Goal: Task Accomplishment & Management: Manage account settings

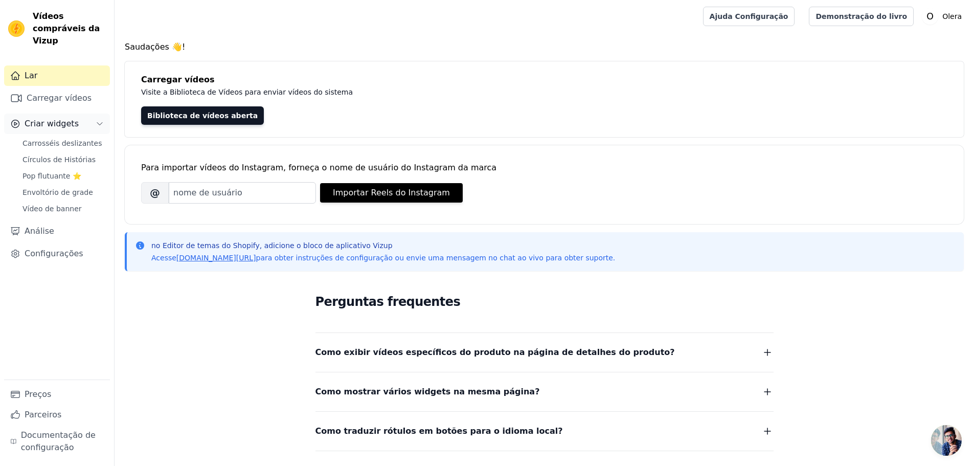
click at [57, 119] on font "Criar widgets" at bounding box center [52, 124] width 54 height 10
click at [63, 138] on span "Slider Carousels" at bounding box center [52, 143] width 58 height 10
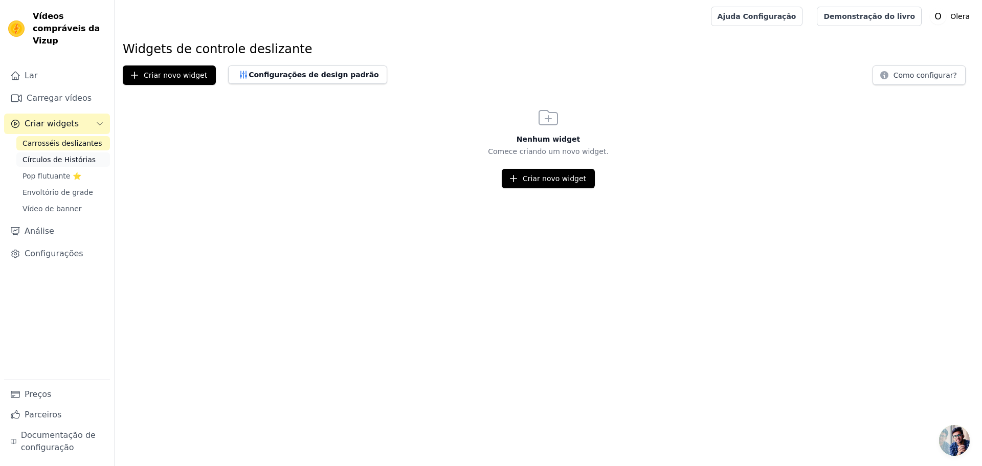
click at [57, 155] on font "Círculos de Histórias" at bounding box center [59, 159] width 73 height 8
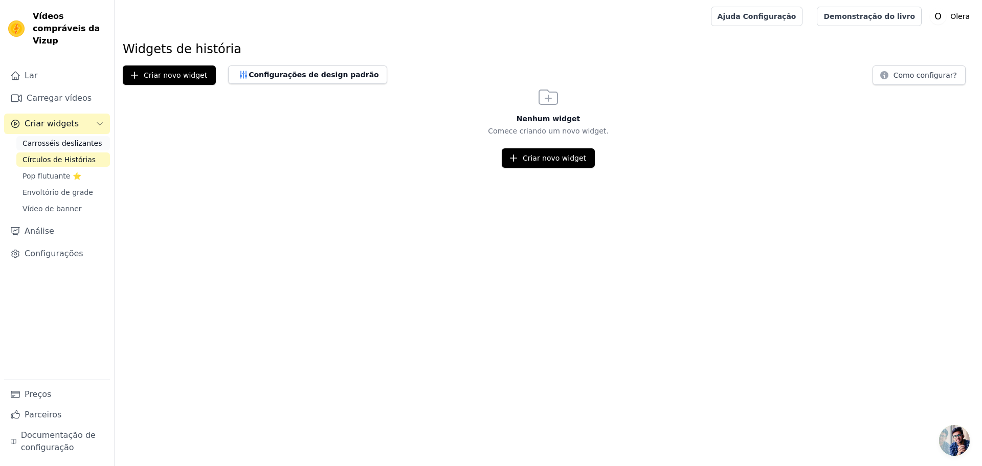
click at [69, 139] on font "Carrosséis deslizantes" at bounding box center [62, 143] width 79 height 8
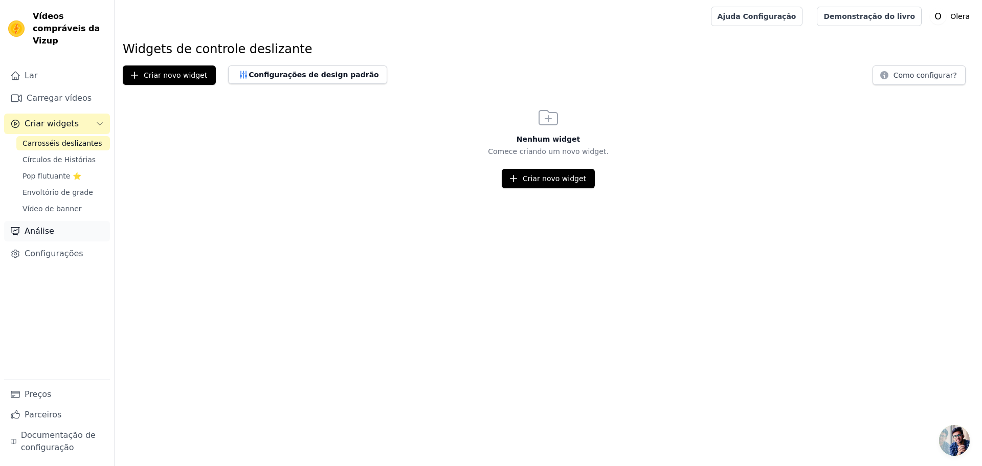
click at [42, 226] on font "Análise" at bounding box center [40, 231] width 30 height 10
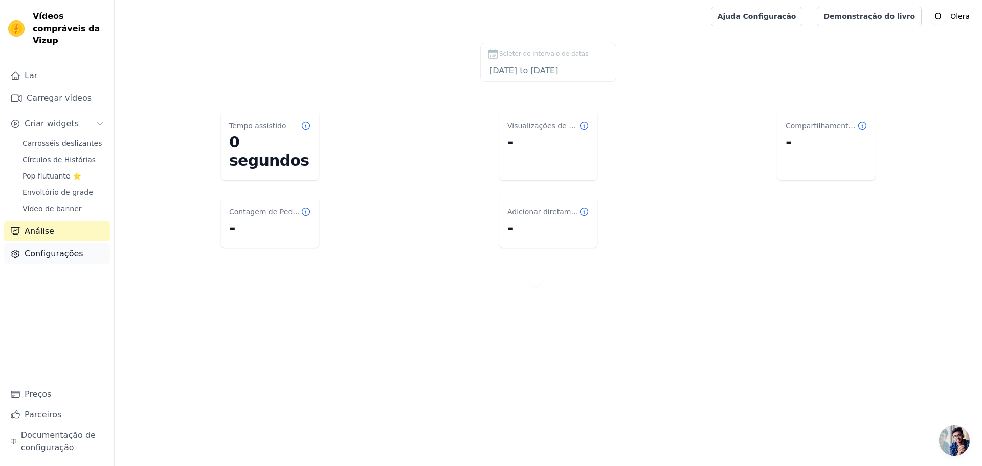
click at [56, 248] on font "Configurações" at bounding box center [54, 254] width 59 height 12
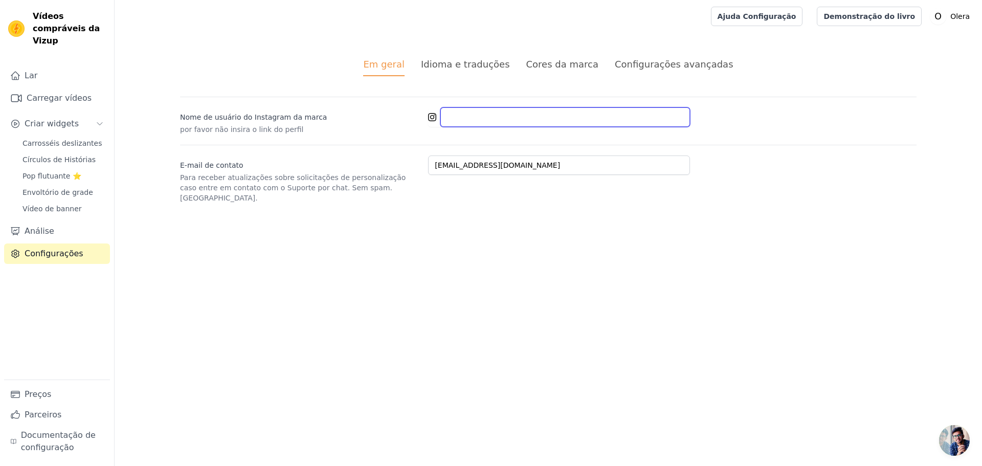
click at [473, 113] on input "Nome de usuário do Instagram da marca" at bounding box center [565, 116] width 250 height 19
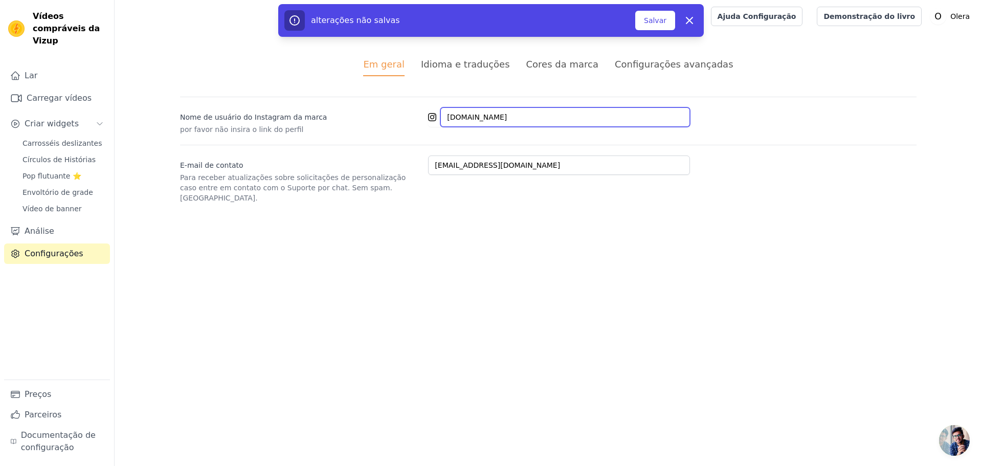
type input "olera.io"
click at [657, 30] on div "alterações não salvas Salvar Liberar" at bounding box center [490, 20] width 413 height 20
click at [656, 25] on font "Salvar" at bounding box center [655, 20] width 23 height 8
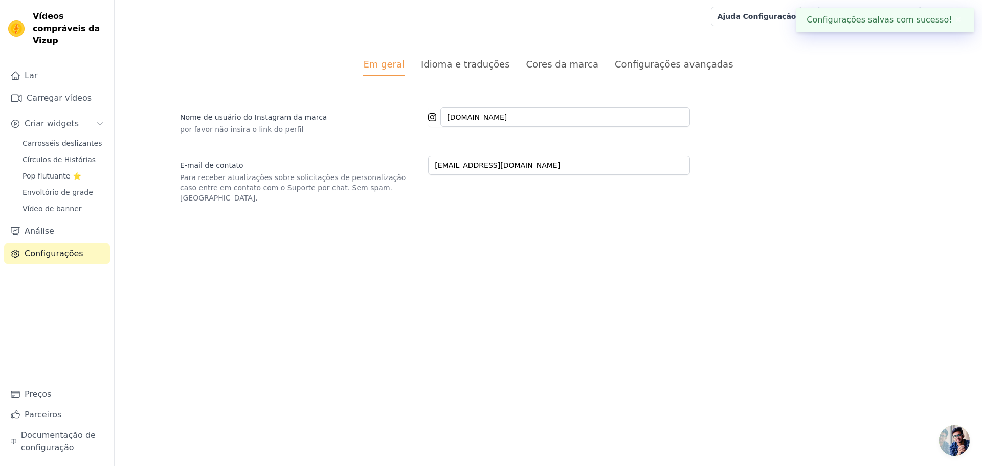
click at [463, 66] on font "Idioma e traduções" at bounding box center [465, 64] width 89 height 11
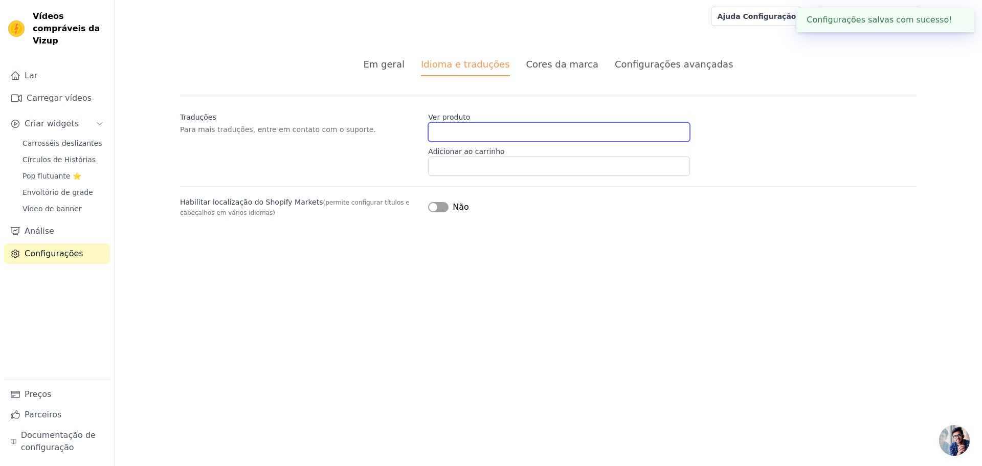
click at [442, 133] on input "Ver produto" at bounding box center [559, 131] width 262 height 19
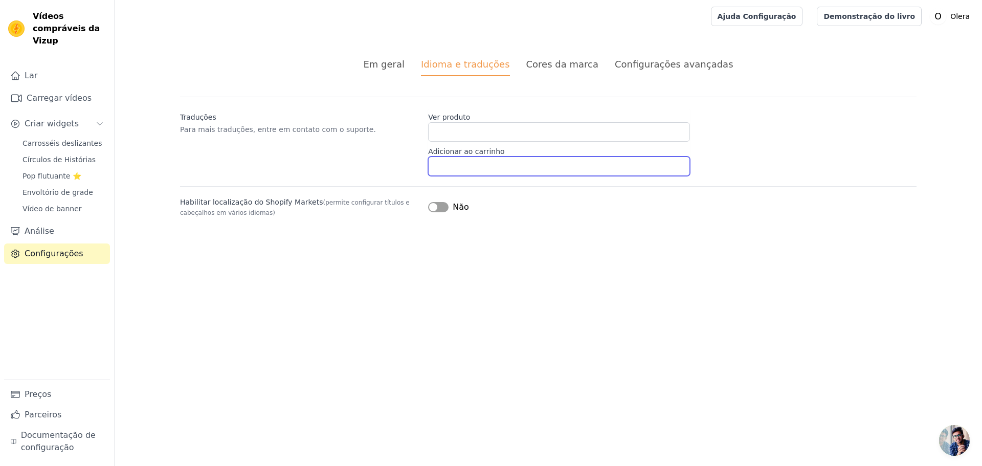
click at [464, 159] on input "Adicionar ao carrinho" at bounding box center [559, 166] width 262 height 19
click at [554, 64] on font "Cores da marca" at bounding box center [562, 64] width 72 height 11
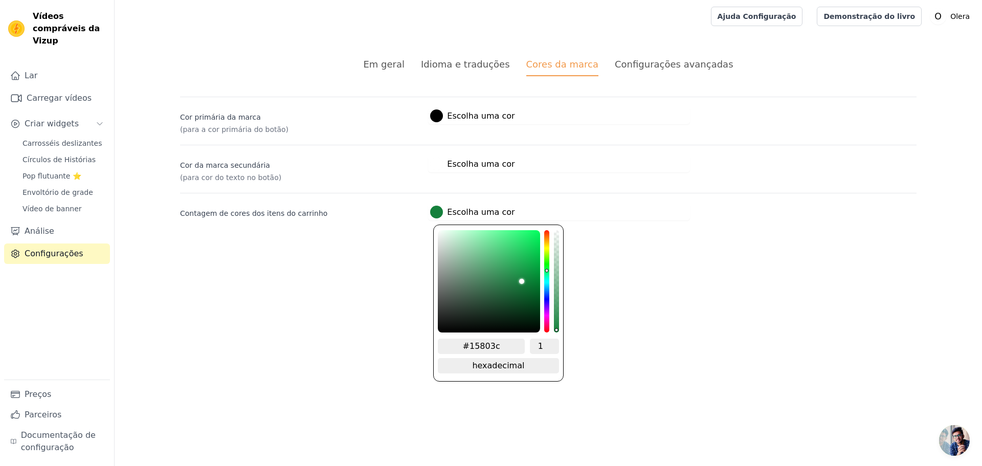
click at [458, 212] on font "Escolha uma cor" at bounding box center [481, 212] width 68 height 10
type input "#157f3c"
type input "#1a7f3f"
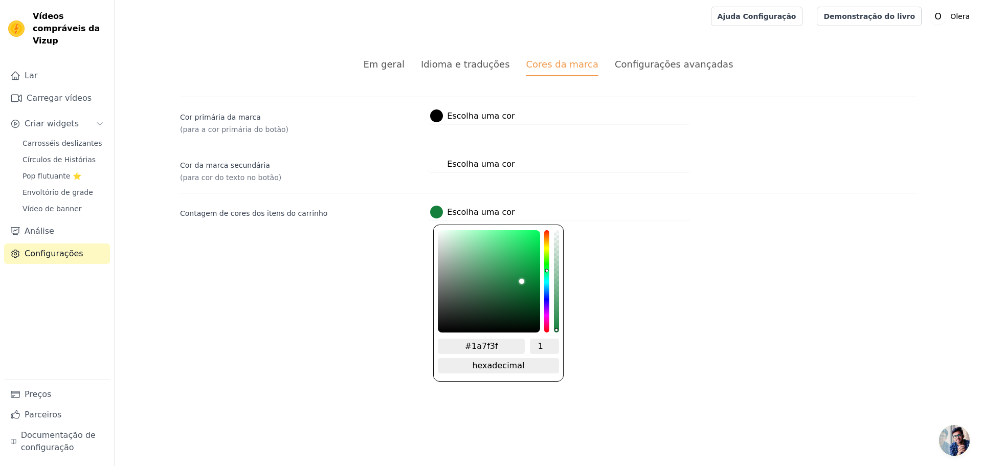
type input "#227f44"
type input "#35784d"
type input "#466250"
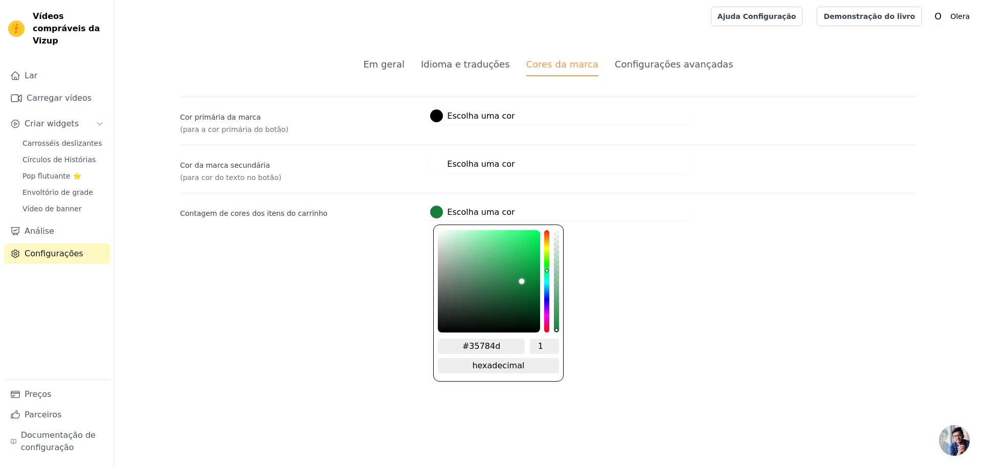
type input "#466250"
type input "#4a4e4c"
type input "#3a3a3a"
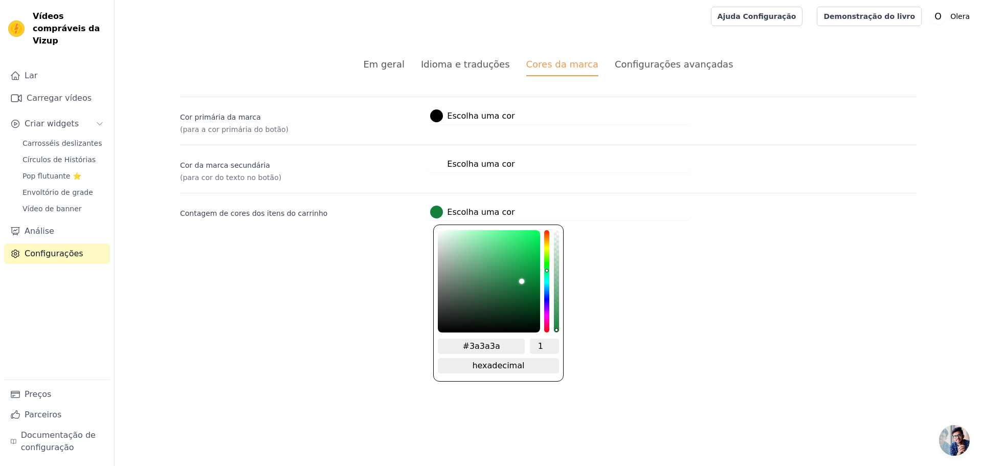
type input "#292929"
type input "#1b1b1b"
type input "#101010"
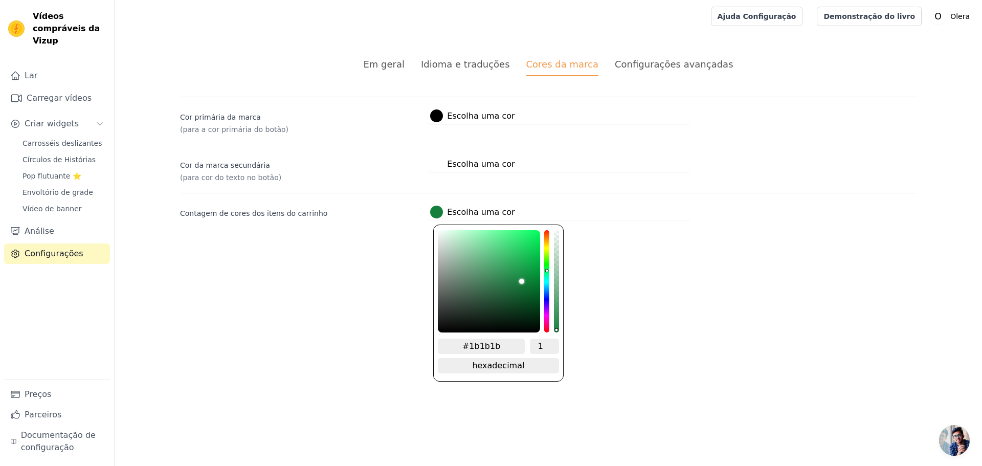
type input "#101010"
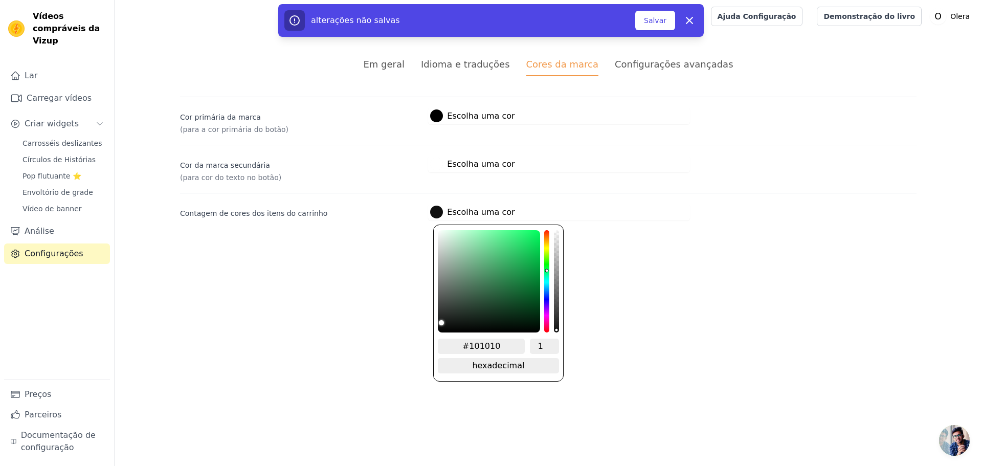
type input "#040404"
type input "#000000"
drag, startPoint x: 524, startPoint y: 280, endPoint x: 368, endPoint y: 346, distance: 168.7
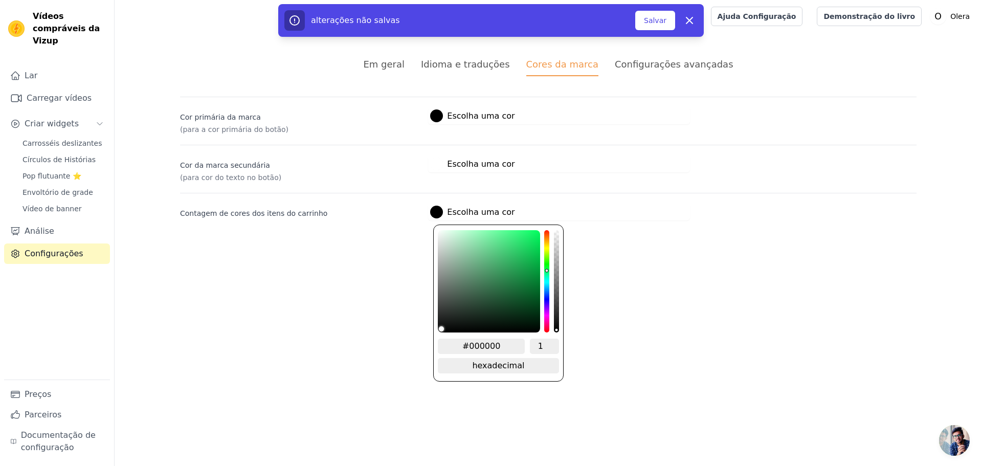
click at [368, 245] on html "Texto original Avalie a tradução O feedback vai ser usado para ajudar a melhora…" at bounding box center [491, 122] width 982 height 245
click at [377, 245] on html "Texto original Avalie a tradução O feedback vai ser usado para ajudar a melhora…" at bounding box center [491, 122] width 982 height 245
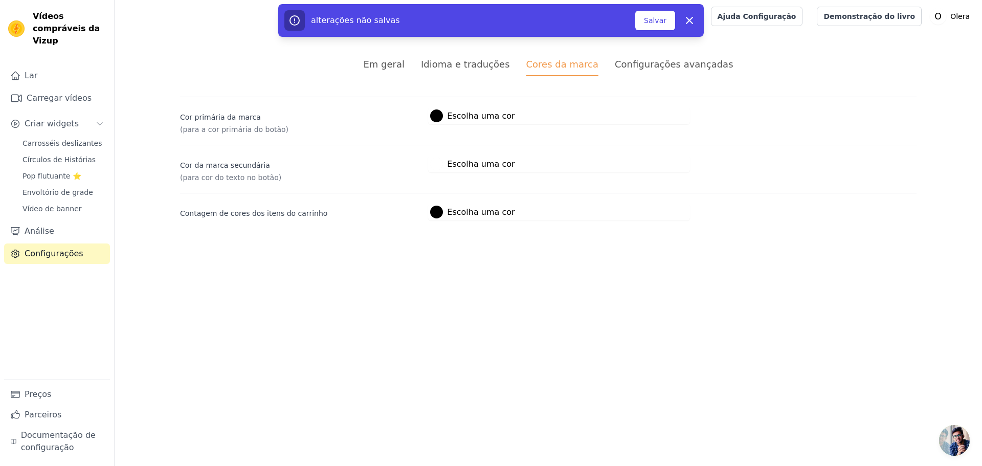
click at [648, 65] on font "Configurações avançadas" at bounding box center [674, 64] width 119 height 11
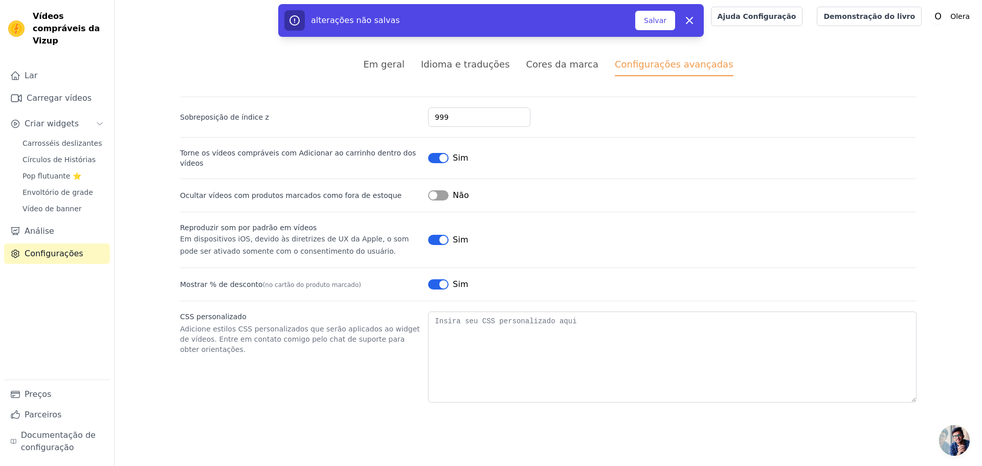
click at [444, 190] on button "Rótulo" at bounding box center [438, 195] width 20 height 10
click at [437, 279] on button "Rótulo" at bounding box center [438, 284] width 20 height 10
click at [59, 139] on font "Carrosséis deslizantes" at bounding box center [62, 143] width 79 height 8
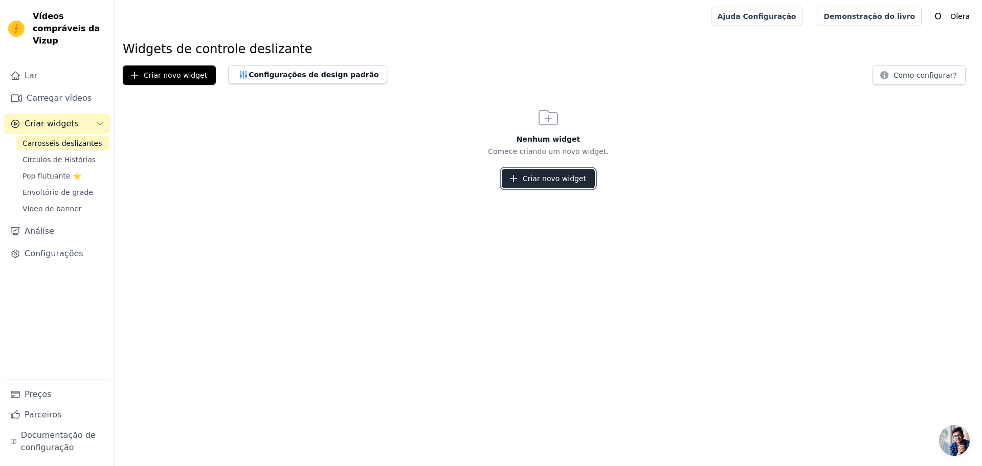
click at [568, 184] on button "Criar novo widget" at bounding box center [548, 178] width 93 height 19
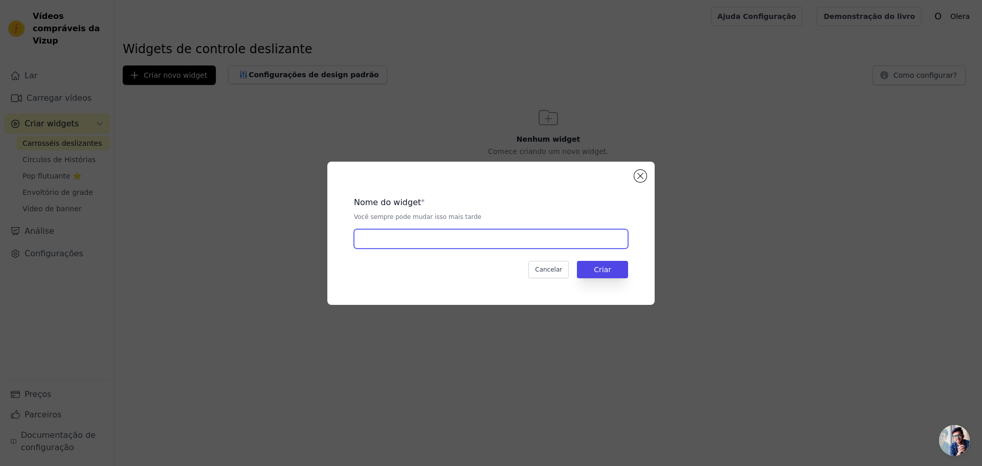
click at [410, 230] on input "text" at bounding box center [491, 238] width 274 height 19
type input "Página de produto"
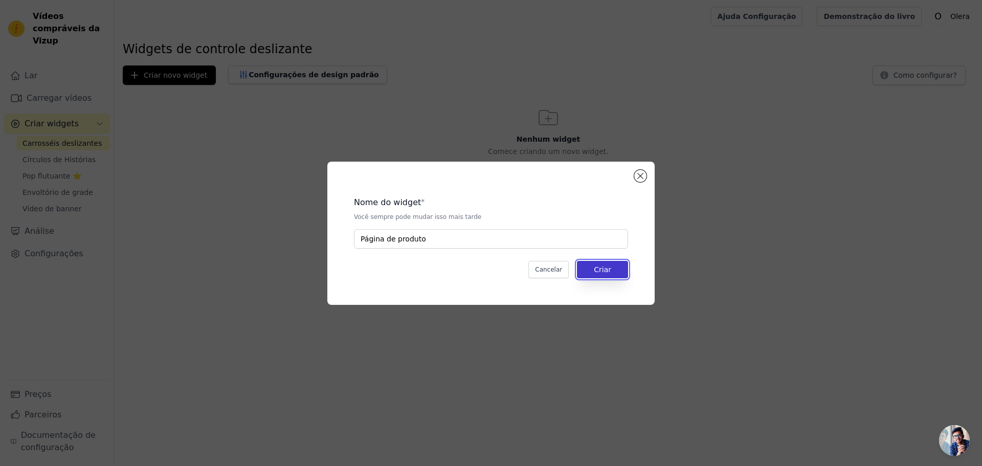
click at [596, 270] on font "Criar" at bounding box center [602, 269] width 17 height 8
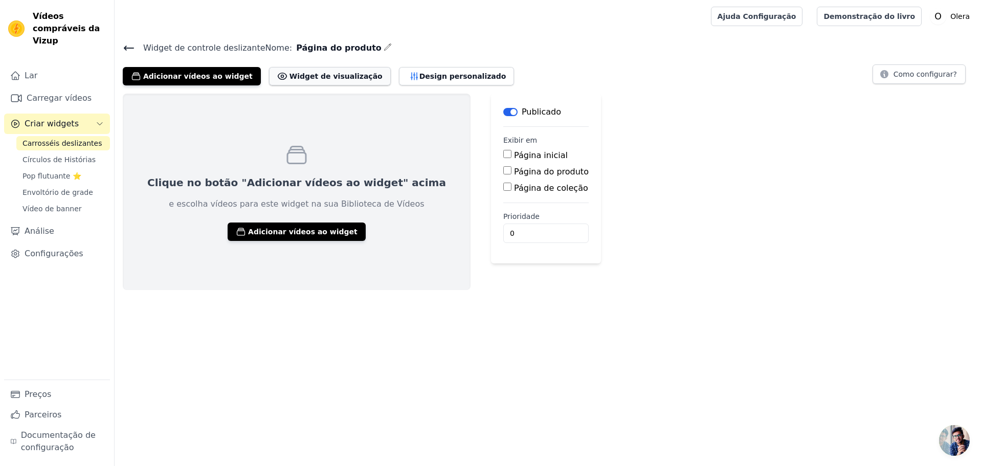
click at [290, 75] on font "Widget de visualização" at bounding box center [336, 76] width 93 height 8
click at [503, 111] on button "Rótulo" at bounding box center [510, 112] width 14 height 8
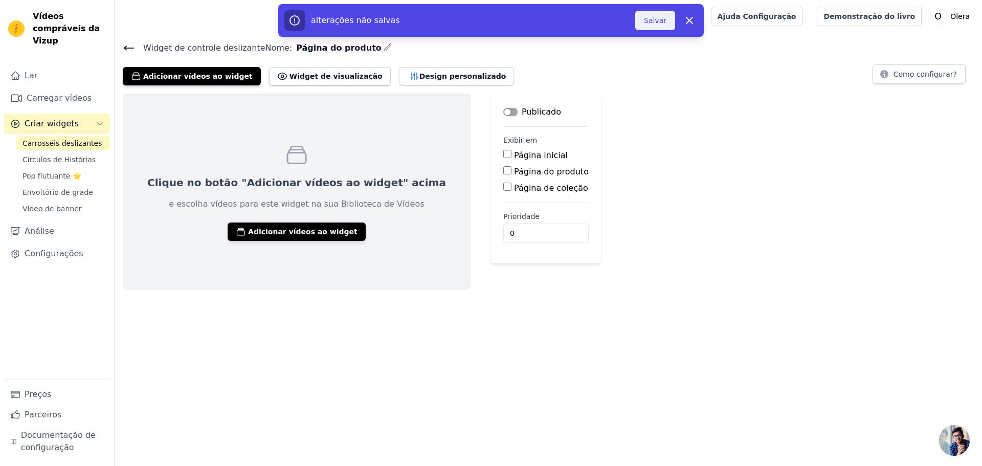
click at [660, 22] on font "Salvar" at bounding box center [655, 20] width 23 height 8
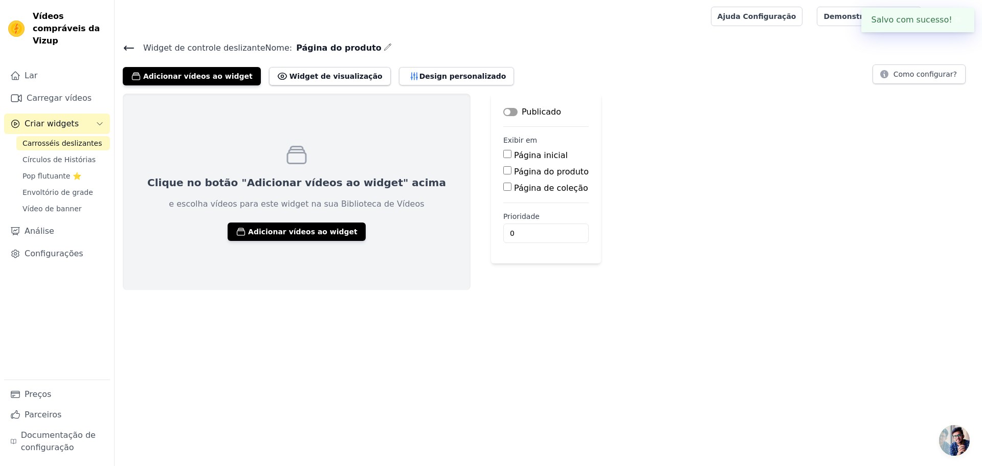
click at [514, 173] on font "Página do produto" at bounding box center [551, 172] width 75 height 10
click at [503, 173] on input "Página do produto" at bounding box center [507, 170] width 8 height 8
checkbox input "true"
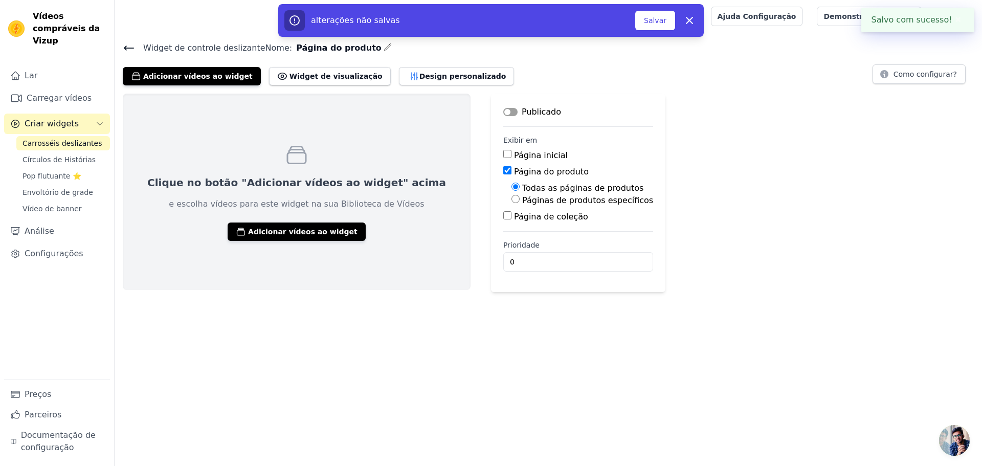
click at [524, 198] on font "Páginas de produtos específicos" at bounding box center [587, 200] width 131 height 10
click at [520, 198] on input "Páginas de produtos específicos" at bounding box center [515, 199] width 8 height 8
radio input "true"
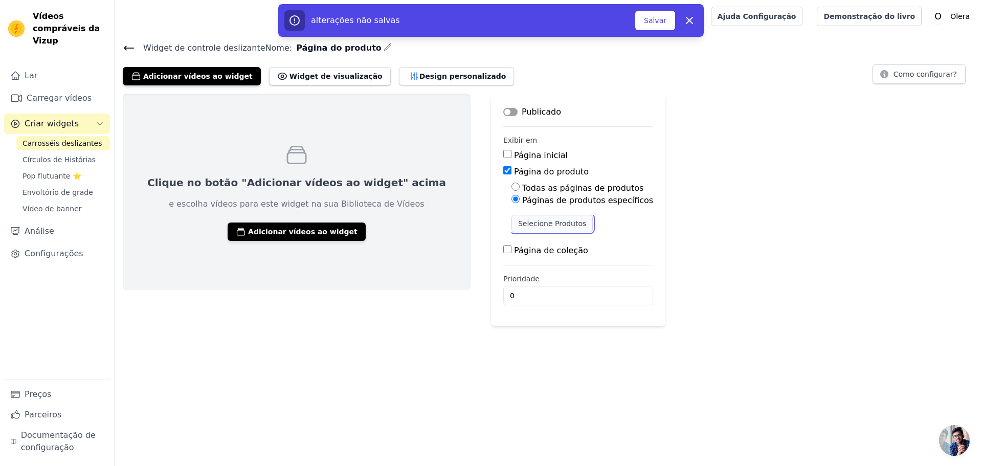
click at [518, 219] on font "Selecione Produtos" at bounding box center [552, 223] width 68 height 8
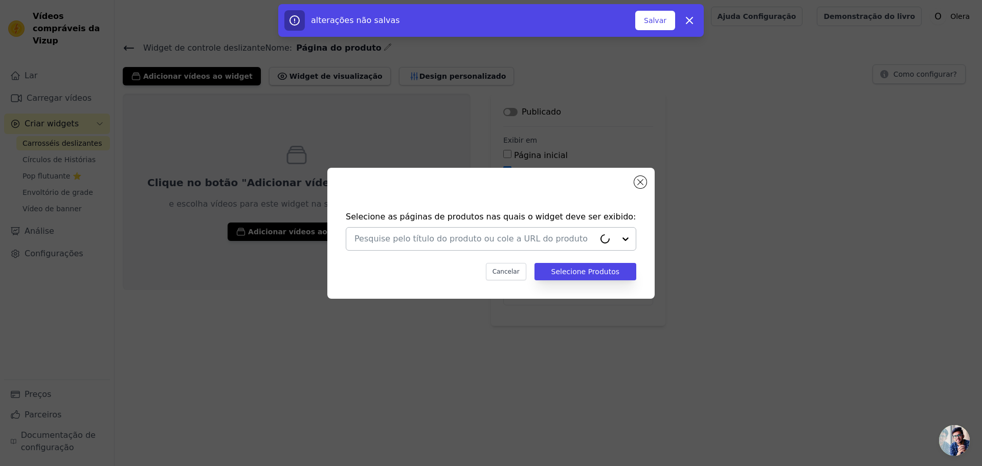
click at [476, 231] on div at bounding box center [474, 239] width 240 height 23
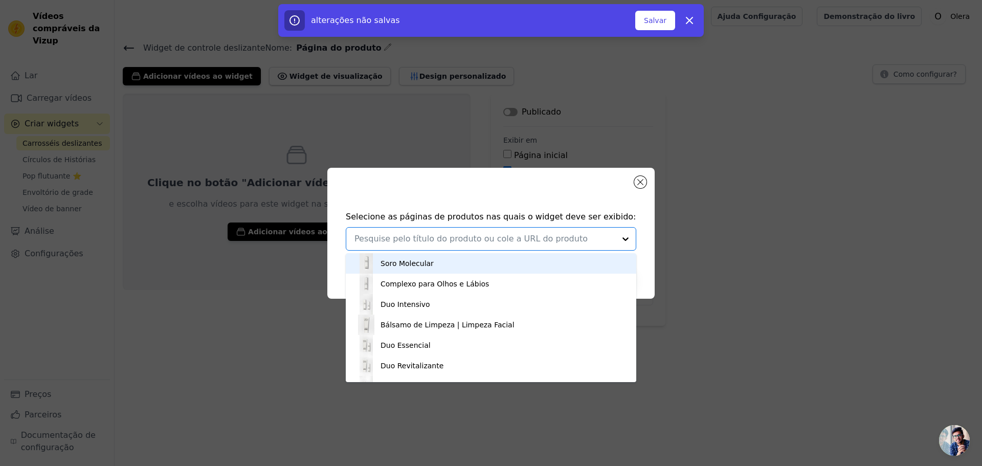
click at [730, 210] on div "Selecione as páginas de produtos nas quais o widget deve ser exibido: Soro Mole…" at bounding box center [490, 233] width 949 height 164
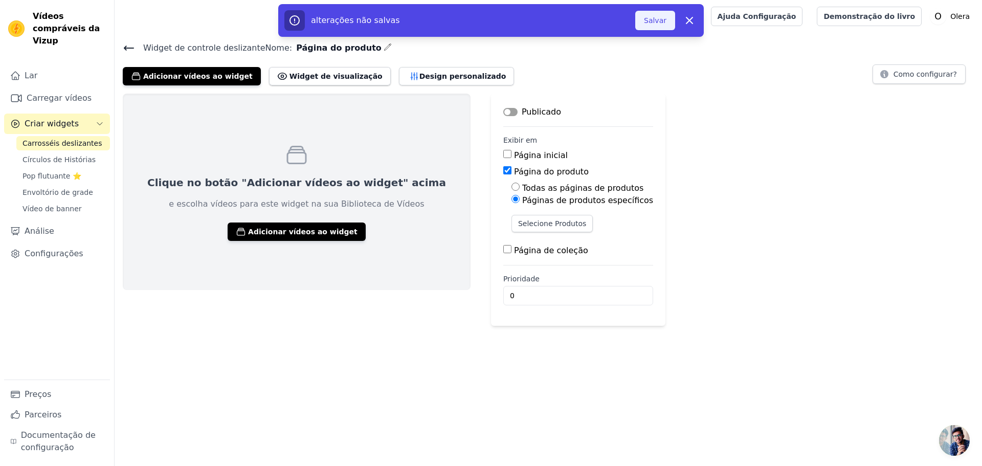
click at [666, 20] on font "Salvar" at bounding box center [655, 20] width 23 height 8
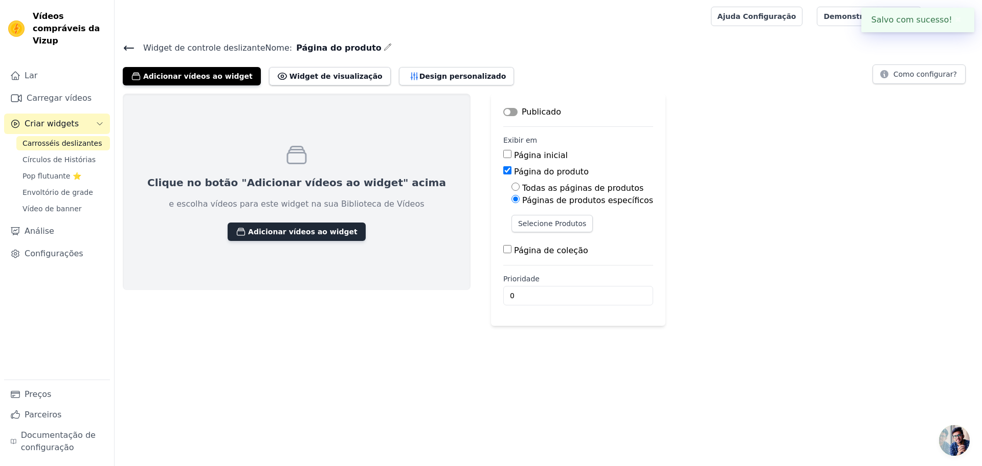
click at [276, 230] on font "Adicionar vídeos ao widget" at bounding box center [302, 232] width 109 height 8
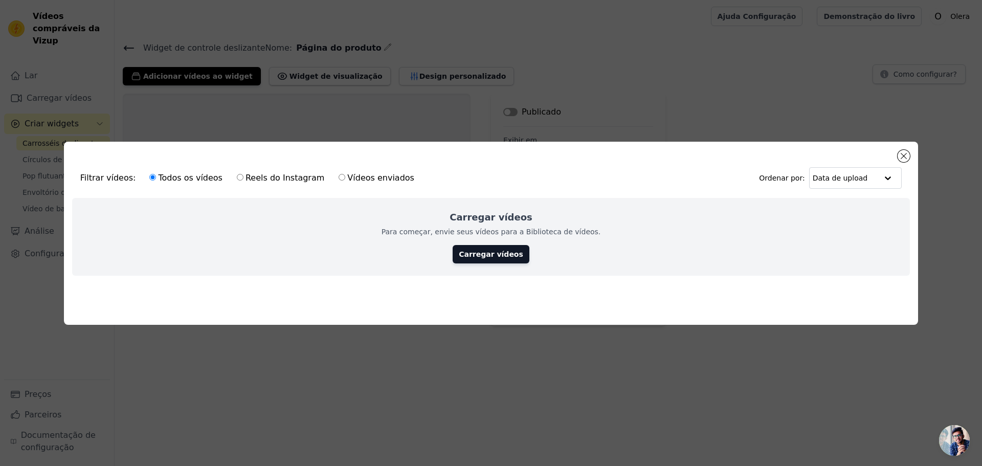
click at [269, 176] on font "Reels do Instagram" at bounding box center [285, 178] width 79 height 10
click at [243, 176] on input "Reels do Instagram" at bounding box center [240, 177] width 7 height 7
radio input "true"
click at [350, 173] on font "Vídeos enviados" at bounding box center [380, 178] width 67 height 10
click at [345, 174] on input "Vídeos enviados" at bounding box center [342, 177] width 7 height 7
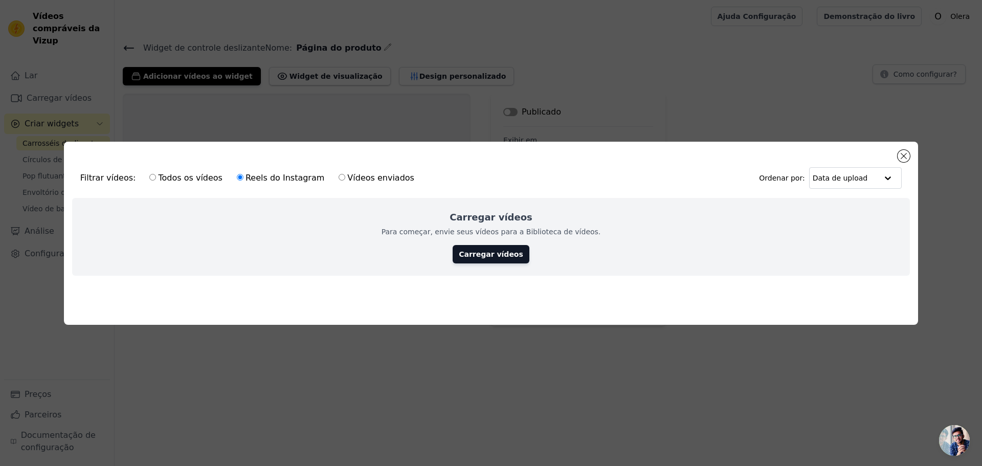
radio input "true"
click at [165, 174] on font "Todos os vídeos" at bounding box center [190, 178] width 64 height 10
click at [156, 174] on input "Todos os vídeos" at bounding box center [152, 177] width 7 height 7
radio input "true"
click at [898, 153] on button "Fechar modal" at bounding box center [904, 156] width 12 height 12
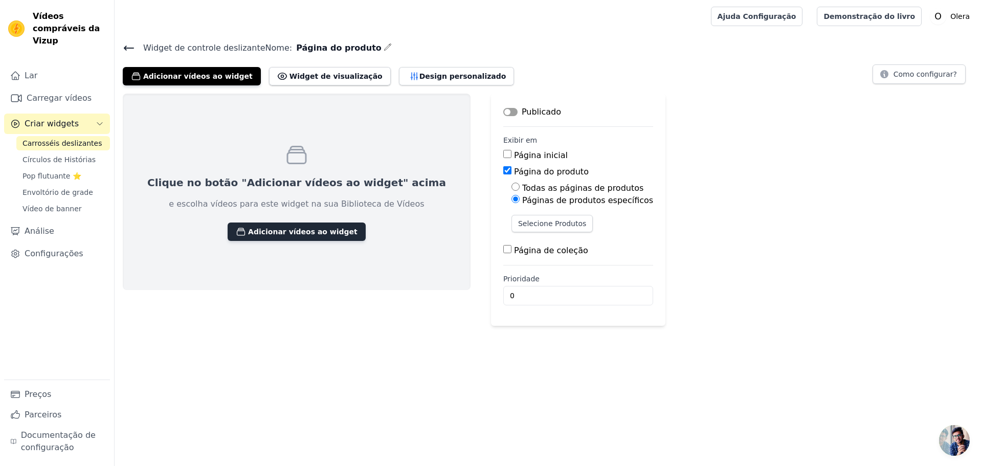
click at [262, 222] on button "Adicionar vídeos ao widget" at bounding box center [297, 231] width 138 height 18
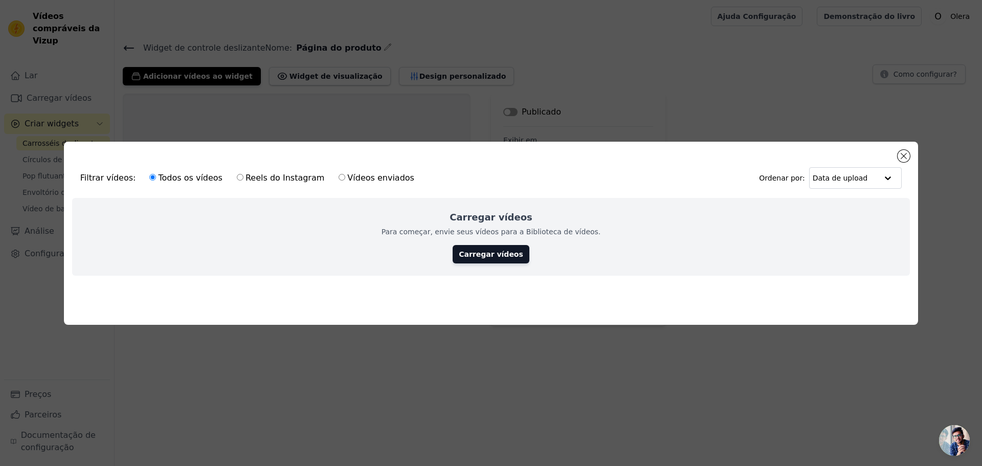
click at [370, 178] on font "Vídeos enviados" at bounding box center [380, 178] width 67 height 10
click at [345, 178] on input "Vídeos enviados" at bounding box center [342, 177] width 7 height 7
radio input "true"
click at [499, 250] on font "Carregar vídeos" at bounding box center [491, 254] width 64 height 8
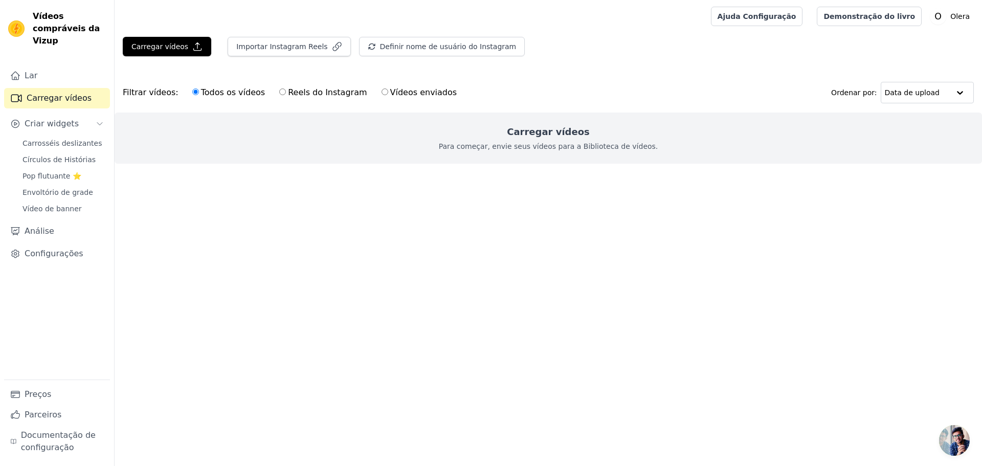
click at [585, 143] on font "Para começar, envie seus vídeos para a Biblioteca de vídeos." at bounding box center [548, 146] width 219 height 8
click at [285, 51] on font "Importar Instagram Reels" at bounding box center [281, 46] width 91 height 8
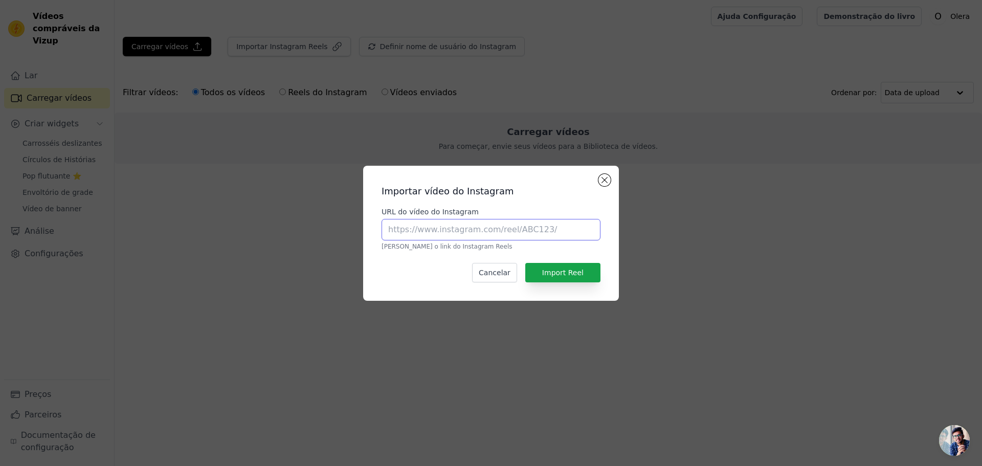
click at [486, 232] on input "URL do vídeo do Instagram" at bounding box center [491, 229] width 219 height 21
click at [429, 233] on input "URL do vídeo do Instagram" at bounding box center [491, 229] width 219 height 21
paste input "https://www.instagram.com/olera.io/"
type input "https://www.instagram.com/olera.io/"
click at [555, 274] on font "Import Reel" at bounding box center [562, 273] width 41 height 8
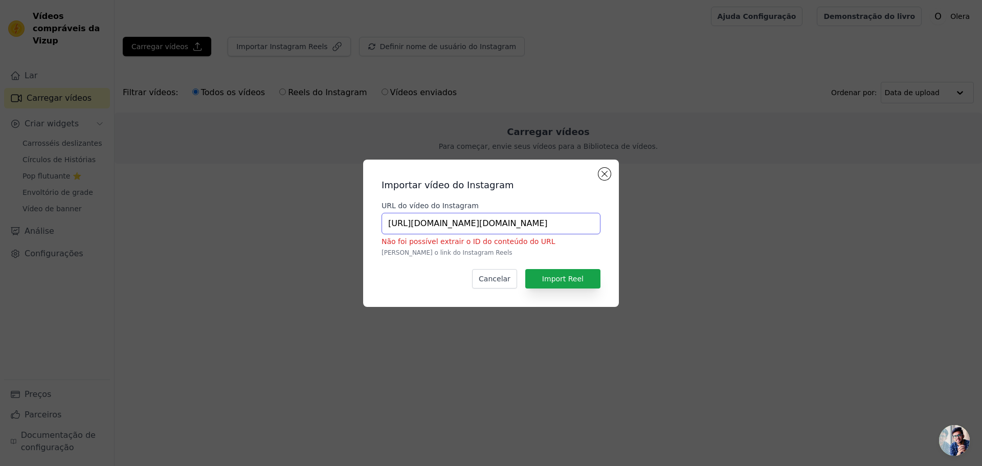
drag, startPoint x: 541, startPoint y: 222, endPoint x: 284, endPoint y: 237, distance: 257.2
click at [284, 237] on div "Importar vídeo do Instagram URL do vídeo do Instagram https://www.instagram.com…" at bounding box center [490, 233] width 949 height 180
paste input "https://www.instagram.com/olera.io/"
type input "https://www.instagram.com/olera.io/"
drag, startPoint x: 539, startPoint y: 224, endPoint x: 222, endPoint y: 240, distance: 316.5
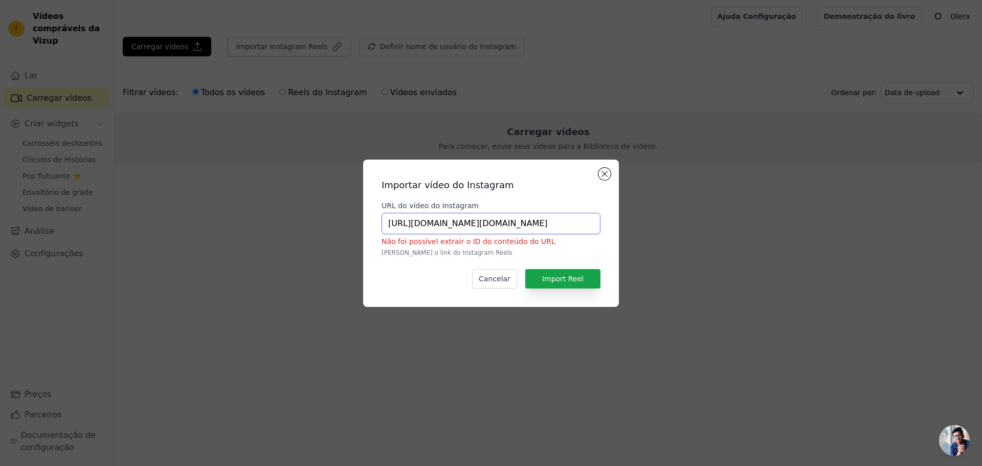
click at [224, 240] on div "Importar vídeo do Instagram URL do vídeo do Instagram https://www.instagram.com…" at bounding box center [490, 233] width 949 height 180
paste input "https://www.instagram.com/olera.io/reels/"
click at [464, 218] on input "https://www.instagram.com/olera.io/reels/" at bounding box center [491, 223] width 219 height 21
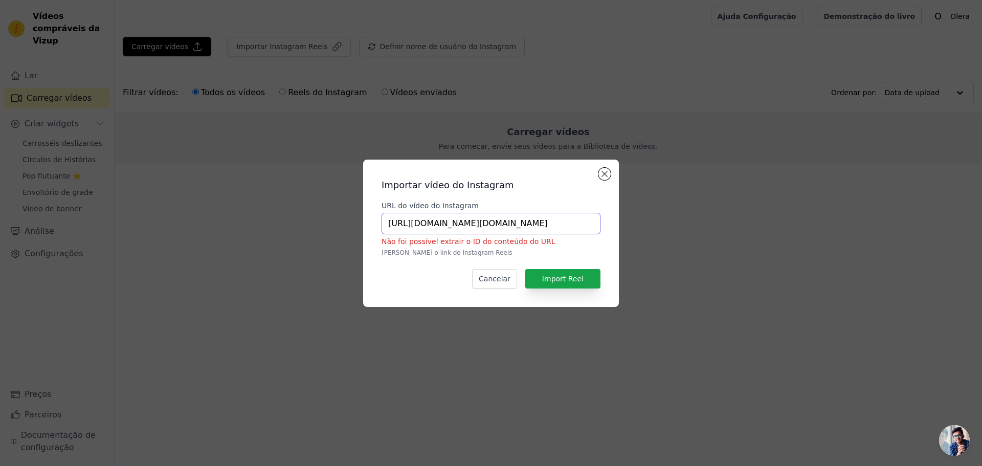
paste input "reel/DOJZ_WVkVgx"
type input "https://www.instagram.com/reel/DOJZ_WVkVgx/"
click at [573, 277] on font "Import Reel" at bounding box center [562, 279] width 41 height 8
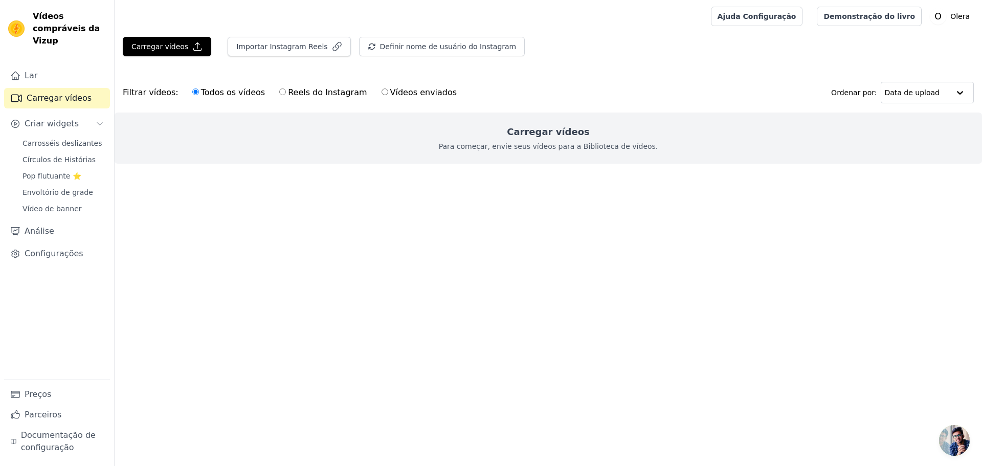
click at [315, 92] on font "Reels do Instagram" at bounding box center [327, 92] width 79 height 10
click at [286, 92] on input "Reels do Instagram" at bounding box center [282, 91] width 7 height 7
radio input "true"
click at [211, 87] on font "Todos os vídeos" at bounding box center [233, 92] width 64 height 10
click at [199, 88] on input "Todos os vídeos" at bounding box center [195, 91] width 7 height 7
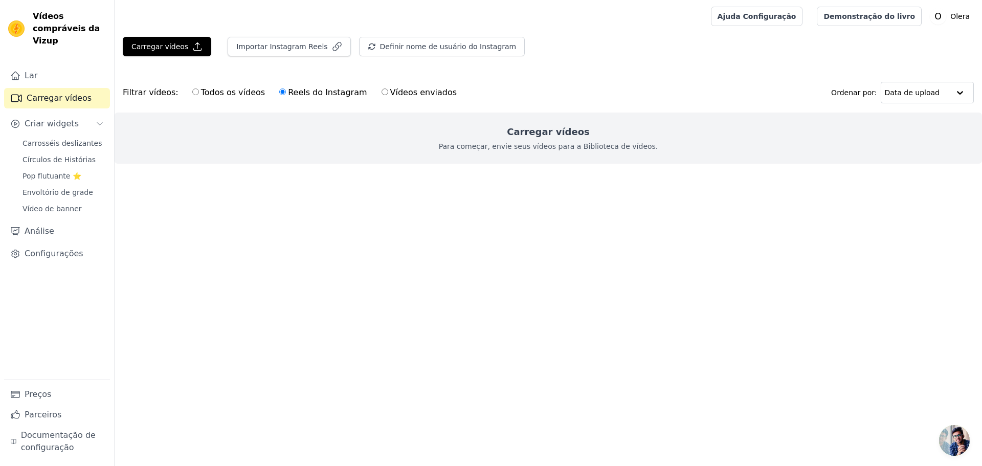
radio input "true"
click at [211, 94] on font "Todos os vídeos" at bounding box center [233, 92] width 64 height 10
click at [199, 94] on input "Todos os vídeos" at bounding box center [195, 91] width 7 height 7
click at [275, 47] on font "Importar Instagram Reels" at bounding box center [281, 46] width 91 height 8
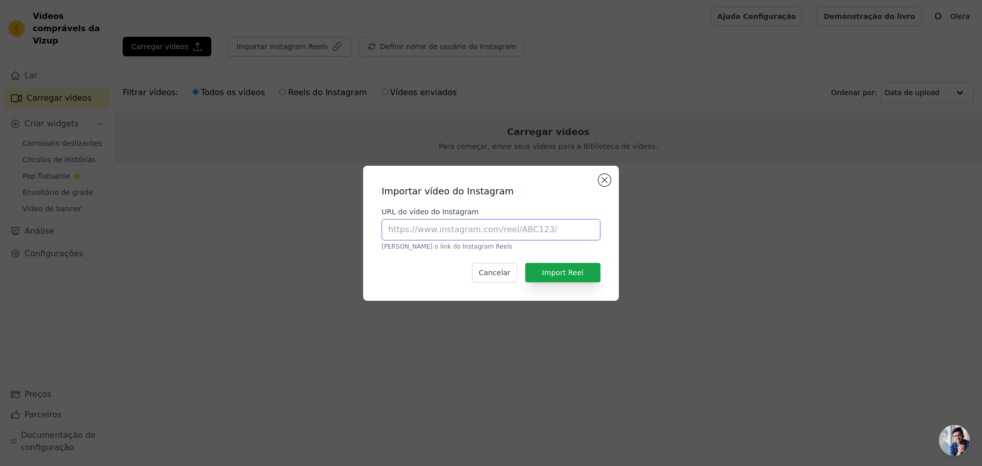
click at [474, 224] on input "URL do vídeo do Instagram" at bounding box center [491, 229] width 219 height 21
paste input "https://www.instagram.com/reel/DMjCY75vLBC/"
type input "https://www.instagram.com/reel/DMjCY75vLBC/"
click at [569, 275] on font "Import Reel" at bounding box center [562, 273] width 41 height 8
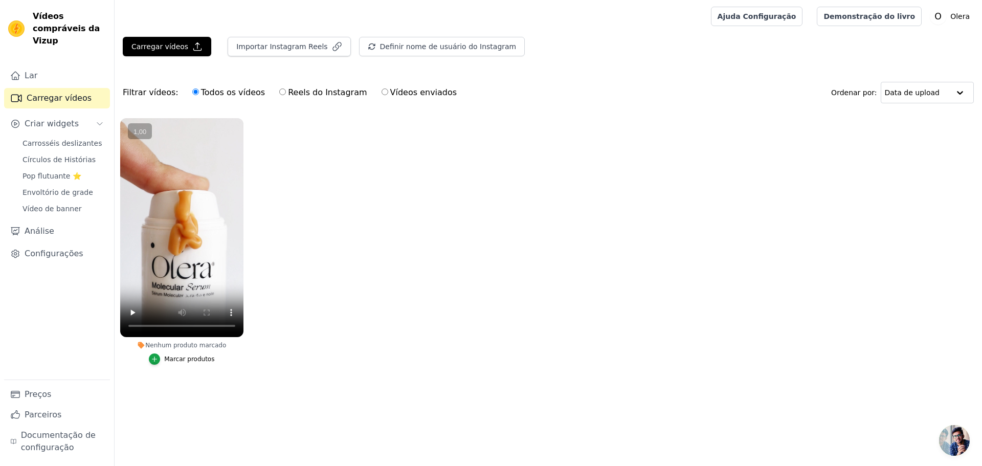
click at [167, 360] on font "Marcar produtos" at bounding box center [189, 358] width 50 height 7
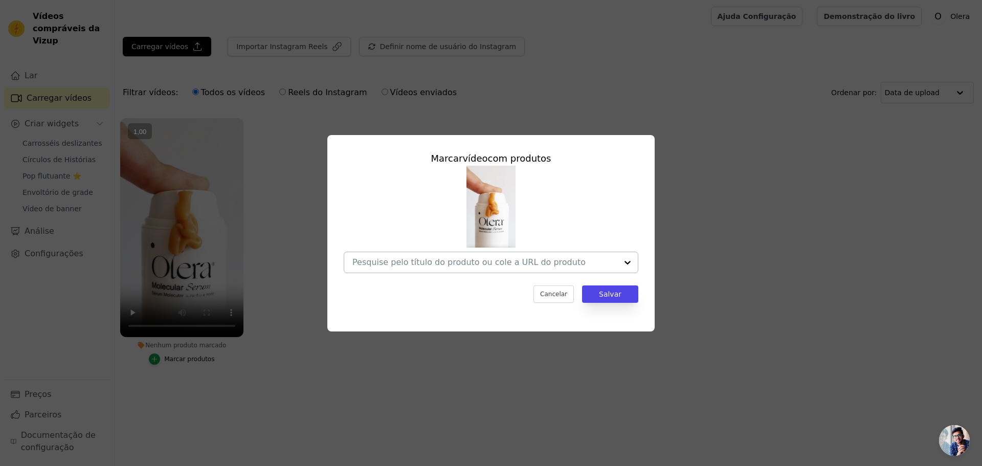
click at [469, 265] on input "Nenhum produto marcado Marcar vídeo com produtos Cancelar Salvar Marcar produtos" at bounding box center [484, 262] width 265 height 10
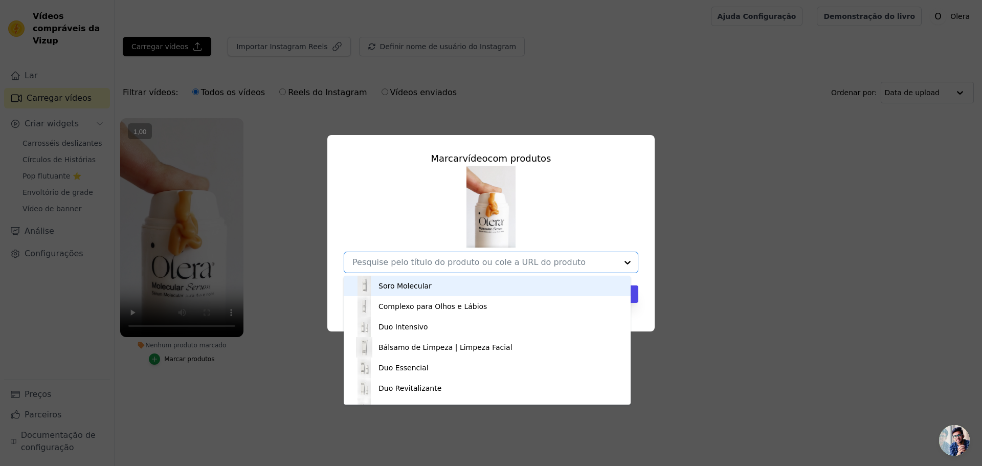
click at [427, 287] on div "Soro Molecular" at bounding box center [487, 286] width 266 height 20
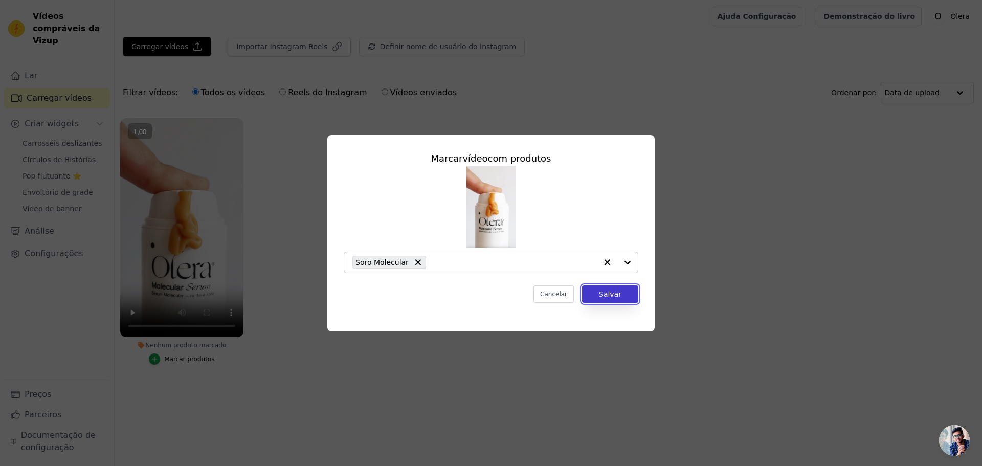
click at [607, 294] on font "Salvar" at bounding box center [610, 294] width 23 height 8
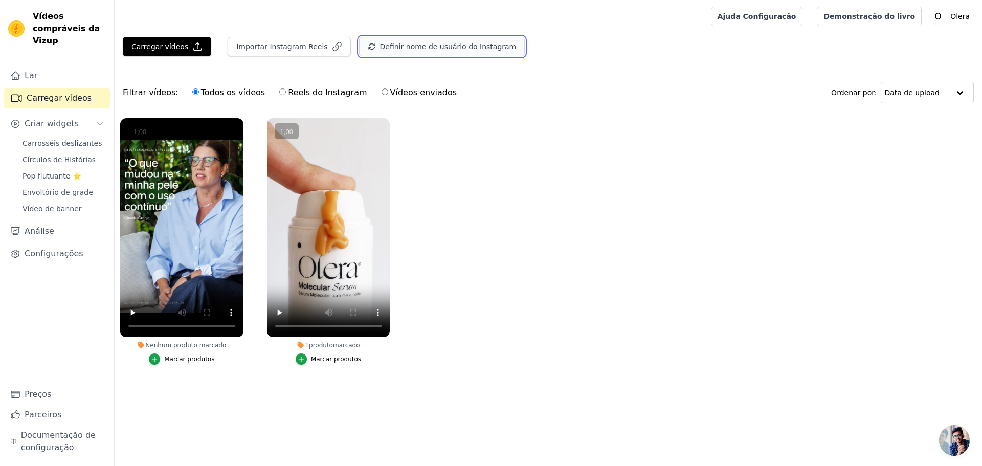
click at [384, 52] on button "Definir nome de usuário do Instagram" at bounding box center [442, 46] width 166 height 19
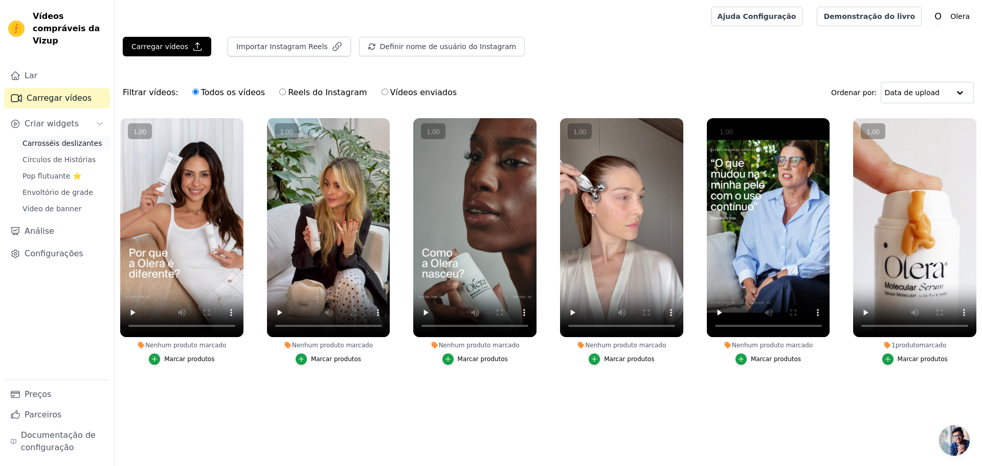
click at [58, 139] on font "Carrosséis deslizantes" at bounding box center [62, 143] width 79 height 8
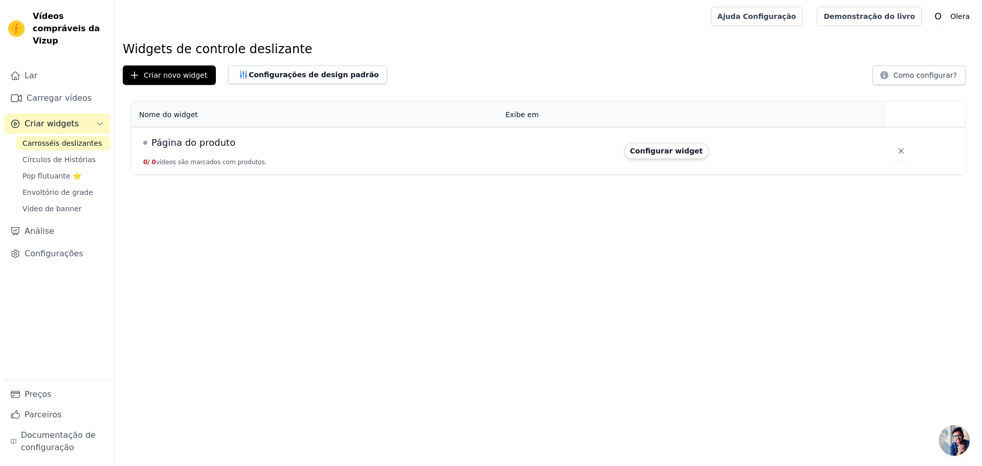
click at [280, 144] on div "Página do produto" at bounding box center [318, 143] width 350 height 14
click at [675, 149] on font "Configurar widget" at bounding box center [666, 151] width 73 height 8
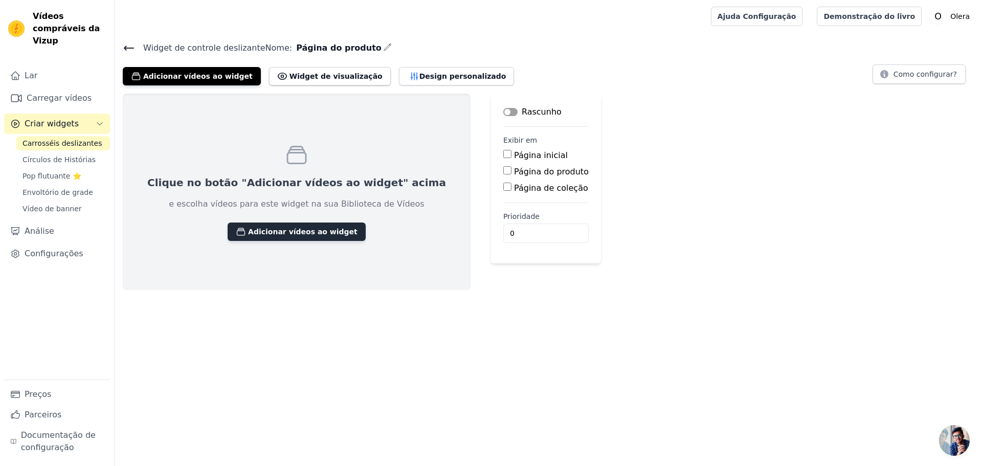
click at [261, 231] on font "Adicionar vídeos ao widget" at bounding box center [302, 232] width 109 height 8
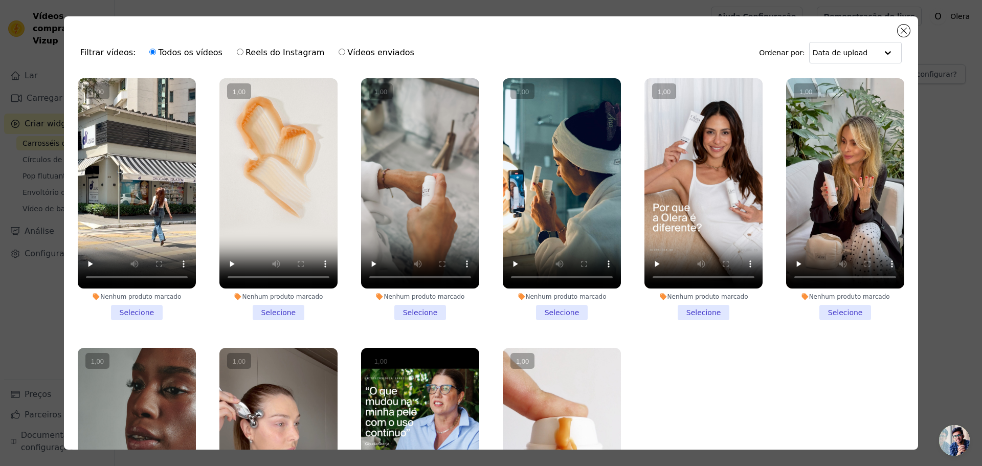
click at [231, 256] on vsc-controller at bounding box center [278, 183] width 118 height 210
click at [0, 0] on input "Nenhum produto marcado Selecione" at bounding box center [0, 0] width 0 height 0
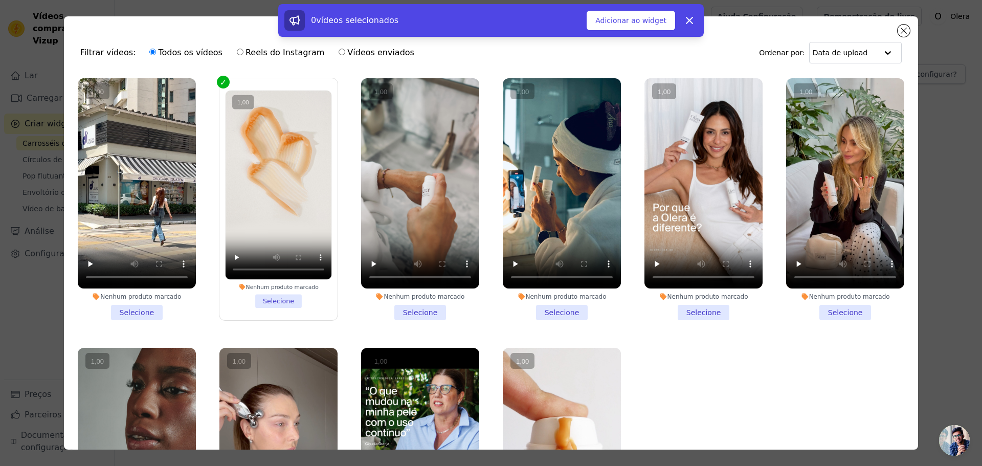
click at [235, 255] on vsc-controller at bounding box center [278, 185] width 106 height 189
click at [0, 0] on input "Nenhum produto marcado Selecione" at bounding box center [0, 0] width 0 height 0
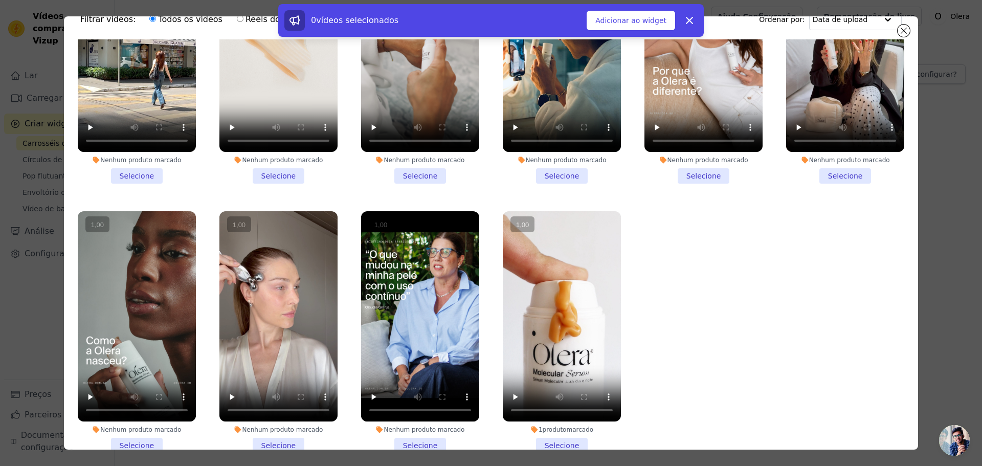
scroll to position [89, 0]
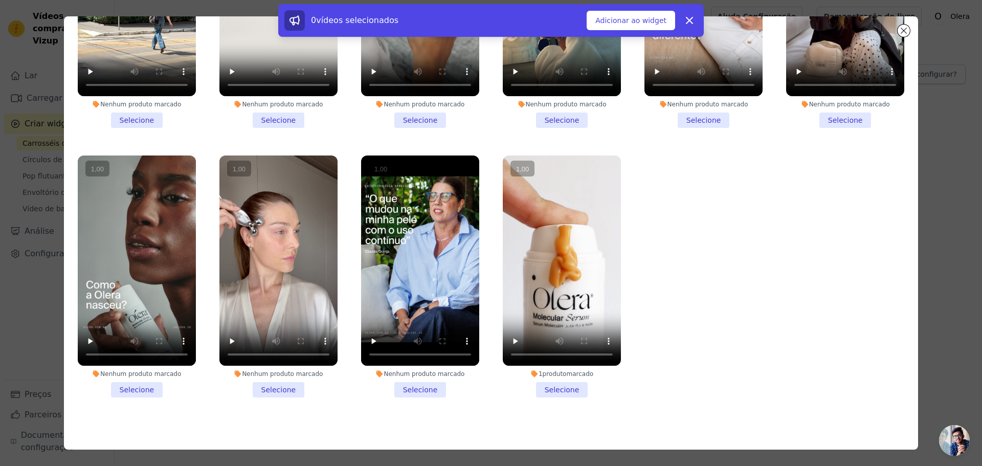
click at [547, 271] on vsc-controller at bounding box center [562, 260] width 118 height 210
click at [0, 0] on input "1 produto marcado Selecione" at bounding box center [0, 0] width 0 height 0
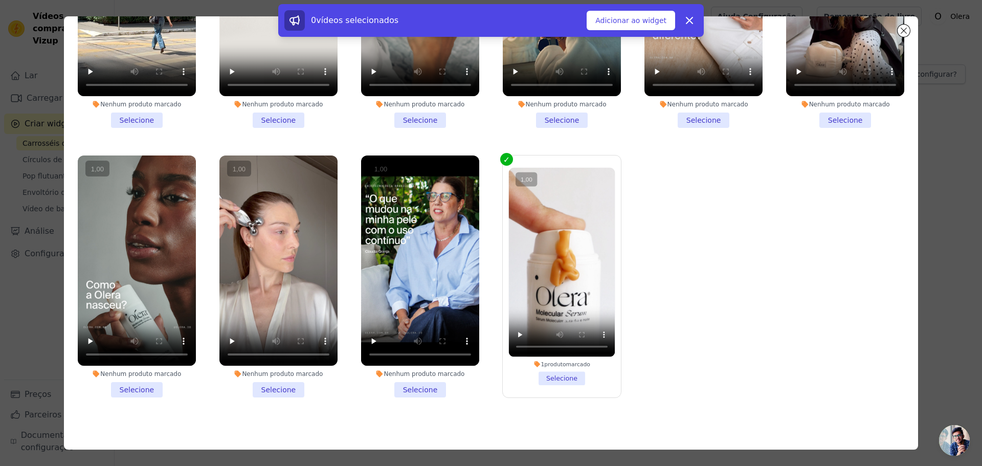
click at [405, 380] on li "Nenhum produto marcado Selecione" at bounding box center [420, 276] width 118 height 242
click at [0, 0] on input "Nenhum produto marcado Selecione" at bounding box center [0, 0] width 0 height 0
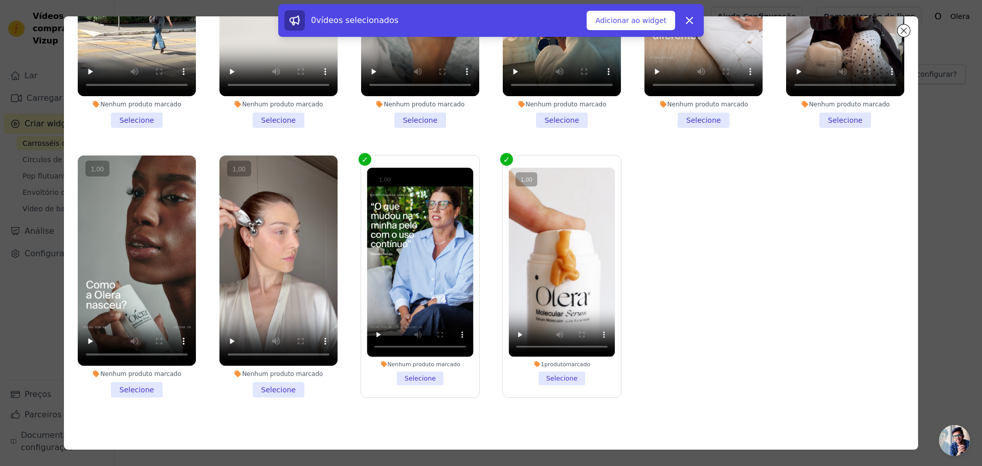
scroll to position [0, 0]
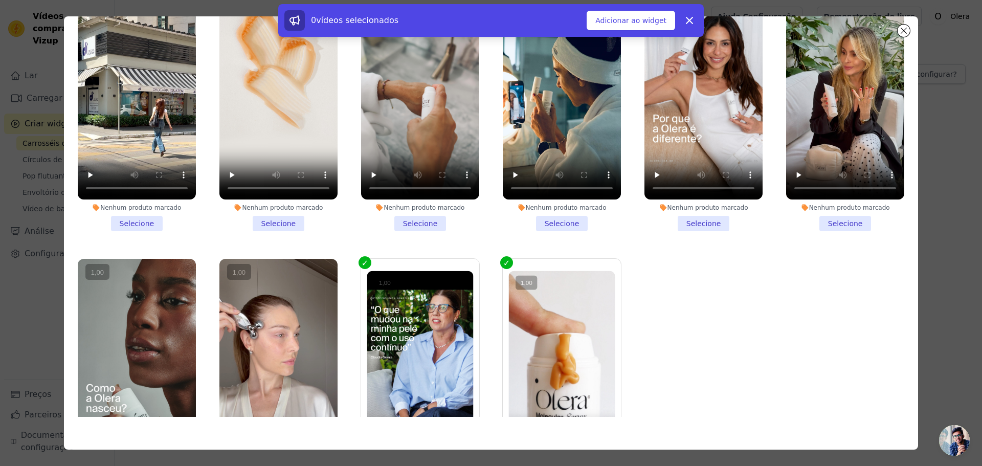
click at [281, 223] on li "Nenhum produto marcado Selecione" at bounding box center [278, 110] width 118 height 242
click at [0, 0] on input "Nenhum produto marcado Selecione" at bounding box center [0, 0] width 0 height 0
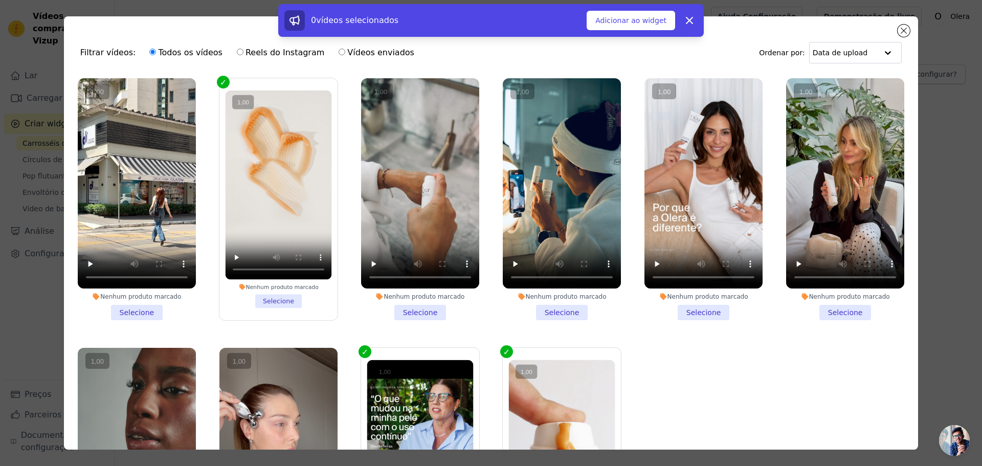
click at [418, 305] on li "Nenhum produto marcado Selecione" at bounding box center [420, 199] width 118 height 242
click at [0, 0] on input "Nenhum produto marcado Selecione" at bounding box center [0, 0] width 0 height 0
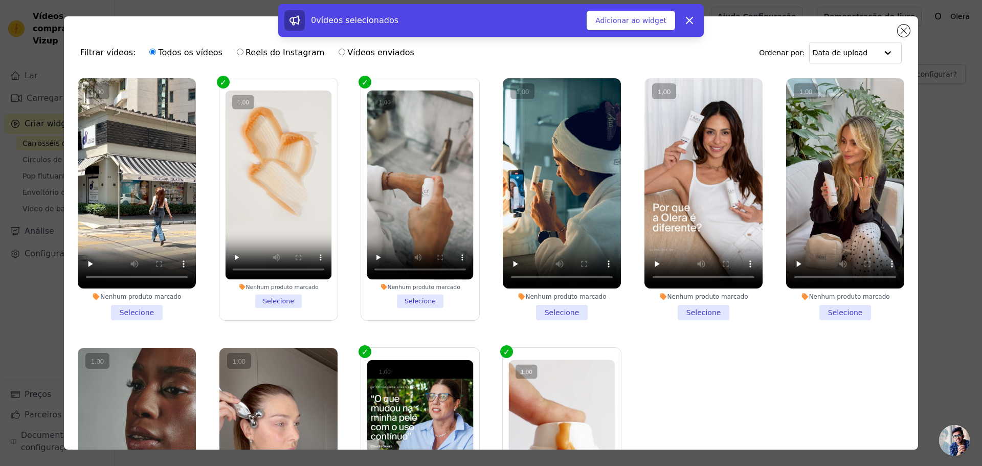
click at [546, 308] on li "Nenhum produto marcado Selecione" at bounding box center [562, 199] width 118 height 242
click at [0, 0] on input "Nenhum produto marcado Selecione" at bounding box center [0, 0] width 0 height 0
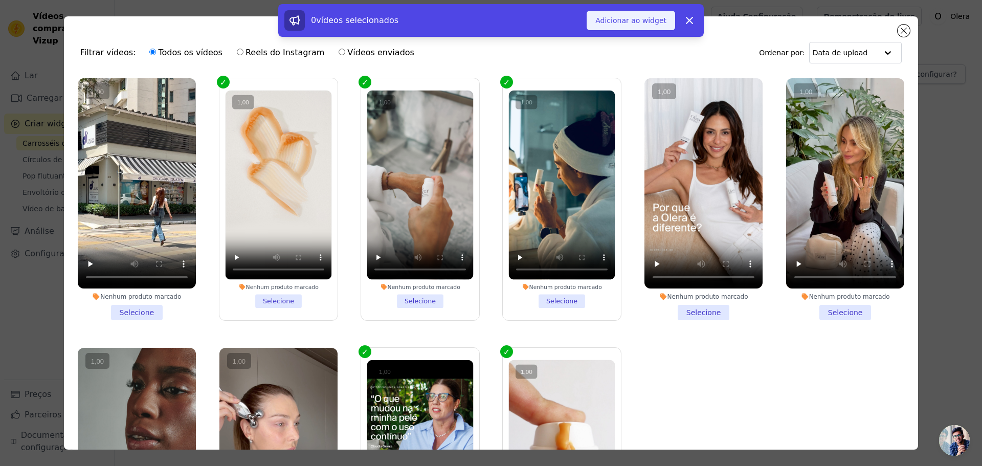
click at [638, 21] on font "Adicionar ao widget" at bounding box center [630, 20] width 71 height 8
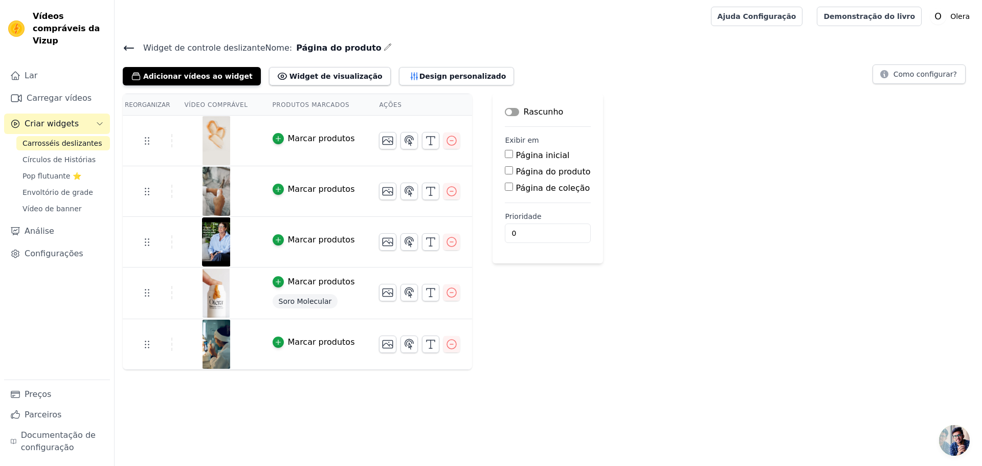
click at [277, 143] on button "Marcar produtos" at bounding box center [314, 138] width 82 height 12
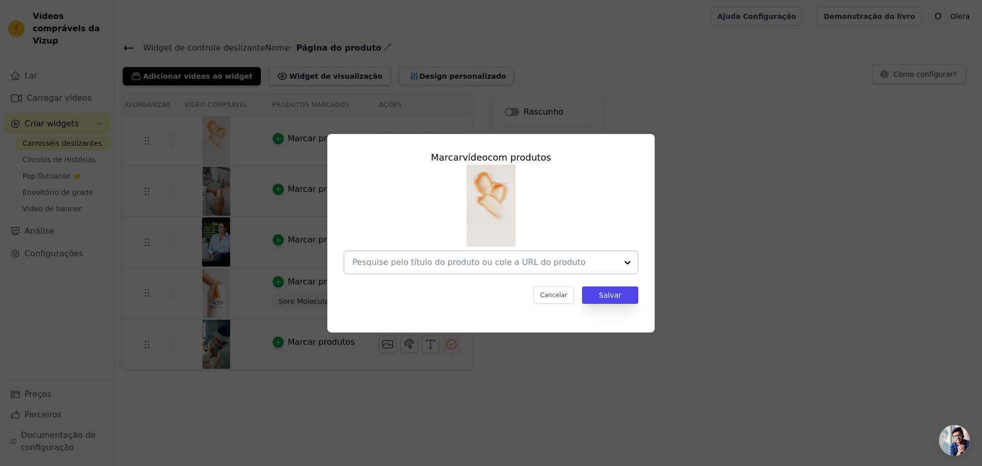
click at [377, 265] on input "text" at bounding box center [484, 262] width 265 height 12
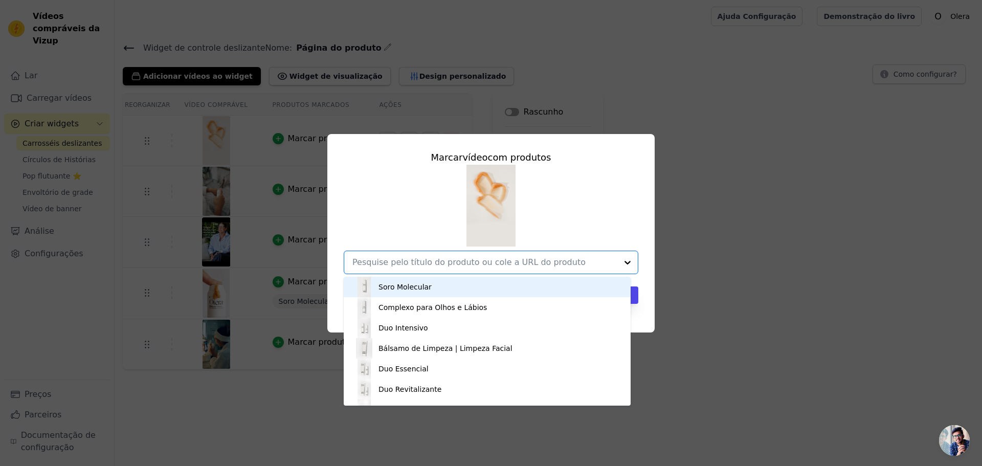
click at [389, 283] on font "Soro Molecular" at bounding box center [404, 287] width 53 height 8
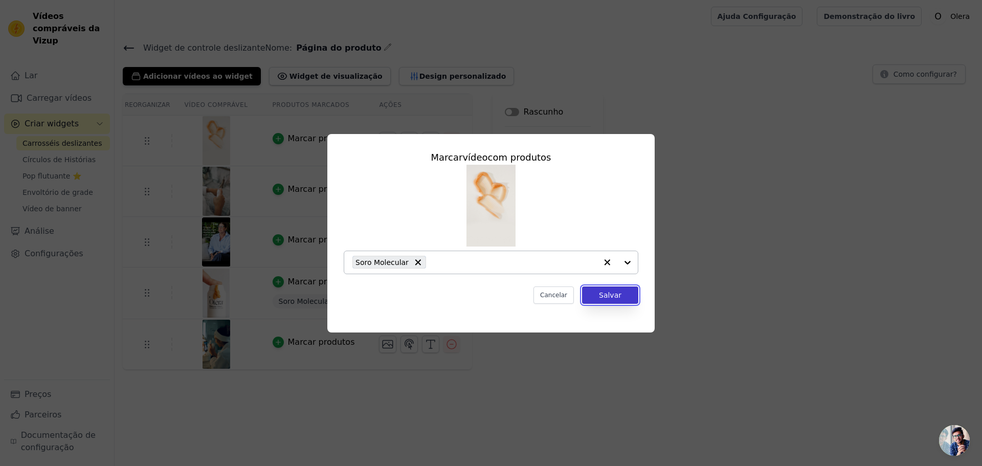
click at [628, 300] on button "Salvar" at bounding box center [610, 294] width 56 height 17
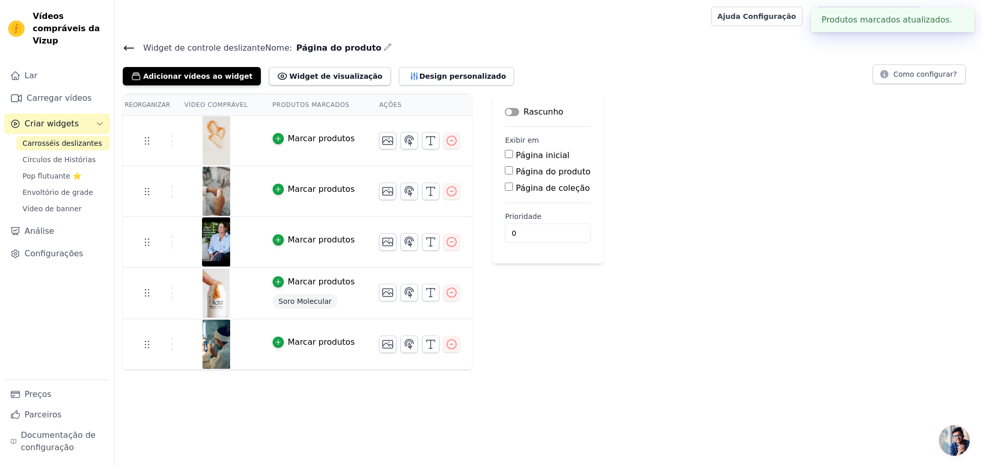
click at [276, 190] on div "button" at bounding box center [278, 189] width 11 height 11
click at [277, 192] on button "Marcar produtos" at bounding box center [314, 190] width 82 height 12
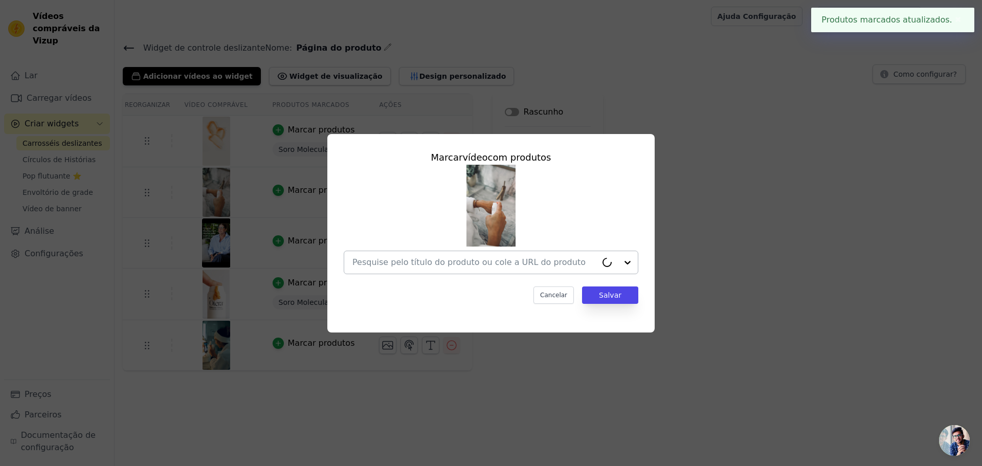
click at [406, 269] on div at bounding box center [474, 262] width 244 height 23
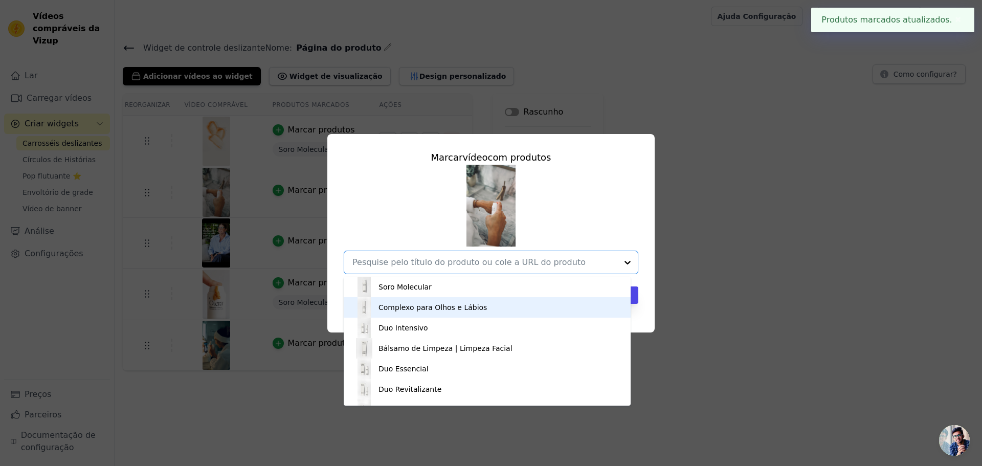
click at [408, 309] on font "Complexo para Olhos e Lábios" at bounding box center [432, 307] width 108 height 8
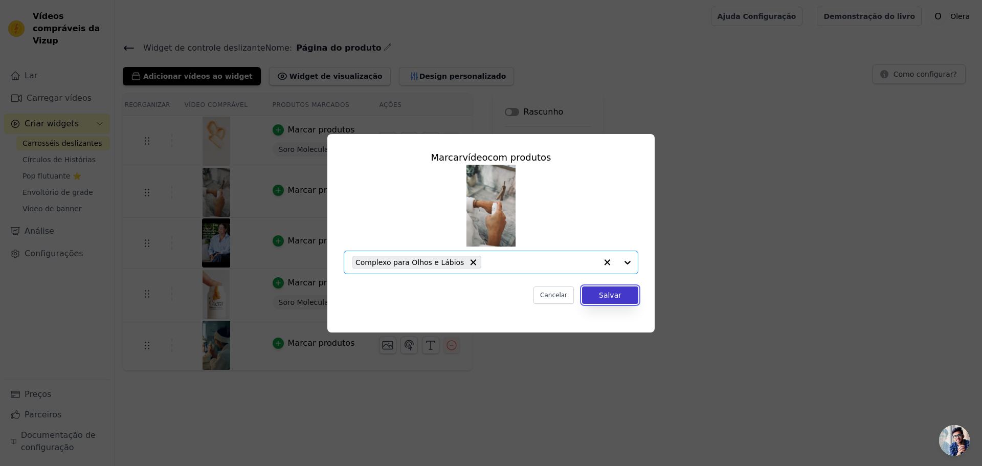
click at [615, 296] on font "Salvar" at bounding box center [610, 295] width 23 height 8
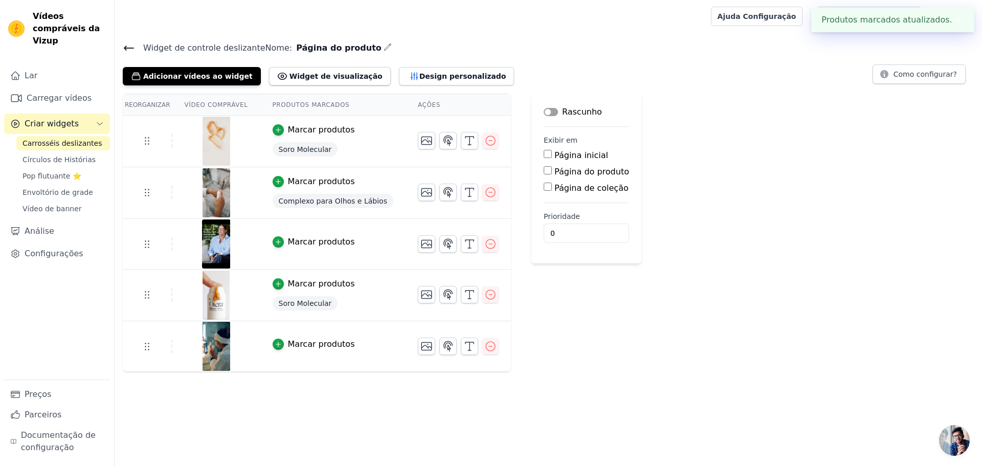
click at [277, 279] on button "Marcar produtos" at bounding box center [314, 284] width 82 height 12
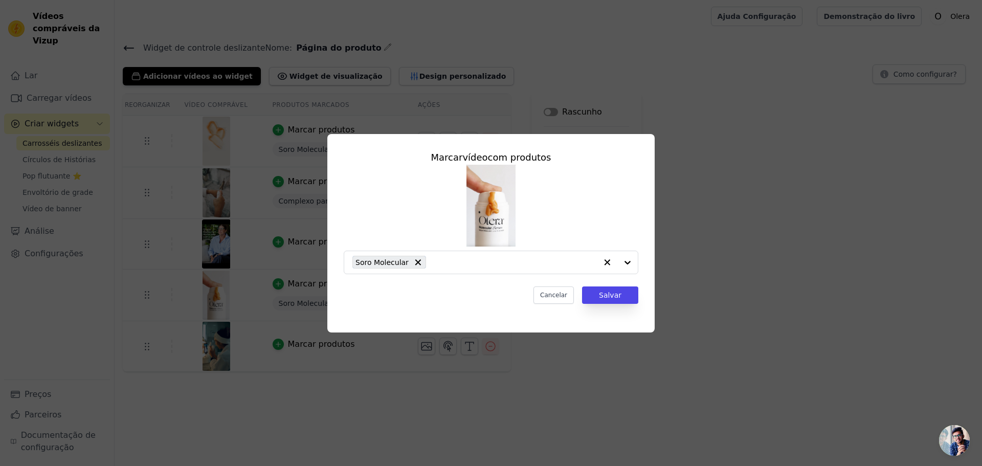
click at [369, 389] on div "Marcar vídeo com produtos Soro Molecular Cancelar Salvar" at bounding box center [491, 233] width 982 height 466
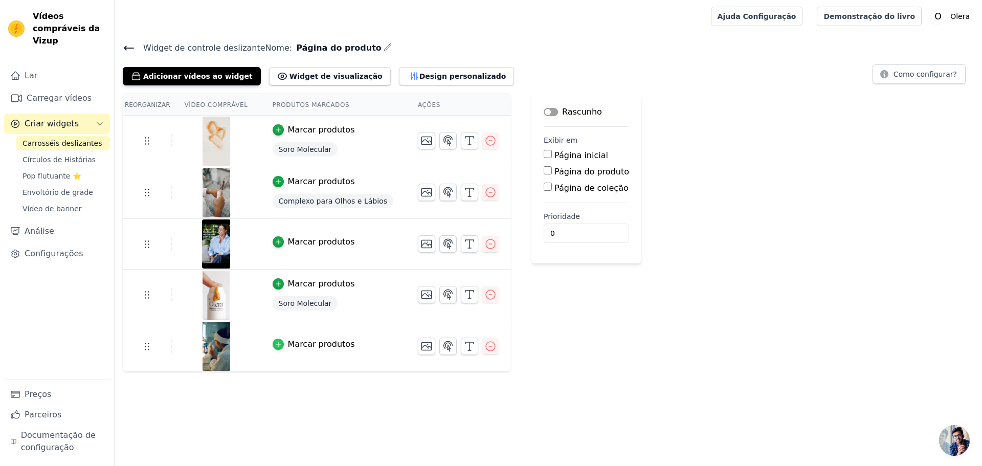
click at [273, 341] on div "button" at bounding box center [278, 344] width 11 height 11
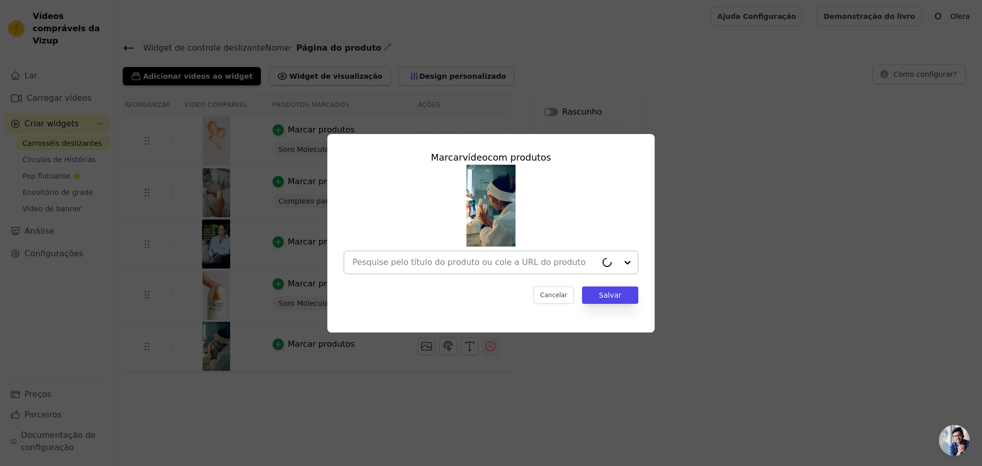
click at [418, 262] on input "text" at bounding box center [474, 262] width 244 height 12
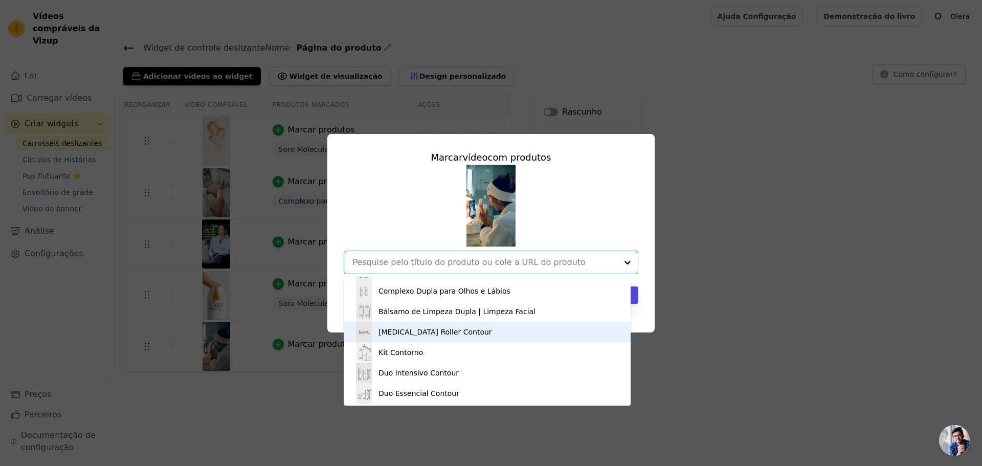
scroll to position [365, 0]
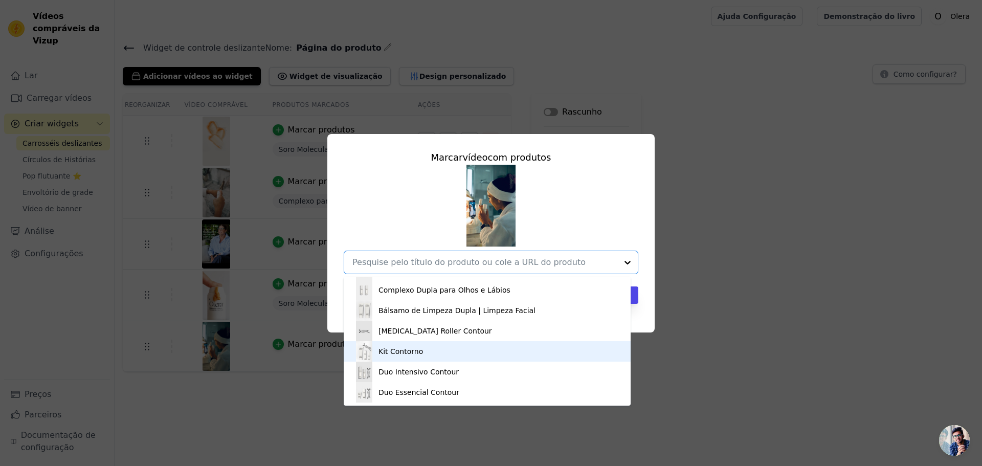
click at [490, 361] on div "Kit Contorno" at bounding box center [487, 351] width 266 height 20
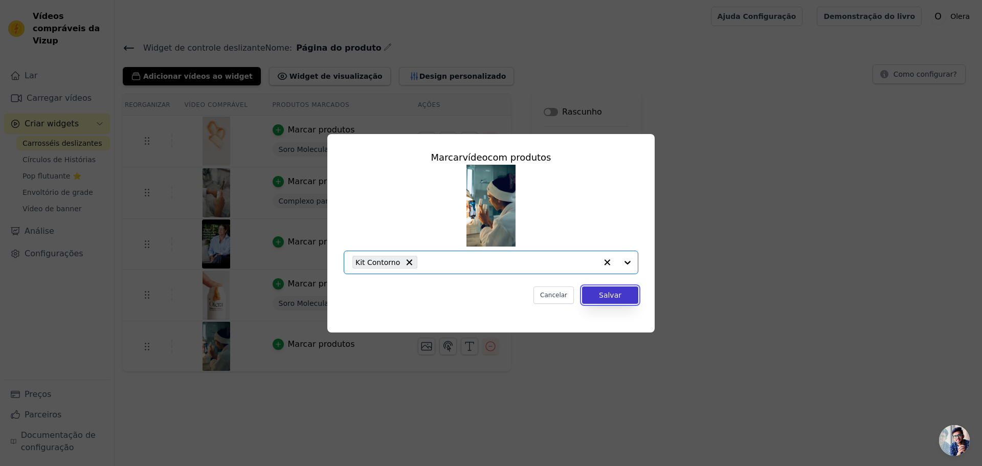
click at [615, 298] on font "Salvar" at bounding box center [610, 295] width 23 height 8
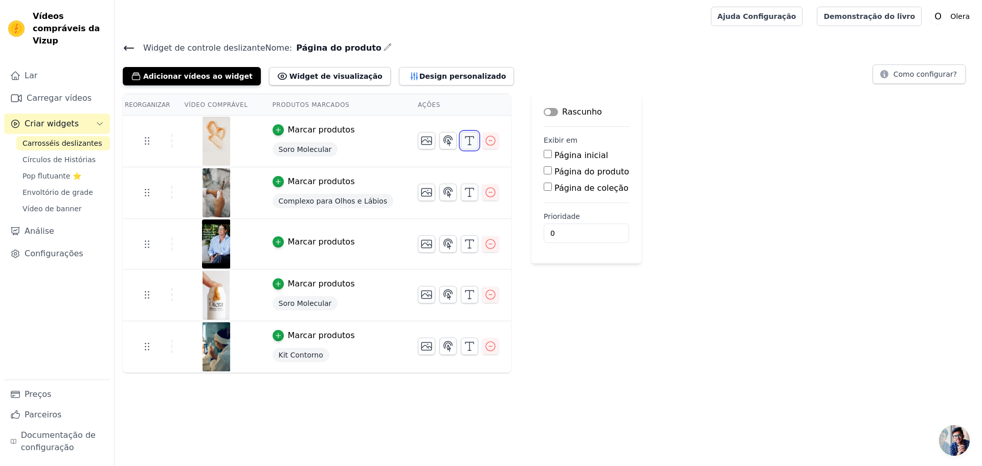
click at [461, 147] on button "button" at bounding box center [469, 140] width 17 height 17
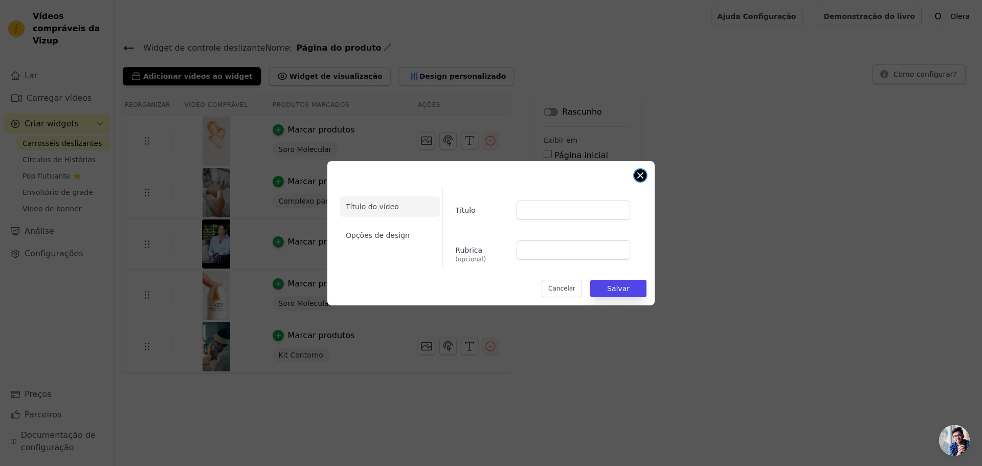
click at [641, 174] on button "Fechar modal" at bounding box center [640, 175] width 12 height 12
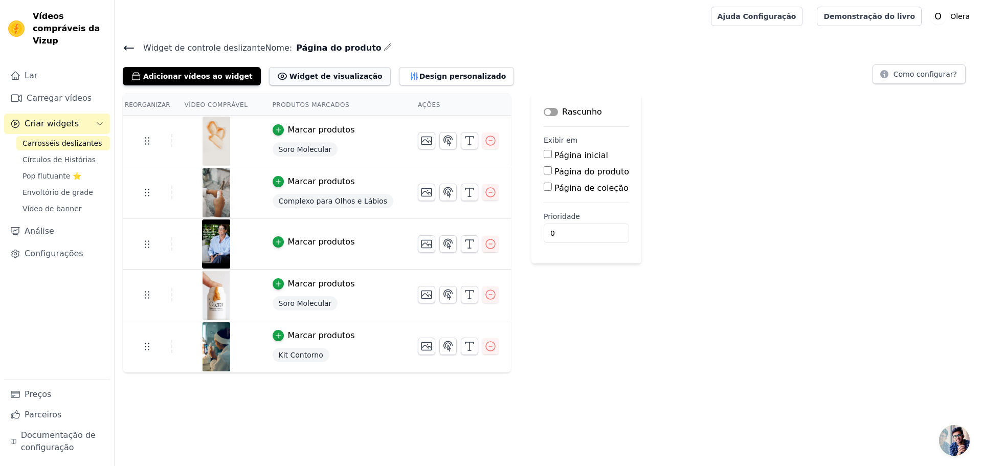
click at [314, 68] on button "Widget de visualização" at bounding box center [330, 76] width 122 height 18
click at [419, 75] on font "Design personalizado" at bounding box center [462, 76] width 87 height 8
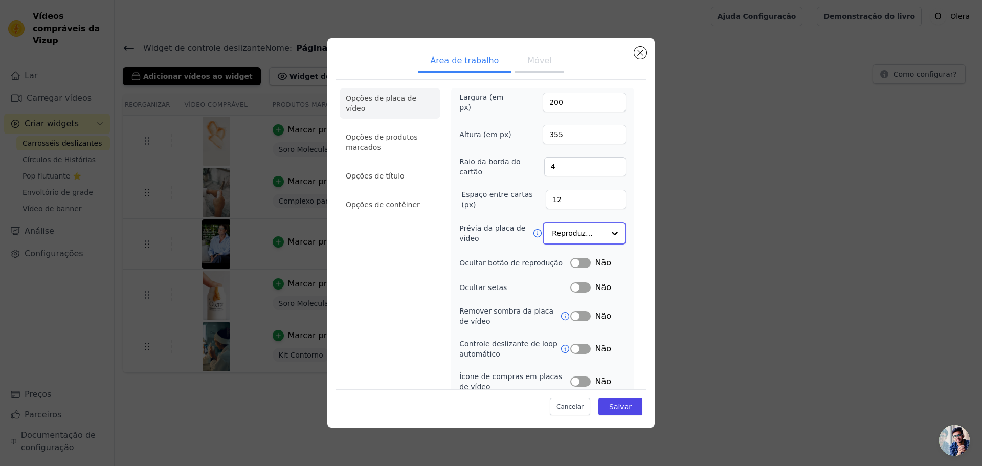
click at [565, 235] on input "Prévia da placa de vídeo" at bounding box center [578, 233] width 53 height 20
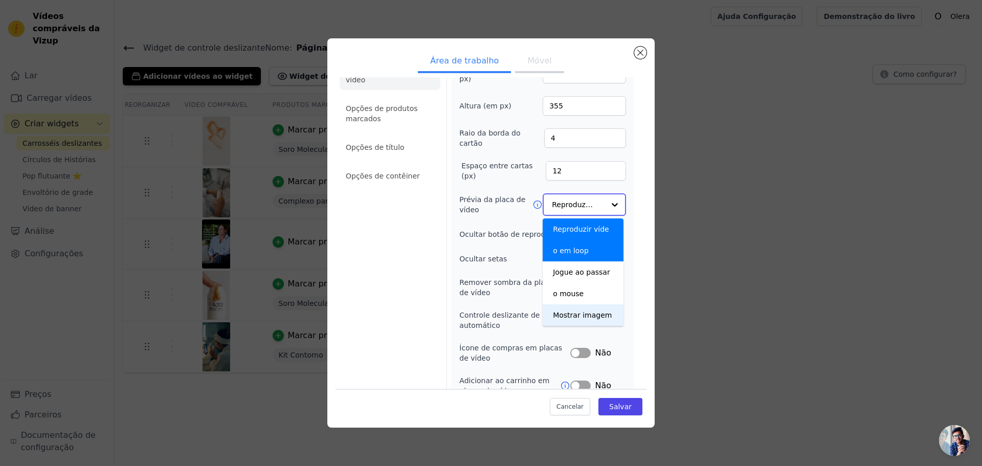
scroll to position [41, 0]
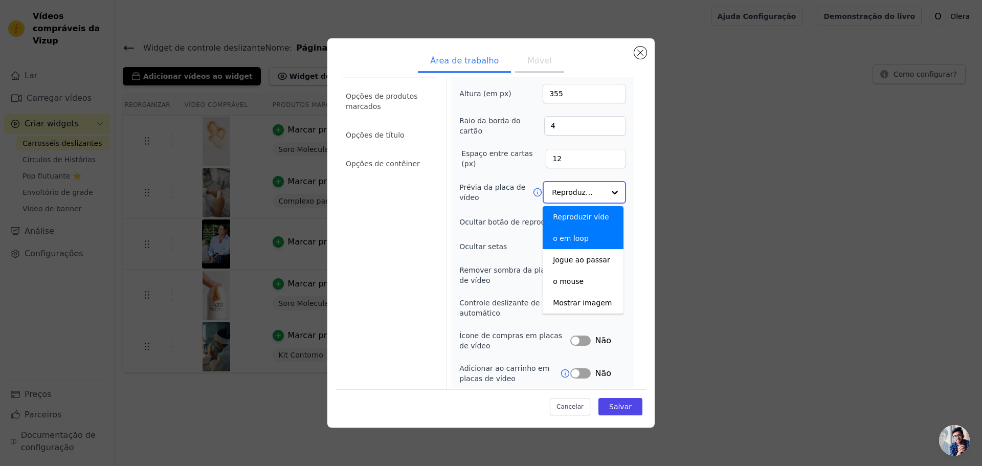
click at [585, 230] on div "Reproduzir vídeo em loop" at bounding box center [583, 227] width 81 height 43
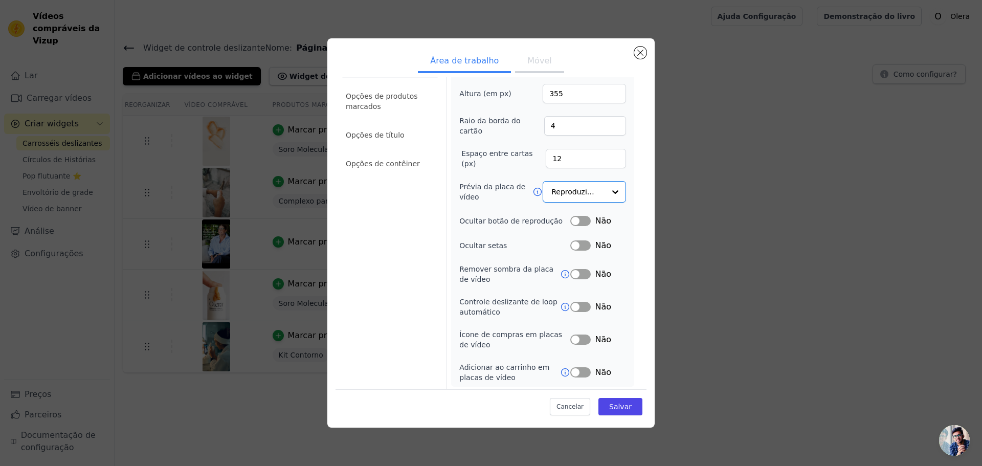
click at [580, 221] on button "Rótulo" at bounding box center [580, 221] width 20 height 10
click at [578, 221] on button "Rótulo" at bounding box center [580, 222] width 20 height 10
click at [580, 244] on button "Rótulo" at bounding box center [580, 246] width 20 height 10
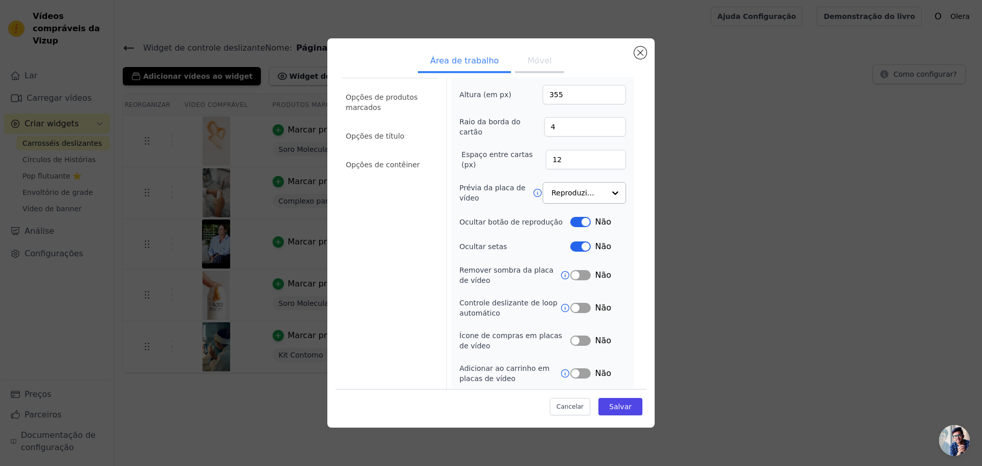
click at [576, 274] on button "Rótulo" at bounding box center [580, 275] width 20 height 10
click at [531, 69] on button "Móvel" at bounding box center [539, 62] width 49 height 23
click at [614, 405] on font "Salvar" at bounding box center [620, 407] width 23 height 8
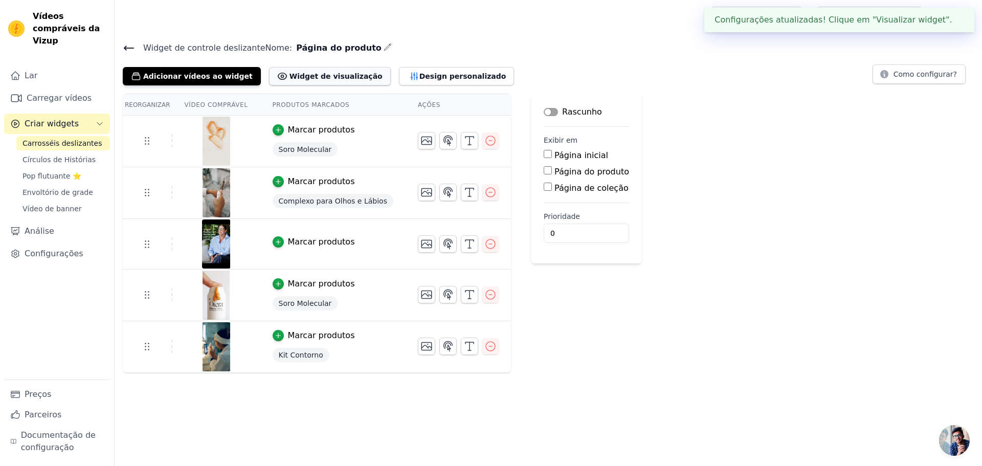
click at [317, 75] on font "Widget de visualização" at bounding box center [336, 76] width 93 height 8
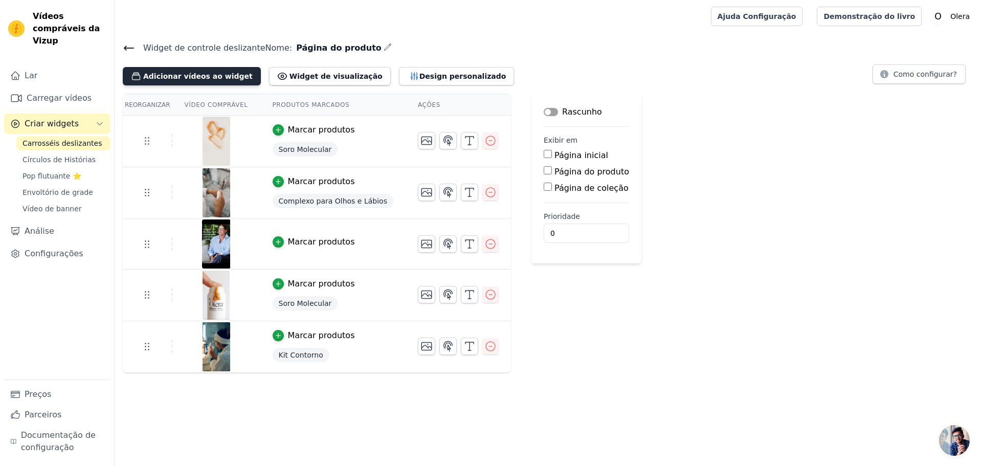
click at [208, 75] on font "Adicionar vídeos ao widget" at bounding box center [197, 76] width 109 height 8
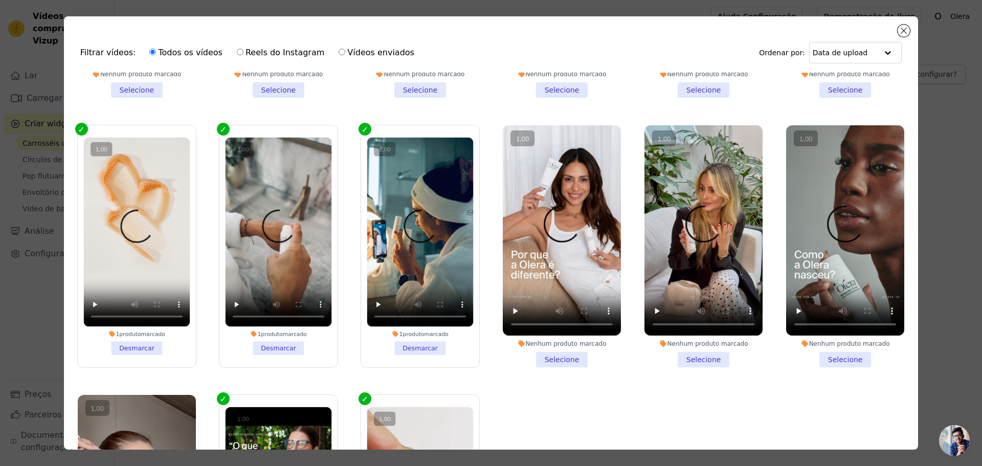
scroll to position [369, 0]
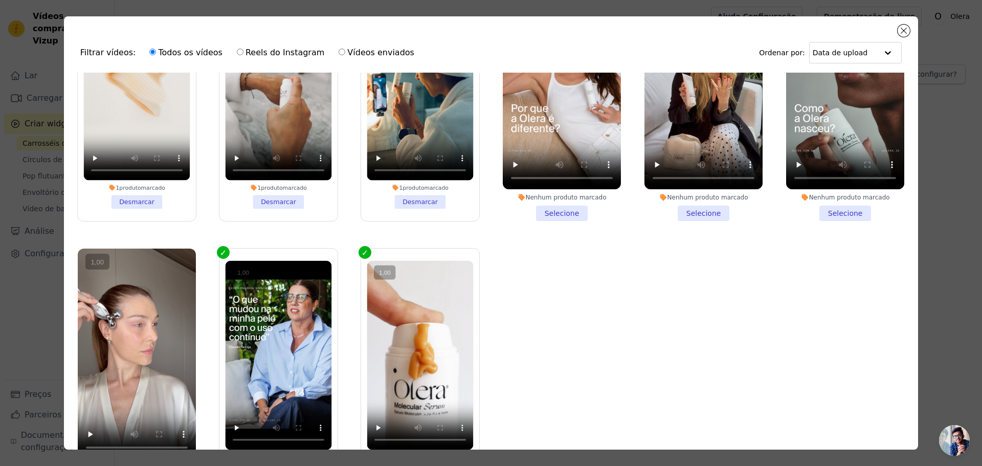
click at [268, 52] on font "Reels do Instagram" at bounding box center [285, 53] width 79 height 10
click at [243, 52] on input "Reels do Instagram" at bounding box center [240, 52] width 7 height 7
radio input "true"
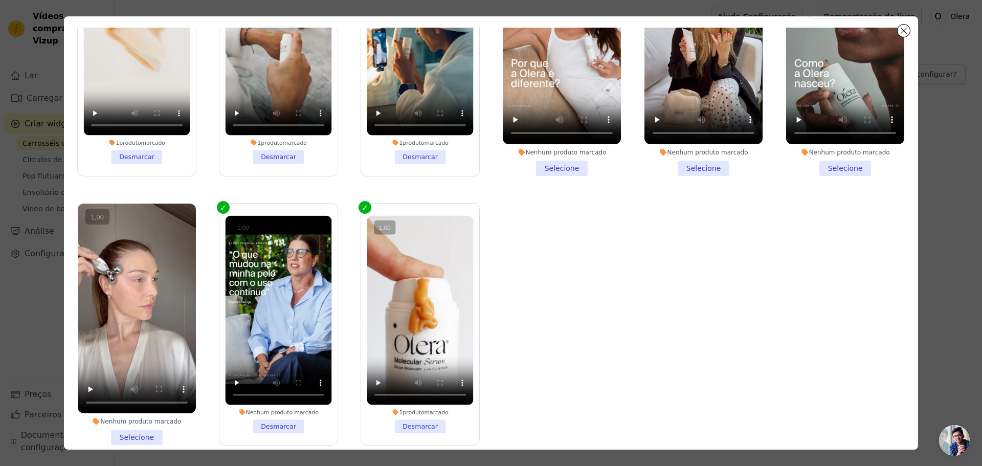
scroll to position [89, 0]
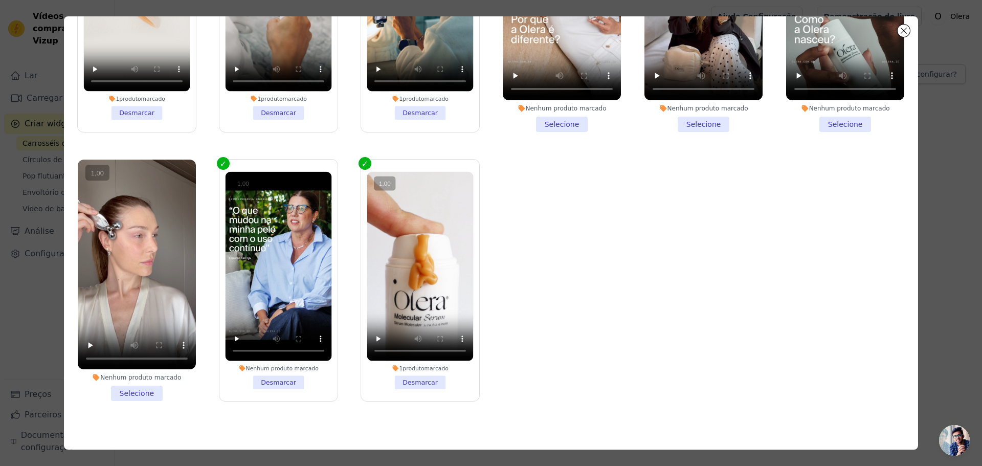
click at [154, 283] on vsc-controller at bounding box center [137, 265] width 118 height 210
click at [0, 0] on input "Nenhum produto marcado Selecione" at bounding box center [0, 0] width 0 height 0
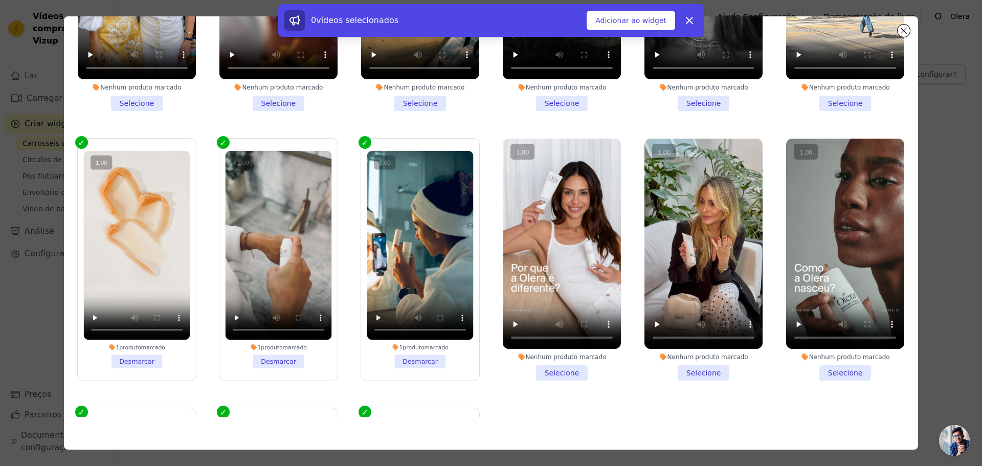
scroll to position [62, 0]
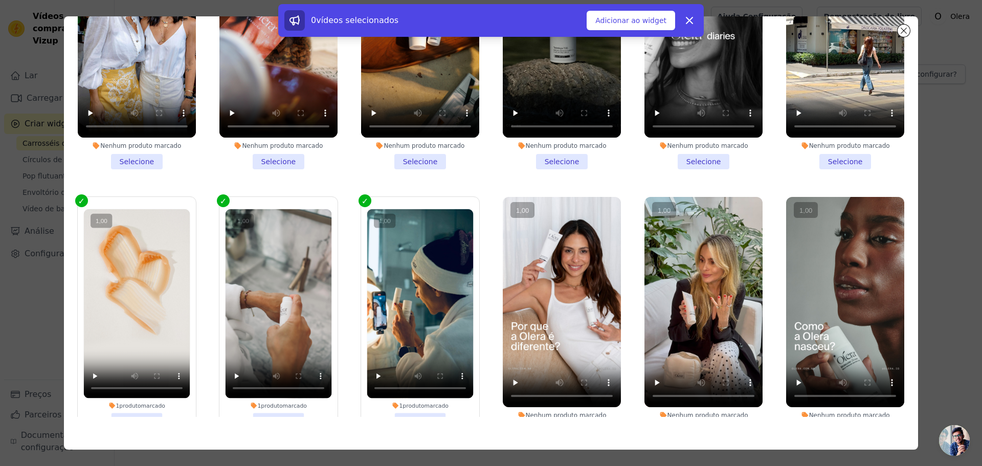
click at [529, 302] on vsc-controller at bounding box center [562, 302] width 118 height 210
click at [0, 0] on input "Nenhum produto marcado Selecione" at bounding box center [0, 0] width 0 height 0
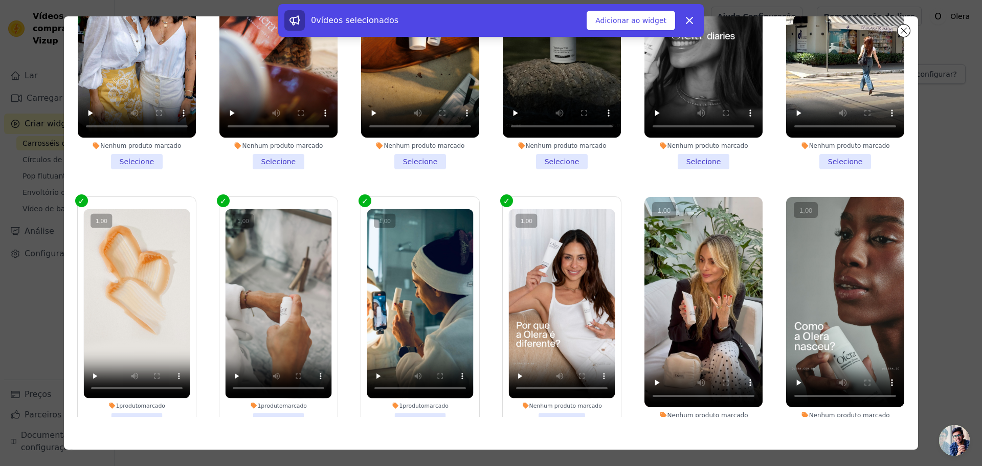
click at [662, 292] on vsc-controller at bounding box center [703, 302] width 118 height 210
click at [0, 0] on input "Nenhum produto marcado Selecione" at bounding box center [0, 0] width 0 height 0
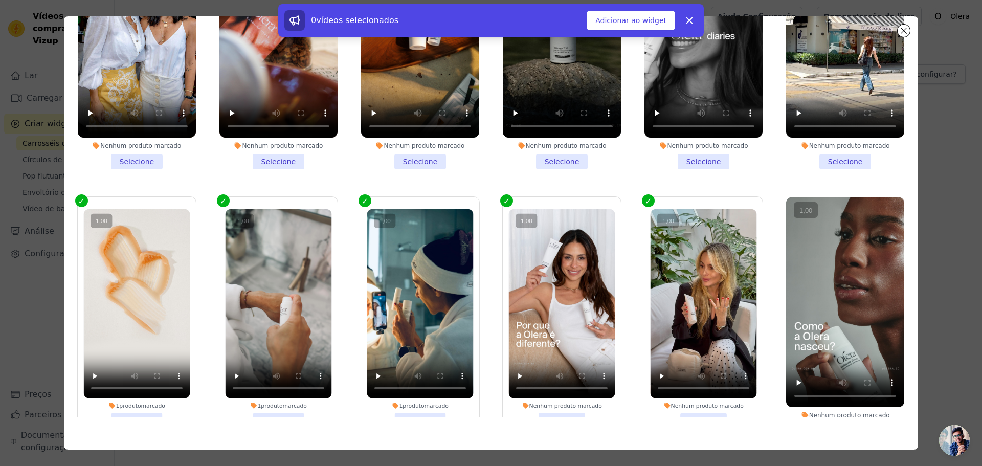
click at [839, 269] on vsc-controller at bounding box center [845, 302] width 118 height 210
click at [0, 0] on input "Nenhum produto marcado Selecione" at bounding box center [0, 0] width 0 height 0
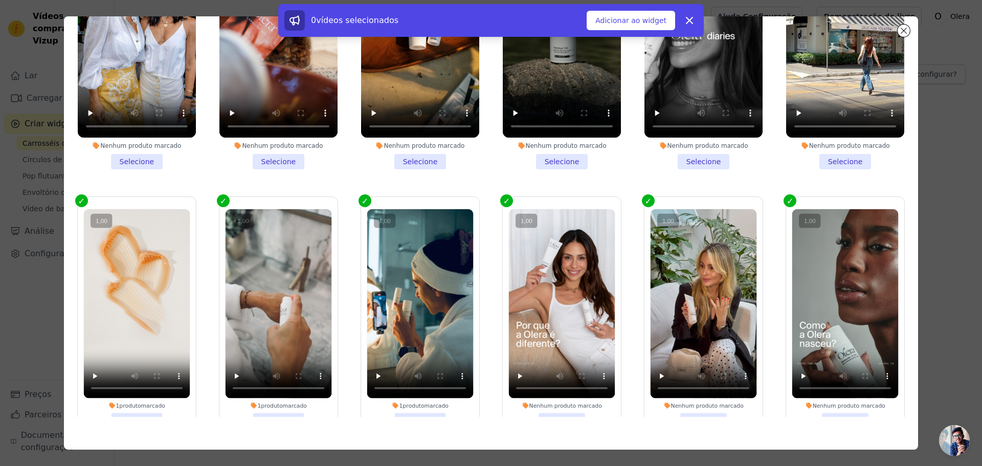
scroll to position [0, 0]
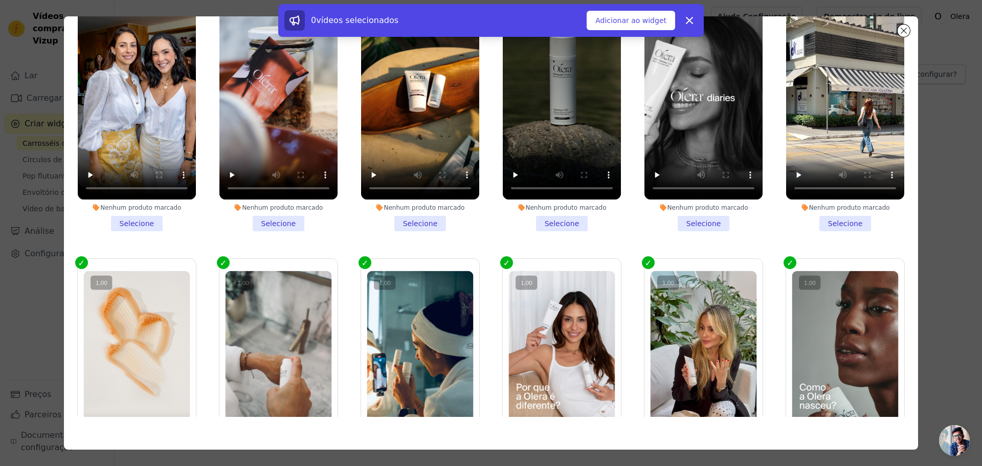
click at [840, 111] on vsc-controller at bounding box center [845, 94] width 118 height 210
click at [0, 0] on input "Nenhum produto marcado Selecione" at bounding box center [0, 0] width 0 height 0
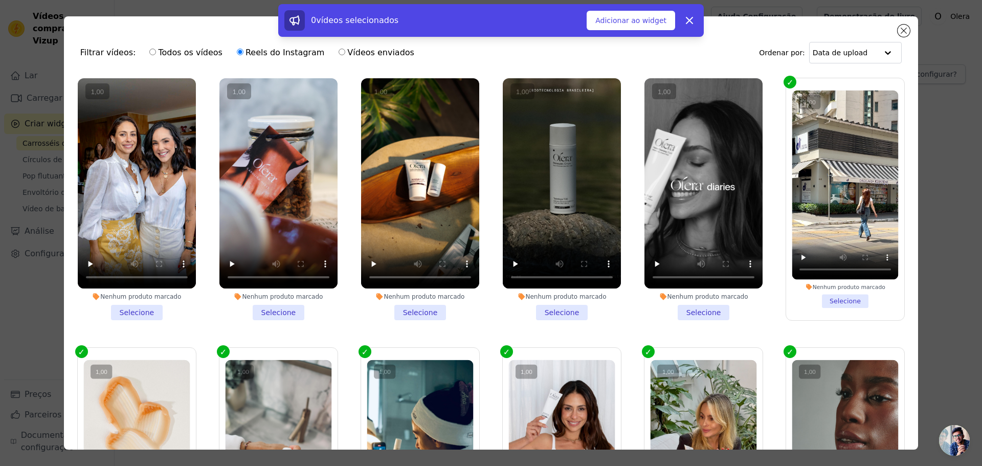
click at [701, 143] on vsc-controller at bounding box center [703, 183] width 118 height 210
click at [0, 0] on input "Nenhum produto marcado Selecione" at bounding box center [0, 0] width 0 height 0
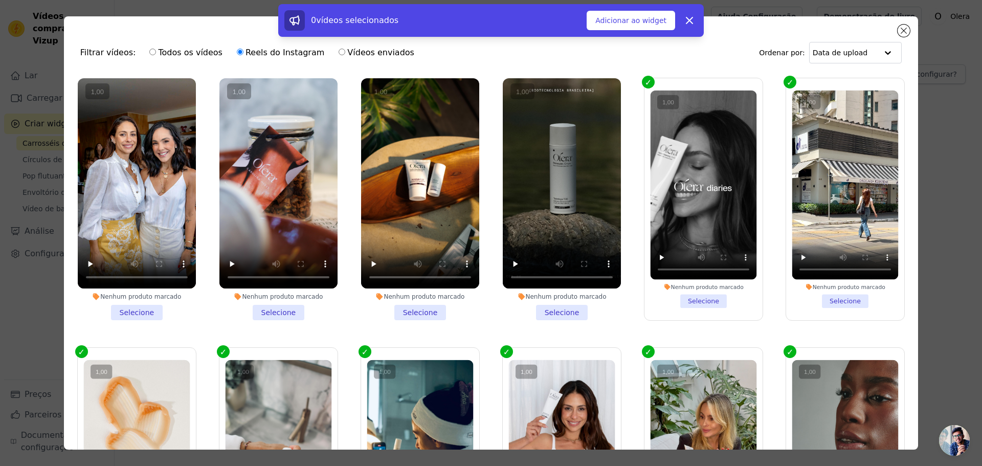
click at [586, 150] on vsc-controller at bounding box center [562, 183] width 118 height 210
click at [0, 0] on input "Nenhum produto marcado Selecione" at bounding box center [0, 0] width 0 height 0
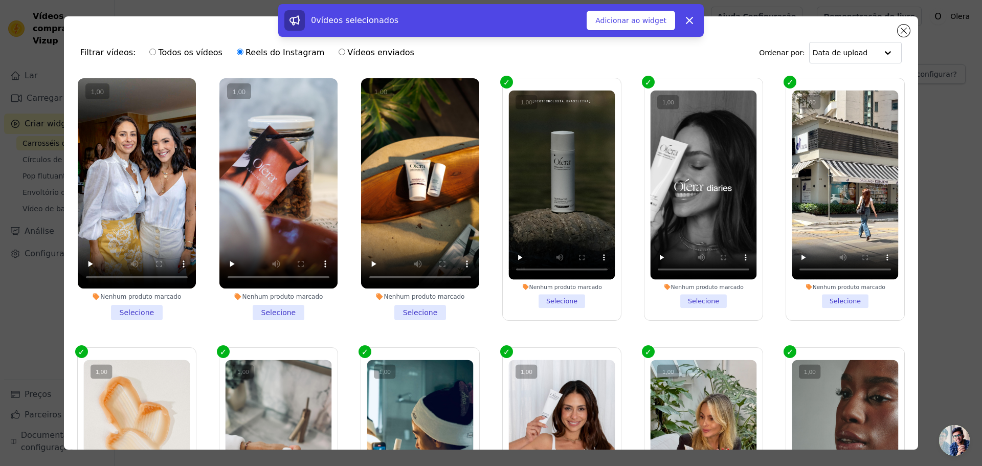
click at [411, 150] on vsc-controller at bounding box center [420, 183] width 118 height 210
click at [0, 0] on input "Nenhum produto marcado Selecione" at bounding box center [0, 0] width 0 height 0
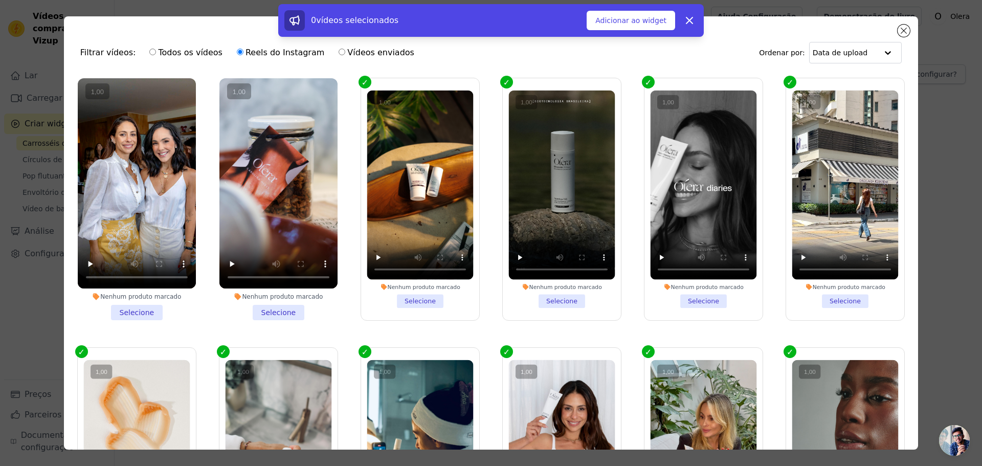
click at [275, 152] on vsc-controller at bounding box center [278, 183] width 118 height 210
click at [0, 0] on input "Nenhum produto marcado Selecione" at bounding box center [0, 0] width 0 height 0
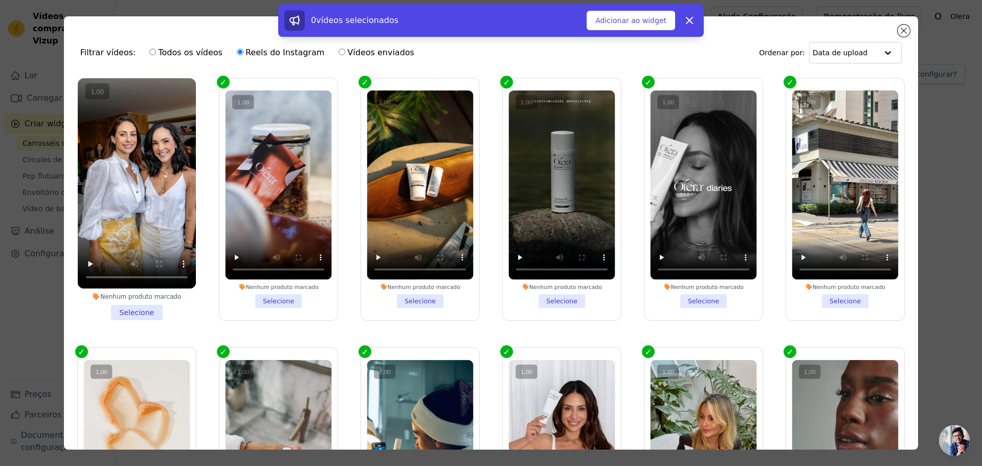
click at [116, 166] on vsc-controller at bounding box center [137, 183] width 118 height 210
click at [0, 0] on input "Nenhum produto marcado Selecione" at bounding box center [0, 0] width 0 height 0
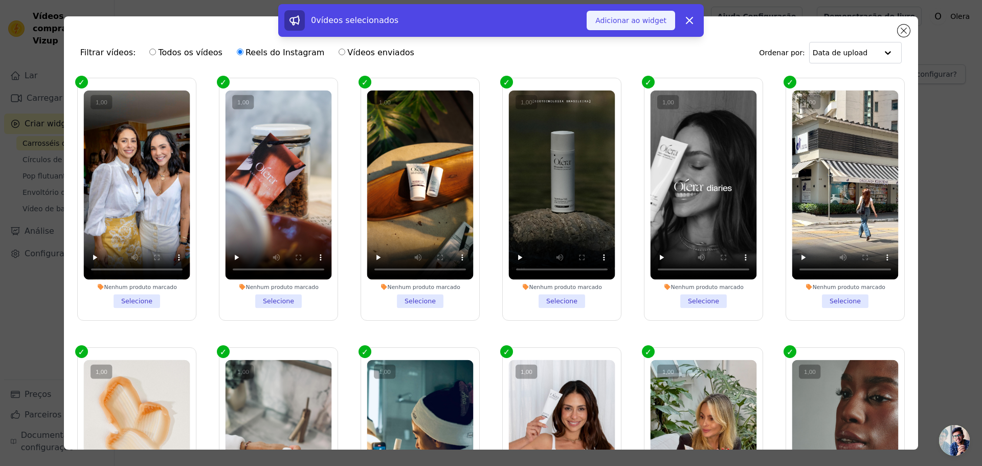
click at [641, 20] on font "Adicionar ao widget" at bounding box center [630, 20] width 71 height 8
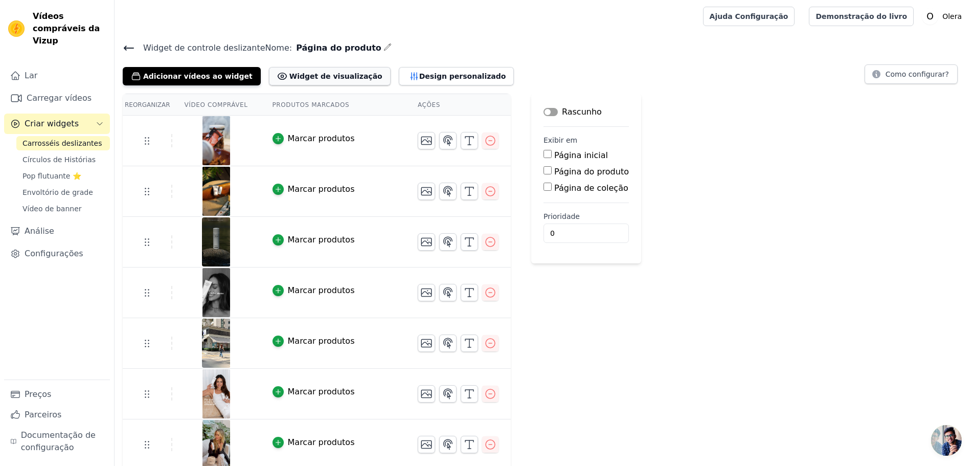
click at [317, 70] on button "Widget de visualização" at bounding box center [330, 76] width 122 height 18
click at [419, 73] on font "Design personalizado" at bounding box center [462, 76] width 87 height 8
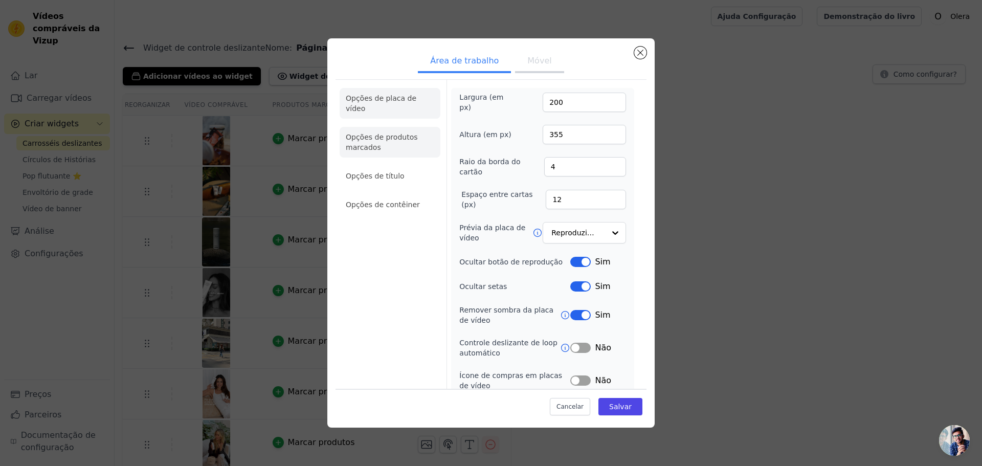
click at [391, 132] on li "Opções de produtos marcados" at bounding box center [390, 142] width 101 height 31
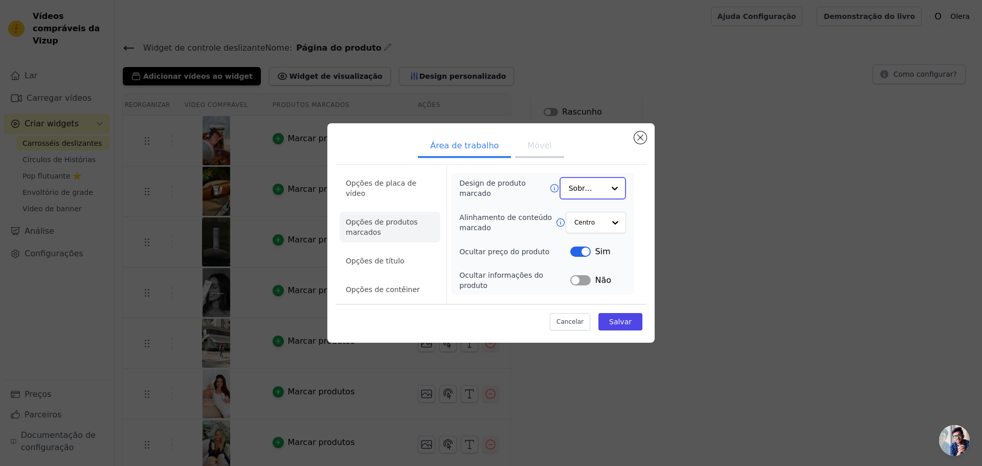
click at [587, 194] on input "Design de produto marcado" at bounding box center [587, 188] width 36 height 20
click at [594, 273] on font "Minimalista" at bounding box center [590, 277] width 41 height 8
click at [586, 190] on input "Design de produto marcado" at bounding box center [587, 188] width 36 height 20
click at [584, 273] on font "Minimalista" at bounding box center [590, 277] width 41 height 8
click at [362, 251] on li "Opções de título" at bounding box center [390, 261] width 101 height 20
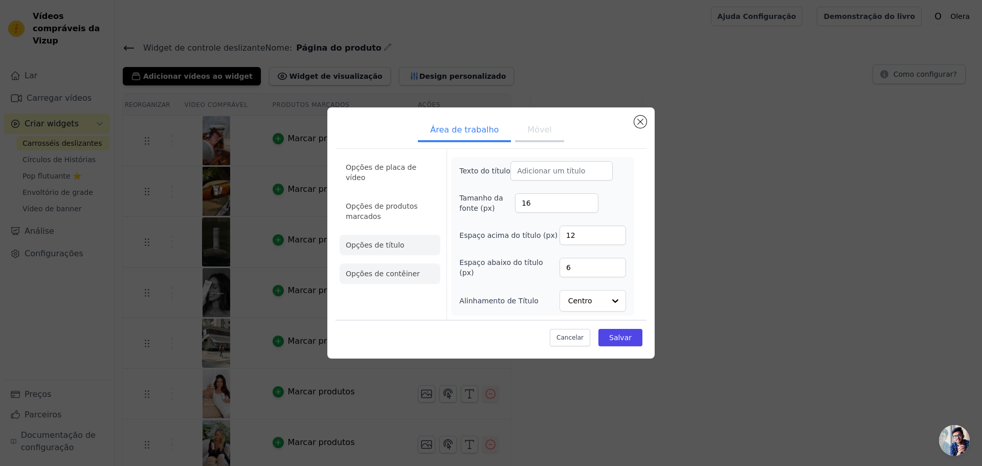
click at [387, 263] on li "Opções de contêiner" at bounding box center [390, 273] width 101 height 20
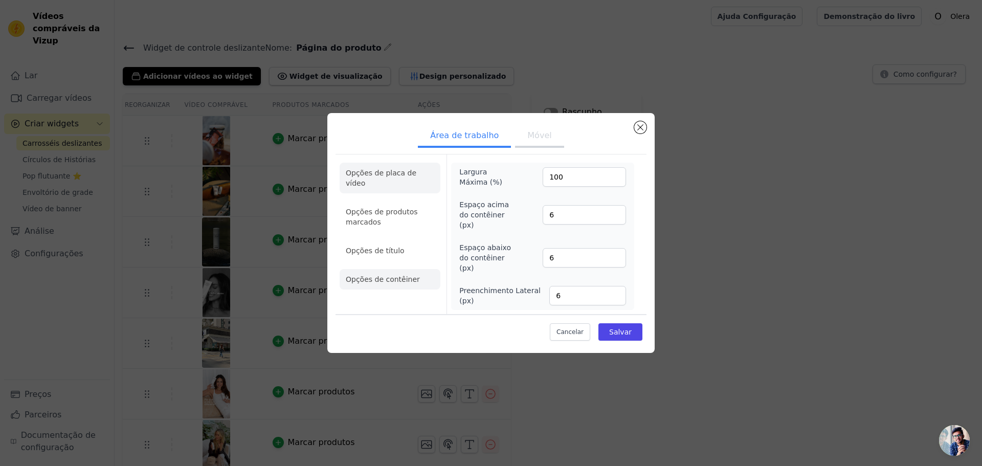
click at [408, 181] on font "Opções de placa de vídeo" at bounding box center [381, 178] width 71 height 18
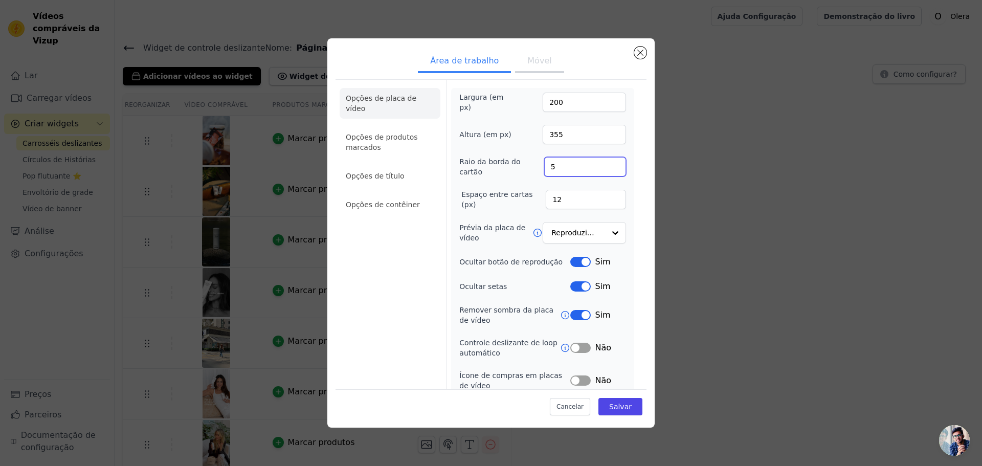
click at [606, 163] on input "5" at bounding box center [585, 166] width 82 height 19
type input "4"
click at [609, 166] on input "4" at bounding box center [585, 166] width 82 height 19
click at [567, 231] on input "Prévia da placa de vídeo" at bounding box center [578, 233] width 53 height 20
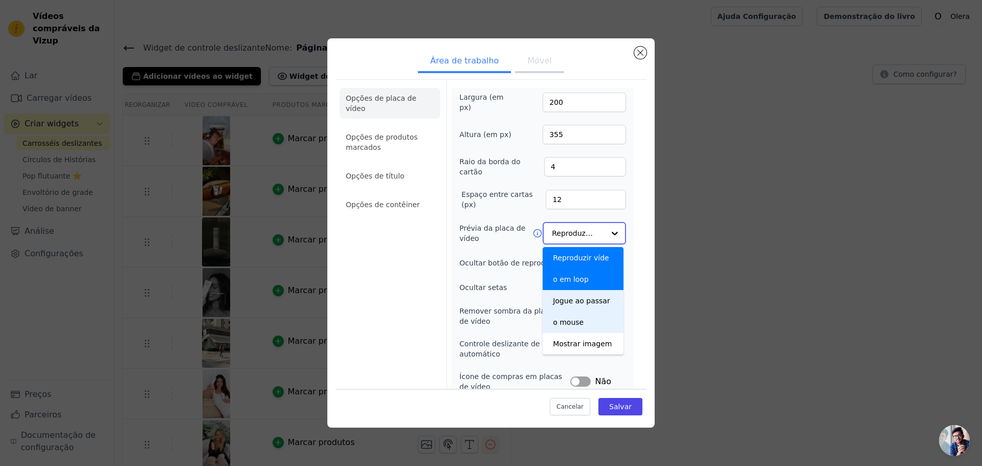
click at [589, 305] on div "Jogue ao passar o mouse" at bounding box center [583, 311] width 81 height 43
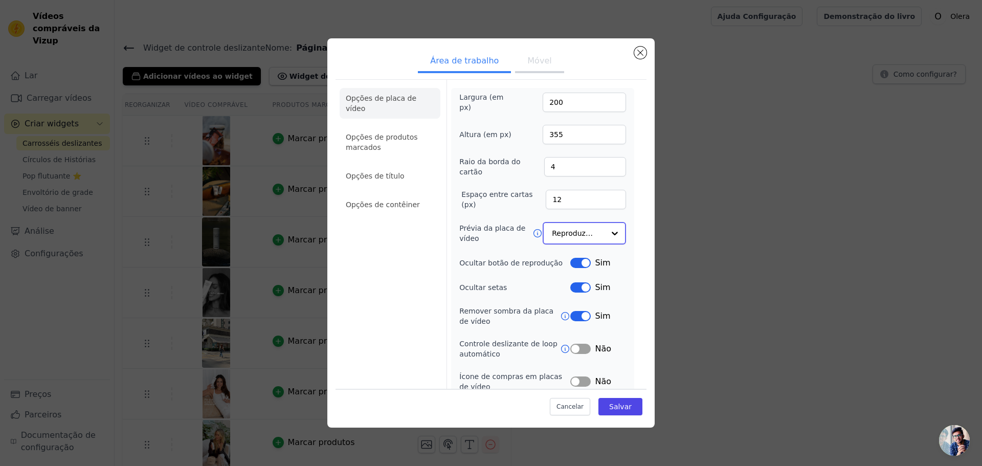
click at [569, 231] on input "Prévia da placa de vídeo" at bounding box center [578, 233] width 53 height 20
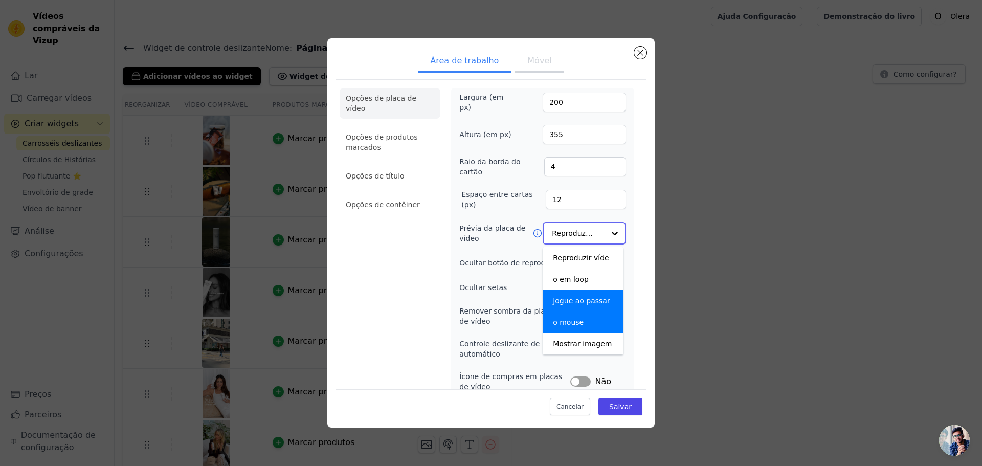
click at [587, 305] on div "Jogue ao passar o mouse" at bounding box center [583, 311] width 81 height 43
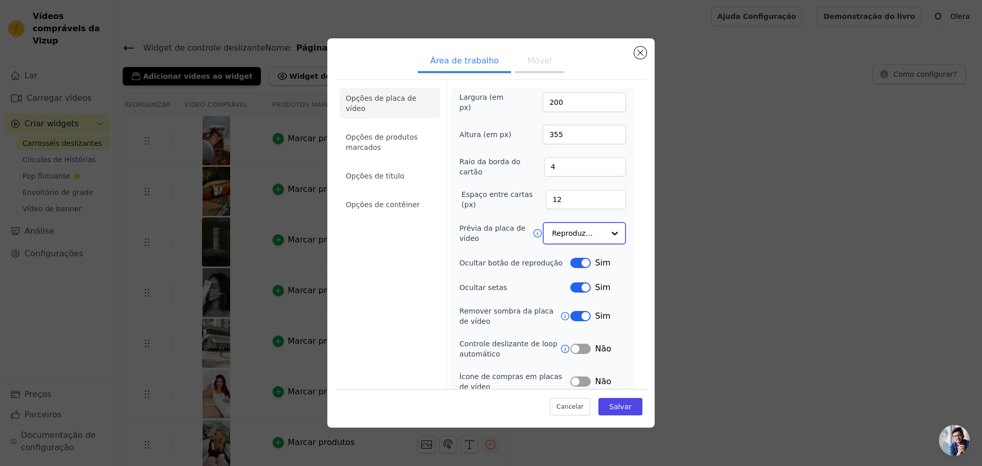
scroll to position [41, 0]
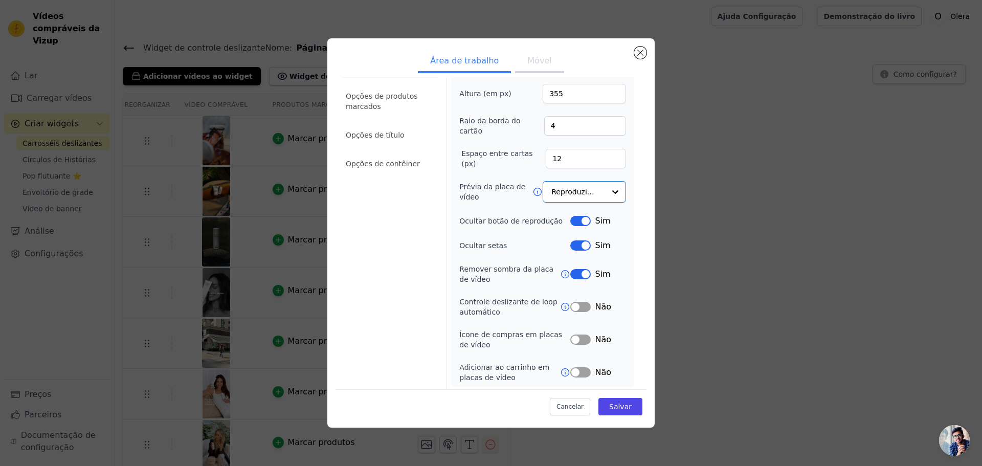
click at [580, 220] on button "Rótulo" at bounding box center [580, 221] width 20 height 10
click at [612, 404] on font "Salvar" at bounding box center [620, 407] width 23 height 8
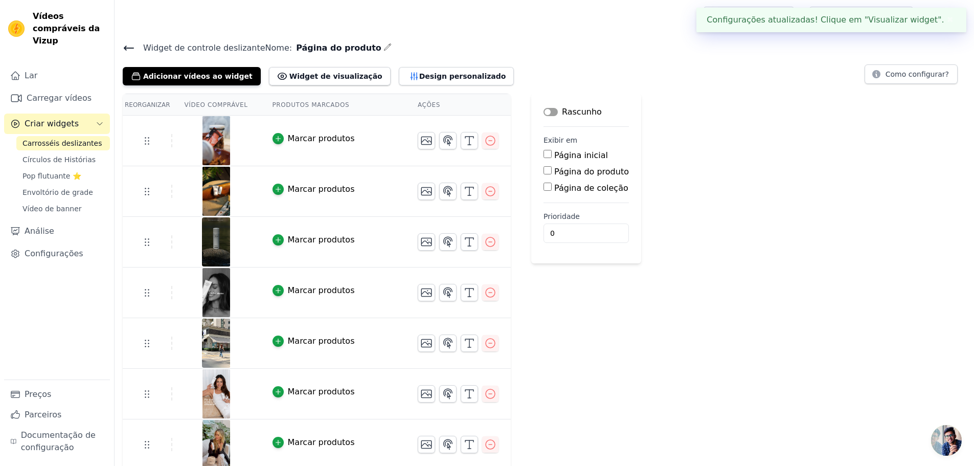
click at [290, 87] on div "Widget de controle deslizante Nome: Página do produto Adicionar vídeos ao widge…" at bounding box center [545, 460] width 860 height 838
click at [291, 81] on button "Widget de visualização" at bounding box center [330, 76] width 122 height 18
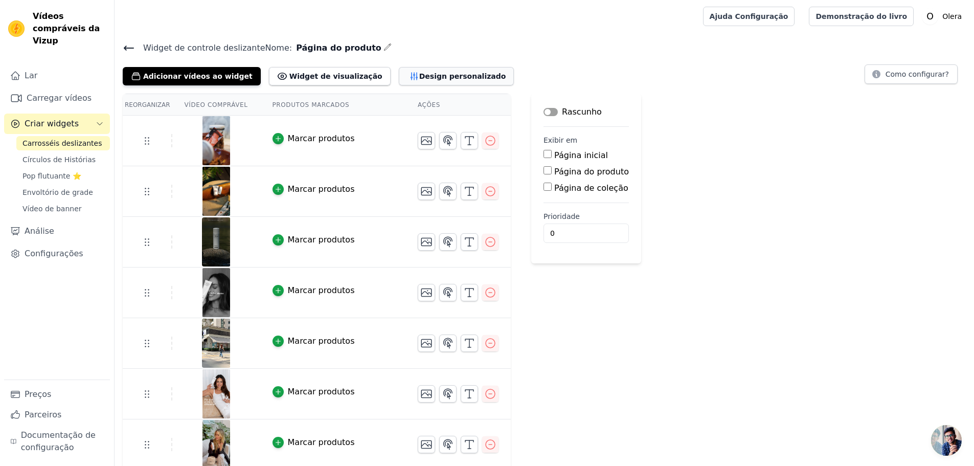
click at [419, 74] on font "Design personalizado" at bounding box center [462, 76] width 87 height 8
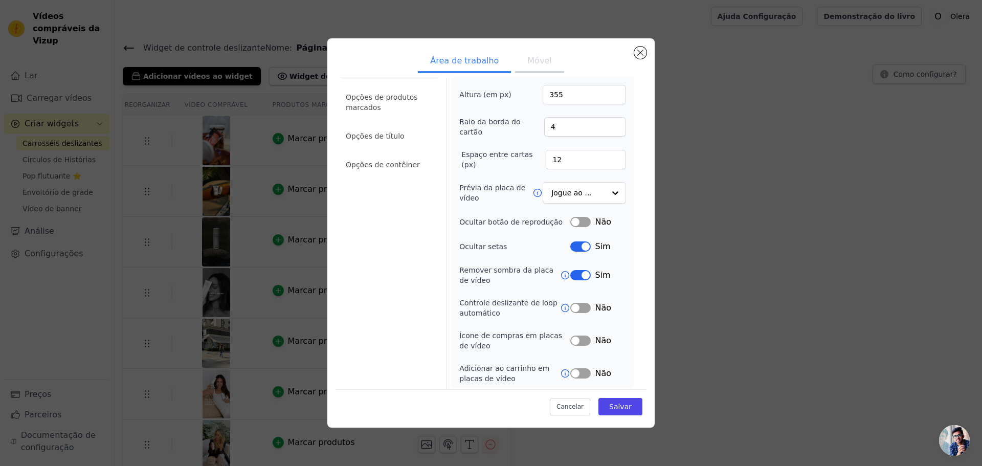
click at [576, 221] on button "Rótulo" at bounding box center [580, 222] width 20 height 10
click at [574, 305] on button "Rótulo" at bounding box center [580, 308] width 20 height 10
click at [570, 336] on button "Rótulo" at bounding box center [580, 341] width 20 height 10
click at [575, 336] on button "Rótulo" at bounding box center [580, 341] width 20 height 10
click at [571, 372] on button "Rótulo" at bounding box center [580, 373] width 20 height 10
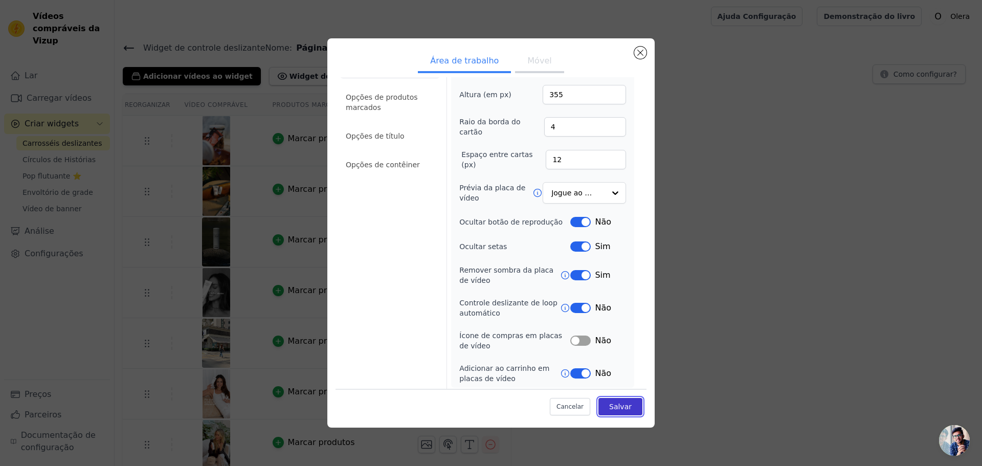
click at [616, 405] on font "Salvar" at bounding box center [620, 407] width 23 height 8
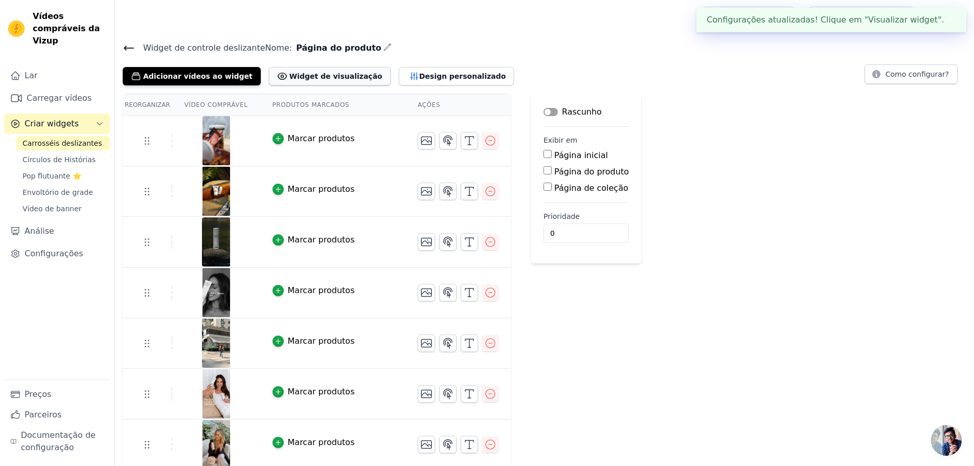
click at [318, 81] on button "Widget de visualização" at bounding box center [330, 76] width 122 height 18
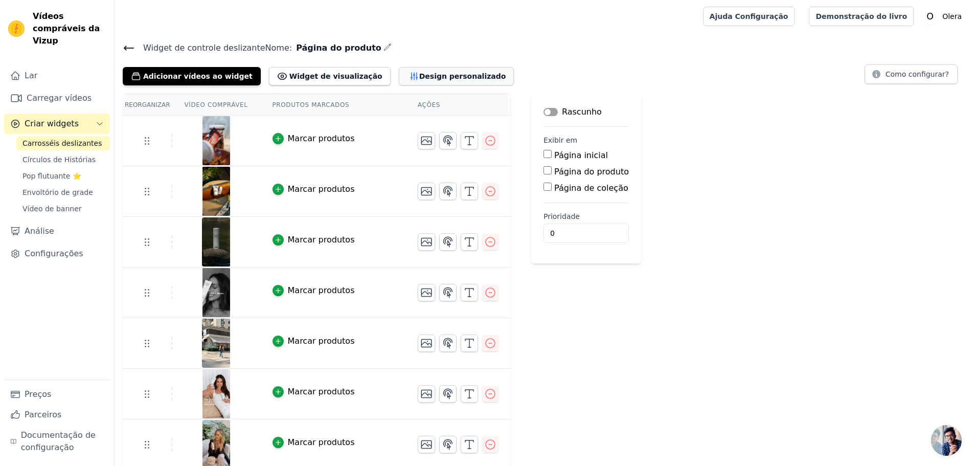
click at [419, 74] on font "Design personalizado" at bounding box center [462, 76] width 87 height 8
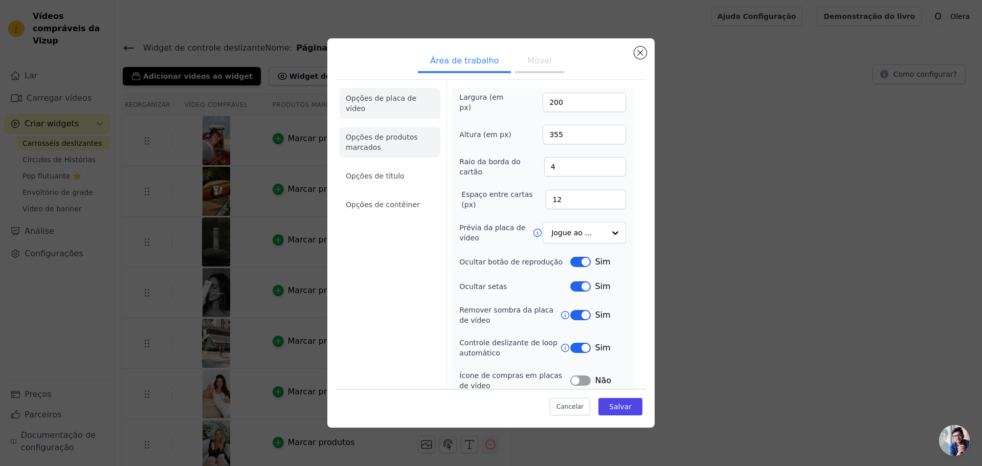
click at [390, 134] on li "Opções de produtos marcados" at bounding box center [390, 142] width 101 height 31
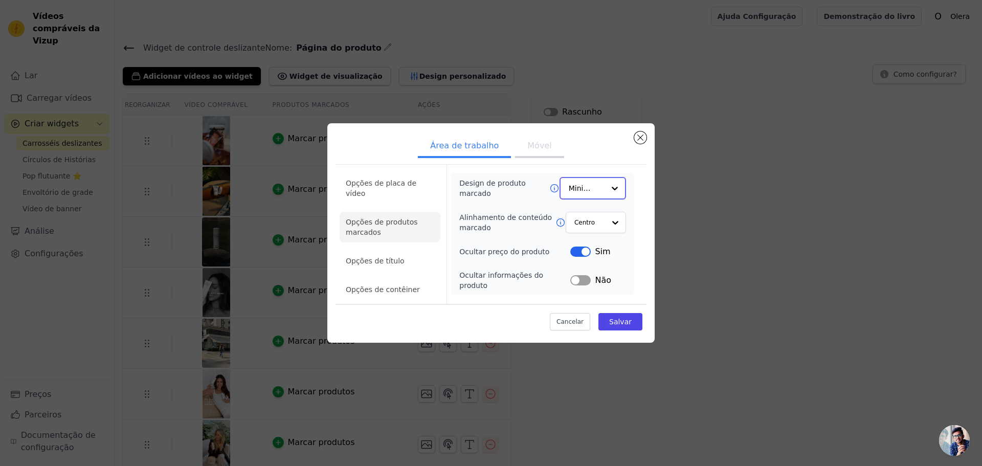
click at [612, 191] on div at bounding box center [615, 188] width 20 height 20
click at [598, 239] on font "Sobreposição" at bounding box center [591, 245] width 43 height 30
click at [634, 316] on button "Salvar" at bounding box center [620, 321] width 44 height 17
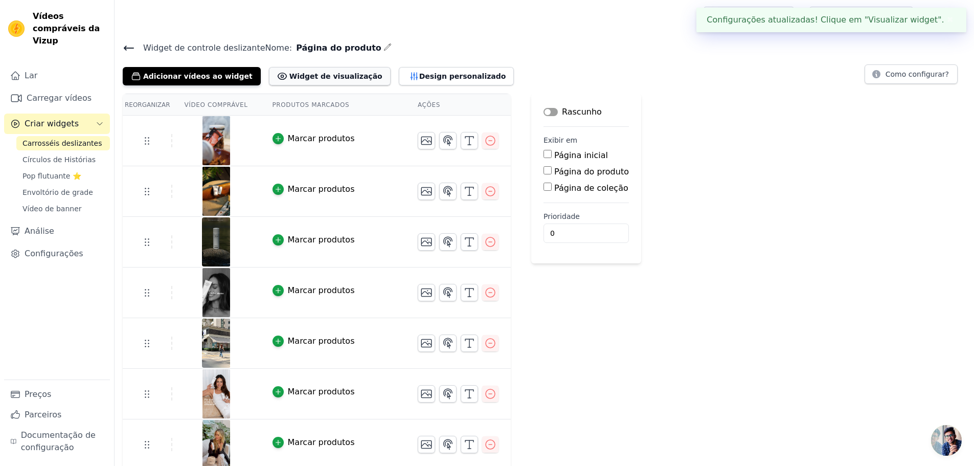
click at [329, 70] on button "Widget de visualização" at bounding box center [330, 76] width 122 height 18
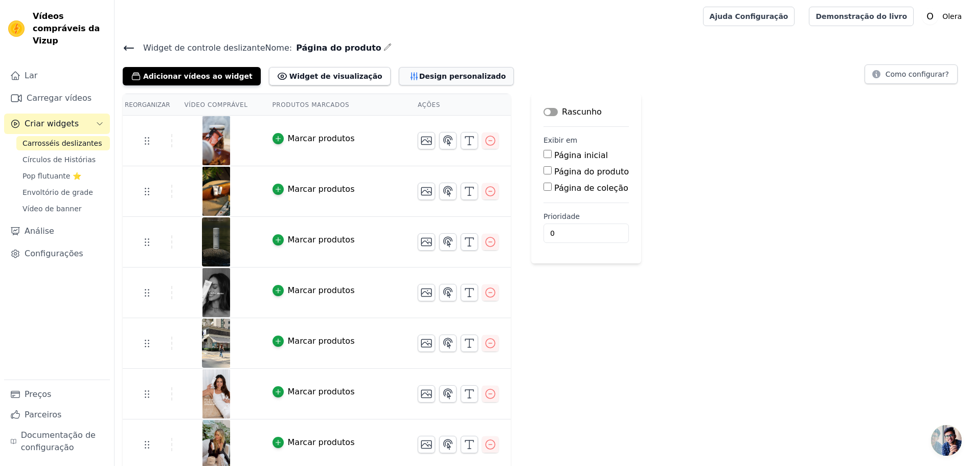
click at [419, 79] on font "Design personalizado" at bounding box center [462, 76] width 87 height 8
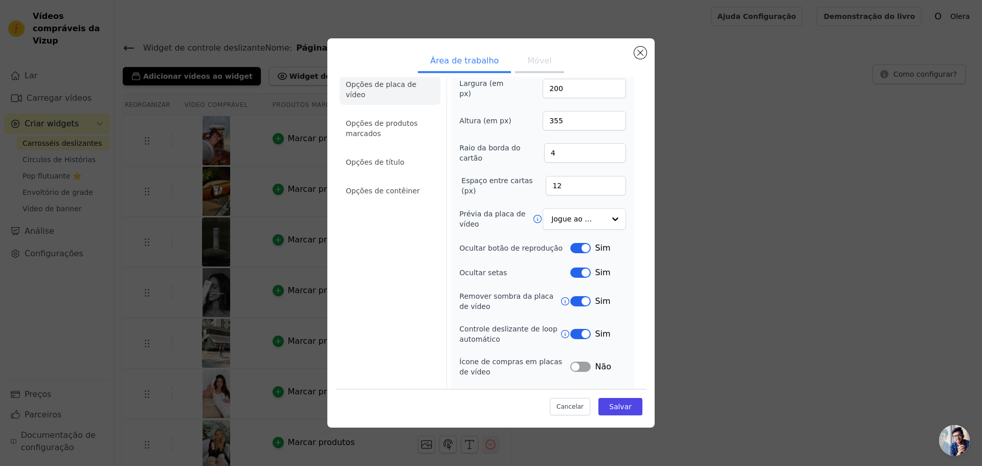
scroll to position [0, 0]
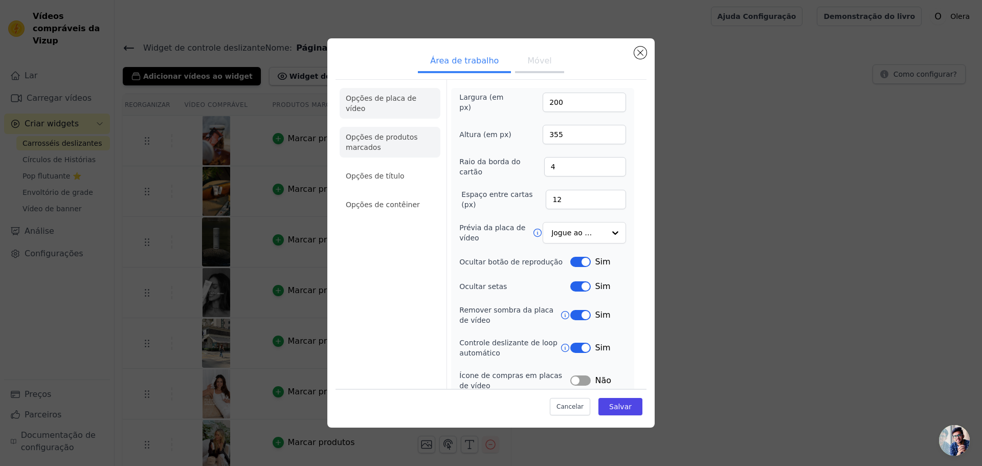
click at [385, 136] on li "Opções de produtos marcados" at bounding box center [390, 142] width 101 height 31
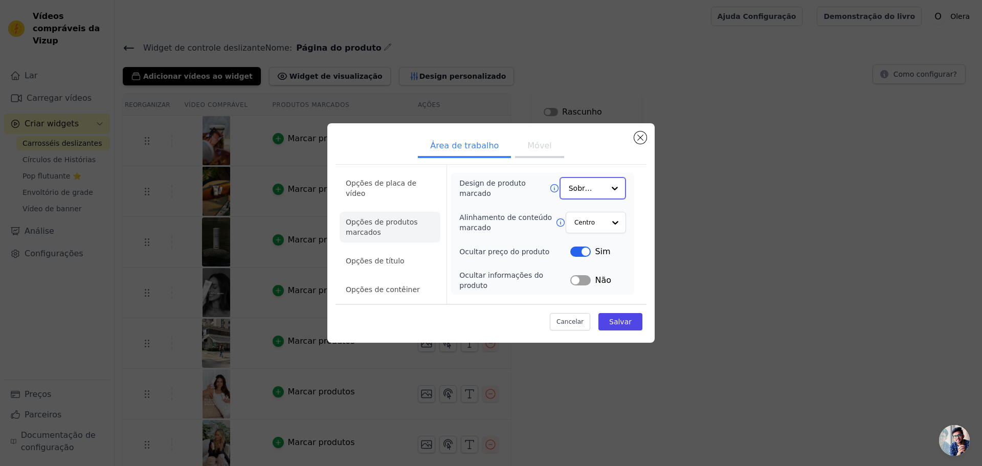
click at [603, 198] on input "Design de produto marcado" at bounding box center [587, 188] width 36 height 20
click at [595, 218] on div "Cartão" at bounding box center [593, 212] width 66 height 21
click at [633, 313] on button "Salvar" at bounding box center [620, 321] width 44 height 17
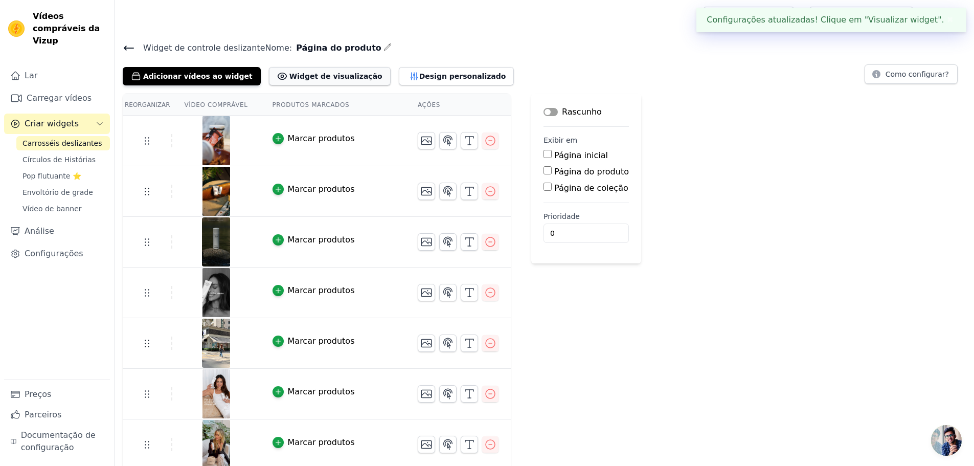
click at [309, 74] on font "Widget de visualização" at bounding box center [336, 76] width 93 height 8
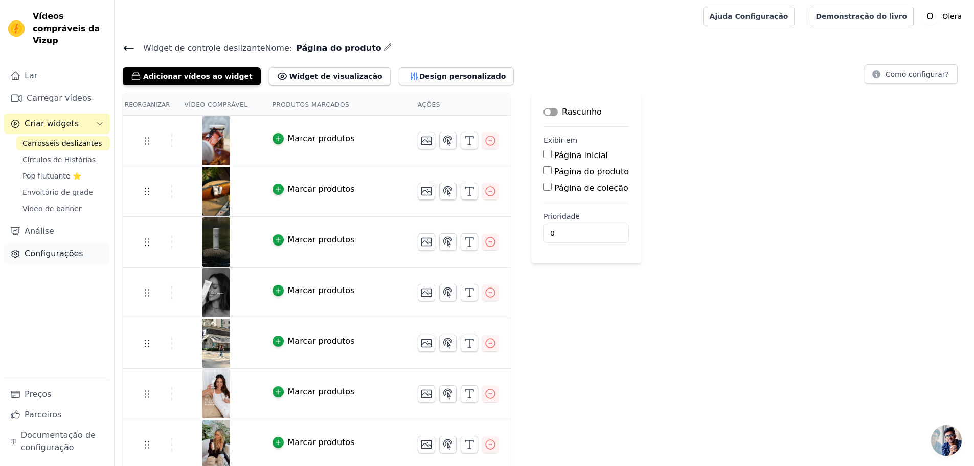
click at [58, 249] on font "Configurações" at bounding box center [54, 254] width 59 height 10
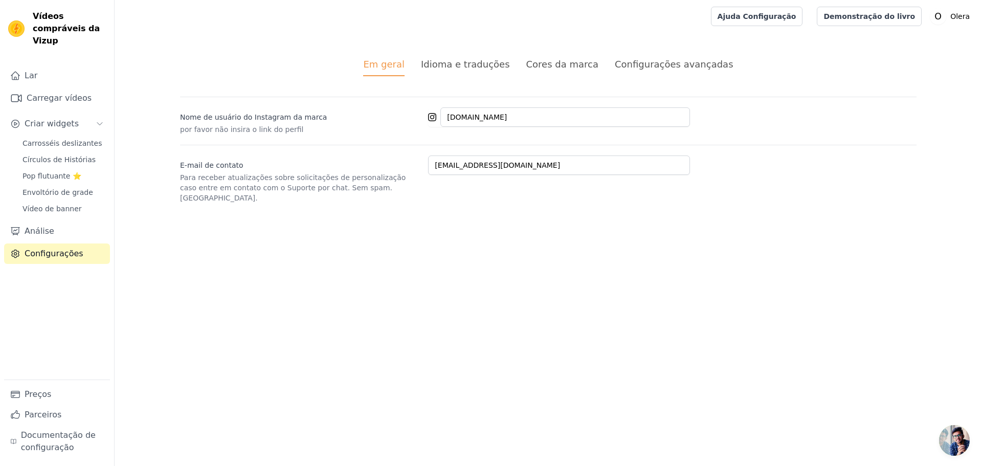
click at [484, 68] on font "Idioma e traduções" at bounding box center [465, 64] width 89 height 11
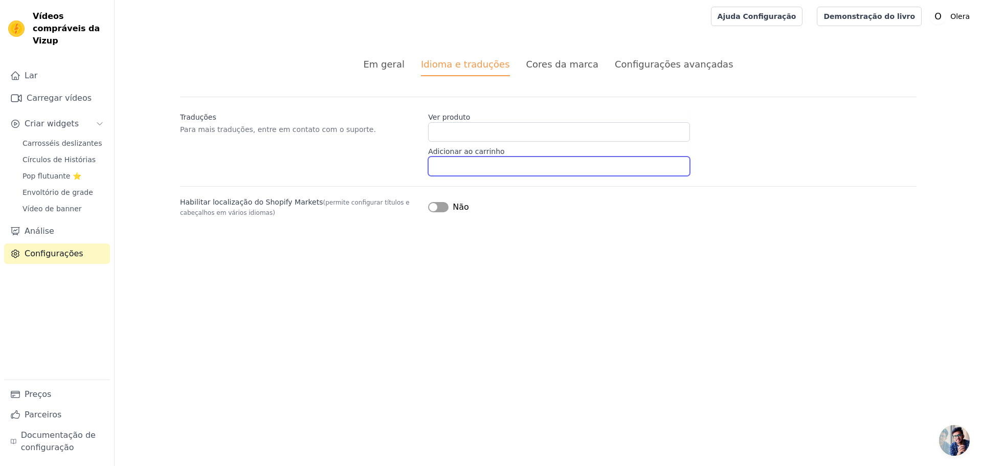
drag, startPoint x: 516, startPoint y: 159, endPoint x: 517, endPoint y: 179, distance: 20.0
click at [517, 179] on div "Traduções Para mais traduções, entre em contato com o suporte. Ver produto Adic…" at bounding box center [548, 157] width 737 height 121
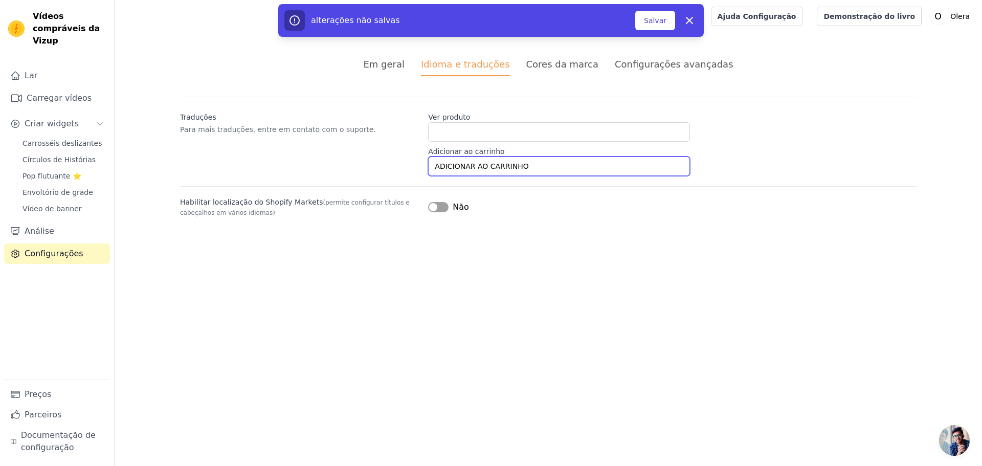
type input "ADICIONAR AO CARRINHO"
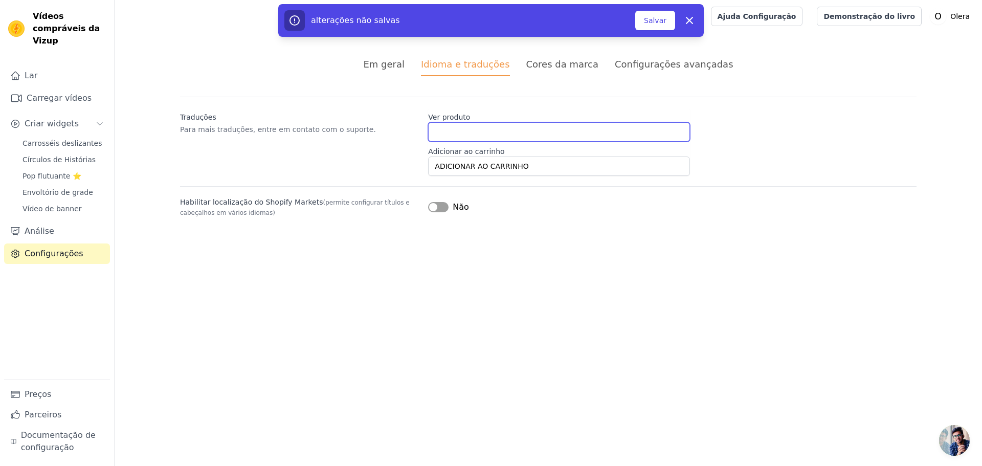
click at [451, 127] on input "Ver produto" at bounding box center [559, 131] width 262 height 19
type input "VER PRODUTO"
click at [648, 18] on font "Salvar" at bounding box center [655, 20] width 23 height 8
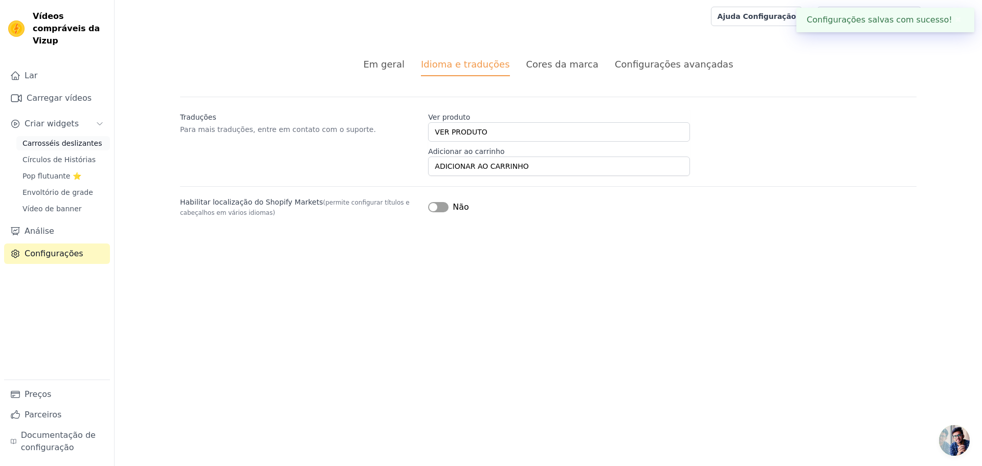
click at [55, 139] on font "Carrosséis deslizantes" at bounding box center [62, 143] width 79 height 8
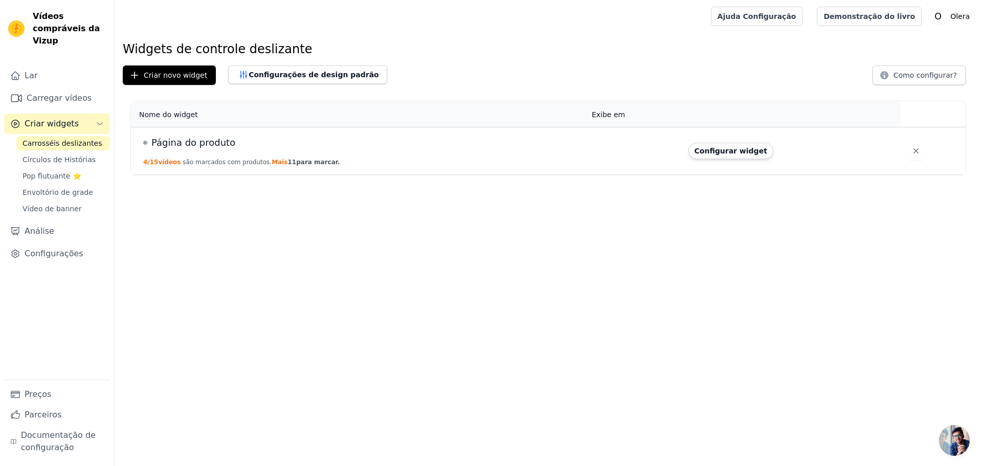
click at [501, 159] on td "Página do produto 4/15 vídeos são marcados com produtos. Mais 11 para marcar." at bounding box center [358, 151] width 455 height 48
click at [697, 155] on font "Configurar widget" at bounding box center [731, 151] width 73 height 8
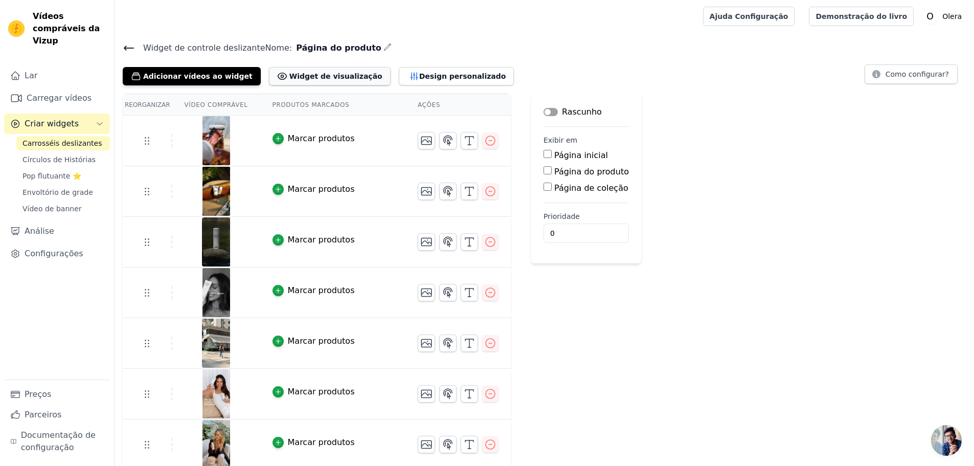
click at [304, 79] on font "Widget de visualização" at bounding box center [336, 76] width 93 height 8
click at [419, 75] on font "Design personalizado" at bounding box center [462, 76] width 87 height 8
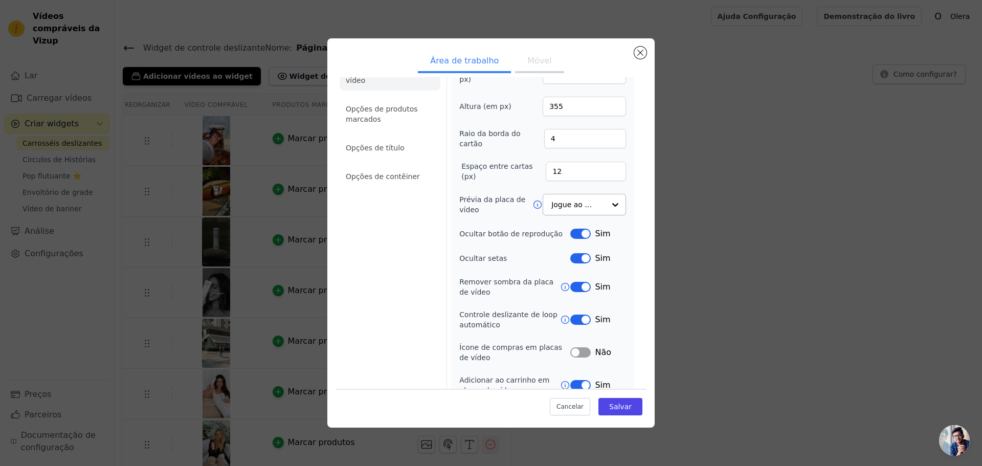
scroll to position [40, 0]
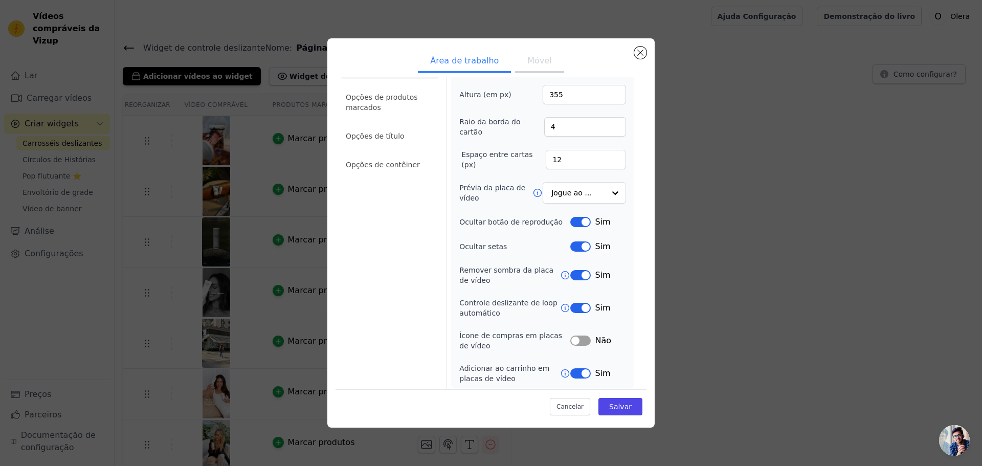
click at [578, 220] on button "Rótulo" at bounding box center [580, 222] width 20 height 10
click at [576, 219] on button "Rótulo" at bounding box center [580, 222] width 20 height 10
click at [582, 308] on button "Rótulo" at bounding box center [580, 308] width 20 height 10
click at [615, 406] on font "Salvar" at bounding box center [620, 407] width 23 height 8
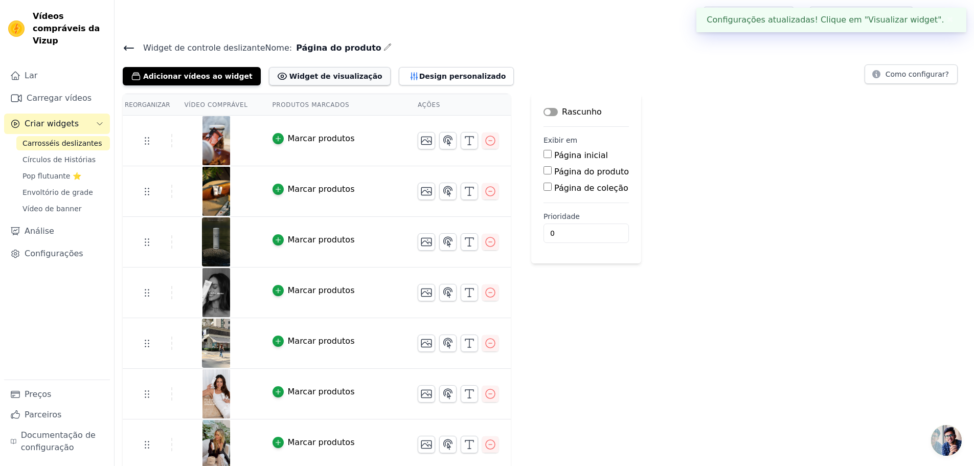
click at [329, 73] on font "Widget de visualização" at bounding box center [336, 76] width 93 height 8
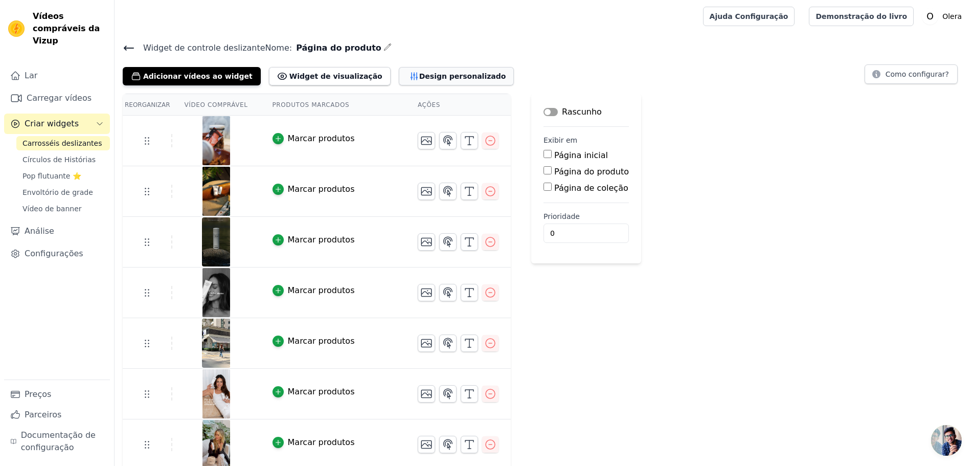
click at [410, 69] on button "Design personalizado" at bounding box center [457, 76] width 116 height 18
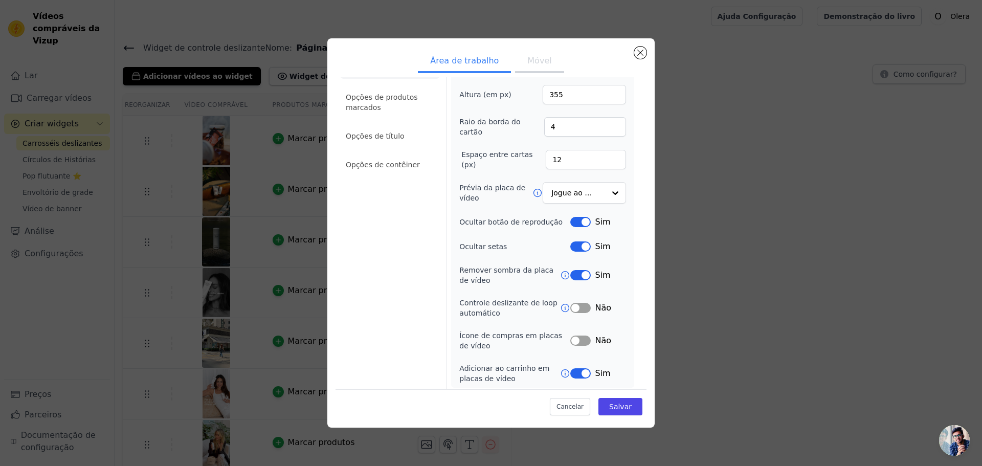
click at [585, 336] on button "Rótulo" at bounding box center [580, 341] width 20 height 10
click at [575, 273] on button "Rótulo" at bounding box center [580, 275] width 20 height 10
click at [561, 274] on icon at bounding box center [565, 275] width 10 height 10
click at [578, 399] on button "Cancelar" at bounding box center [570, 406] width 40 height 17
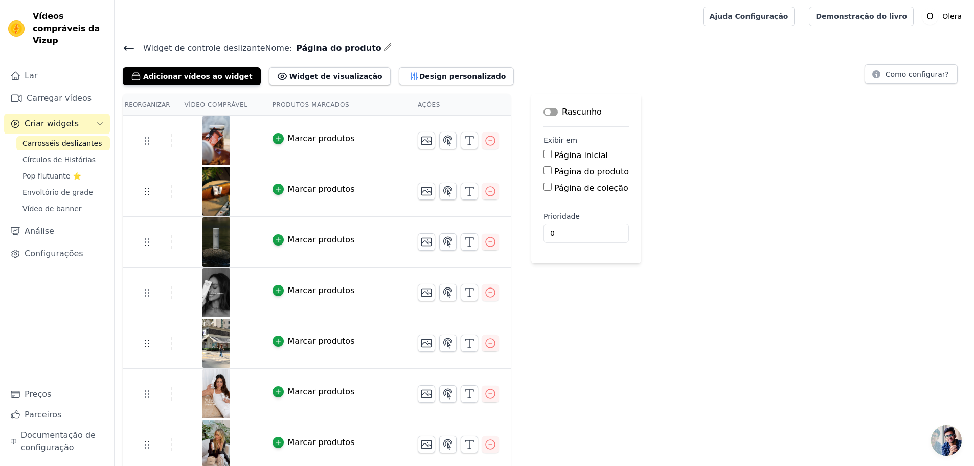
click at [544, 111] on button "Rótulo" at bounding box center [551, 112] width 14 height 8
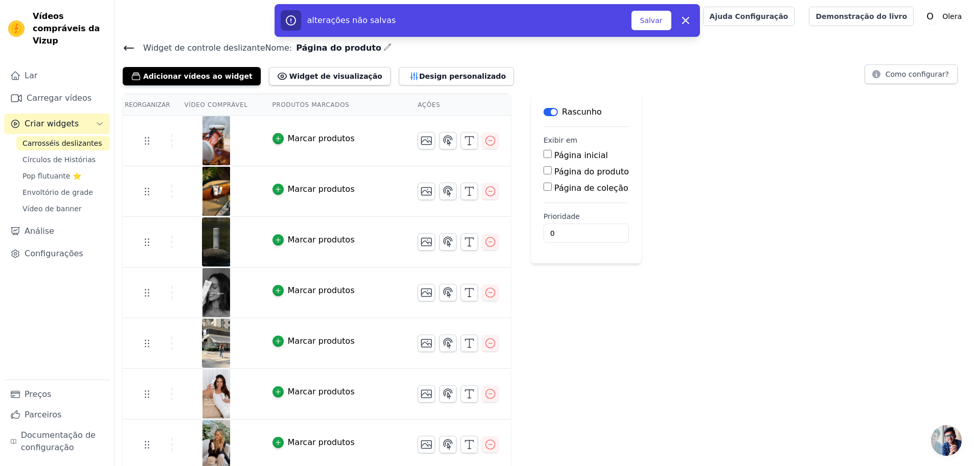
click at [544, 113] on button "Rótulo" at bounding box center [551, 112] width 14 height 8
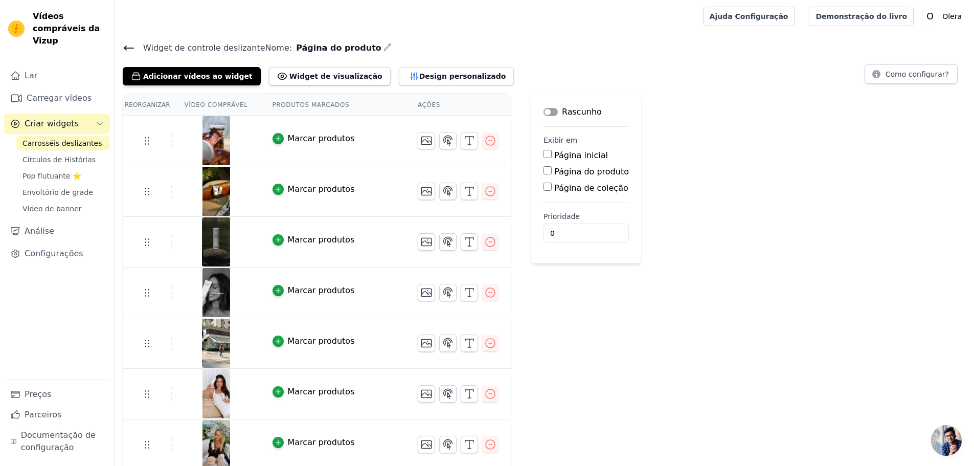
click at [56, 172] on font "Pop flutuante ⭐" at bounding box center [52, 176] width 59 height 8
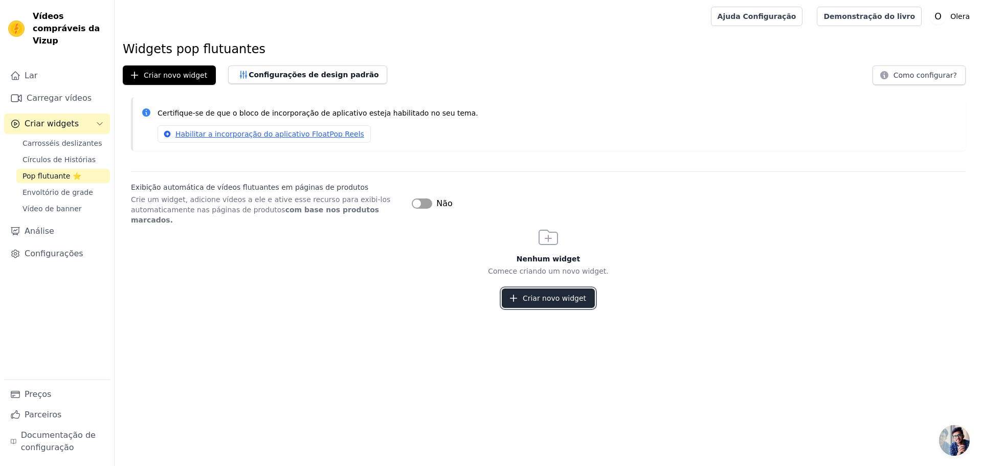
click at [534, 294] on font "Criar novo widget" at bounding box center [554, 298] width 63 height 8
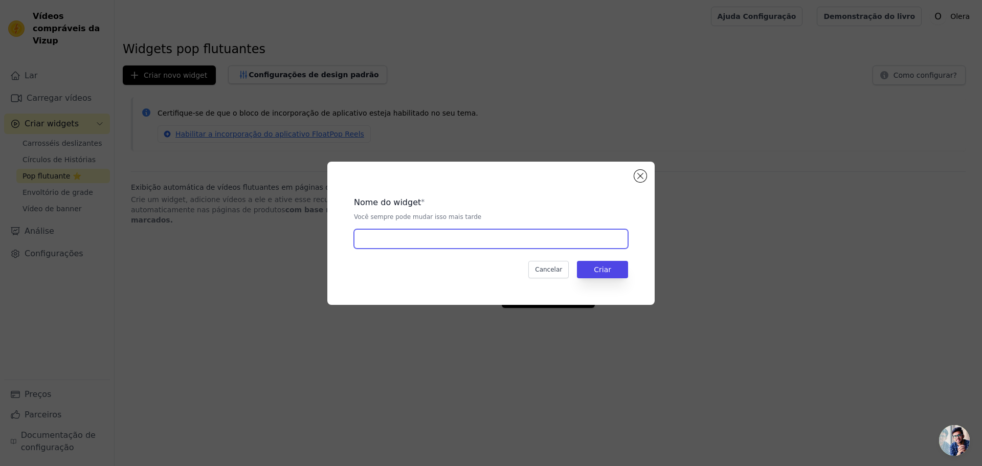
click at [467, 245] on input "text" at bounding box center [491, 238] width 274 height 19
type input "Página de produto"
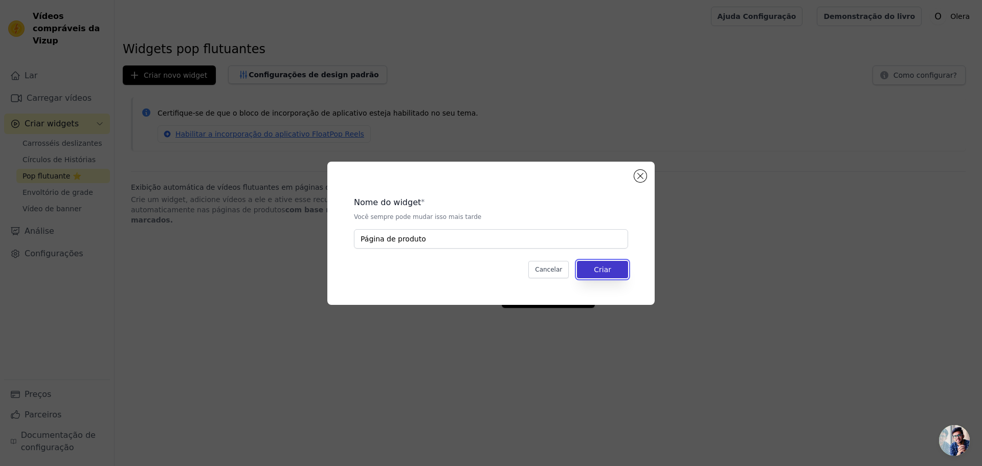
click at [613, 273] on button "Criar" at bounding box center [602, 269] width 51 height 17
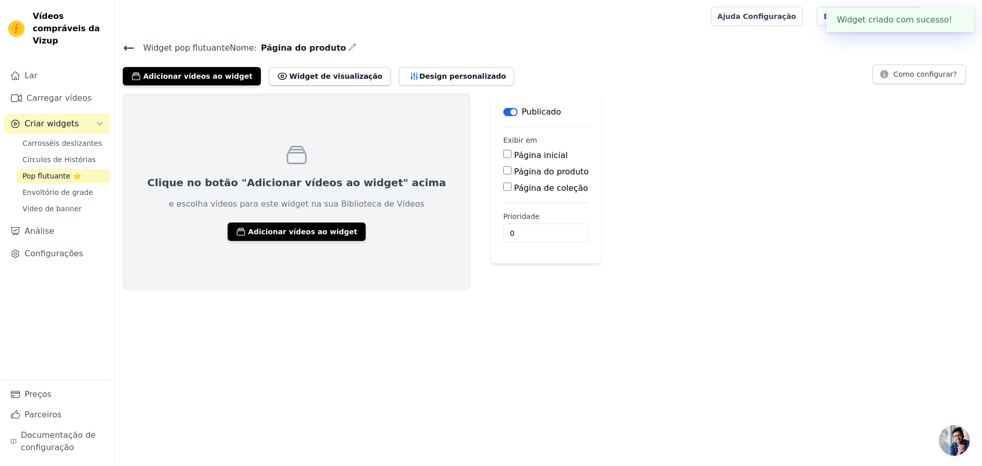
click at [503, 109] on button "Rótulo" at bounding box center [510, 112] width 14 height 8
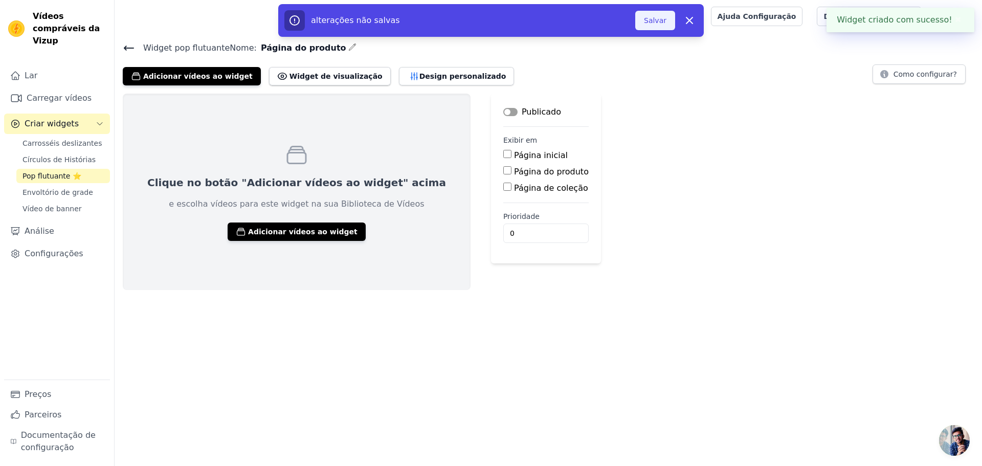
click at [667, 21] on button "Salvar" at bounding box center [655, 20] width 40 height 19
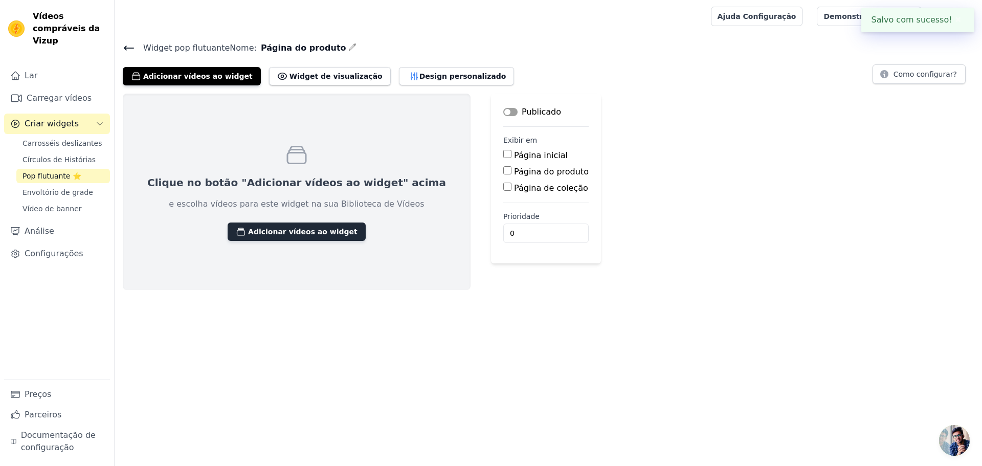
click at [271, 236] on button "Adicionar vídeos ao widget" at bounding box center [297, 231] width 138 height 18
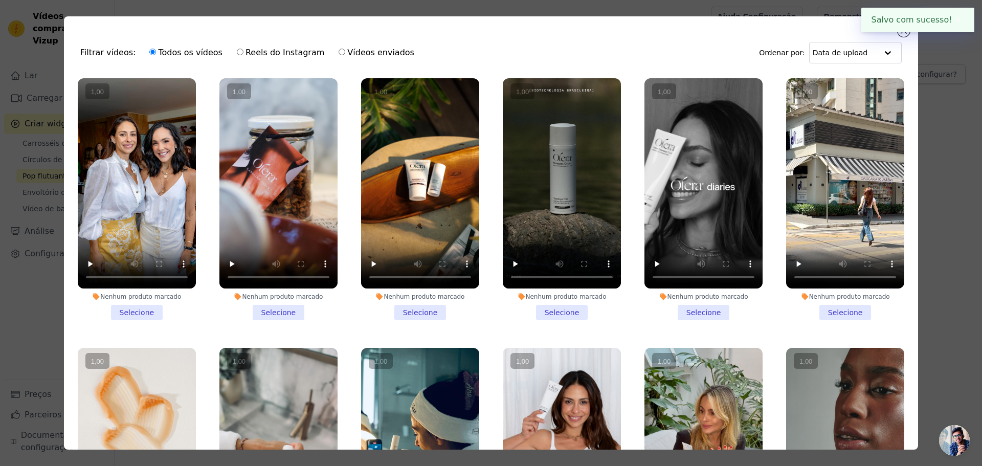
click at [410, 211] on vsc-controller at bounding box center [420, 183] width 118 height 210
click at [0, 0] on input "Nenhum produto marcado Selecione" at bounding box center [0, 0] width 0 height 0
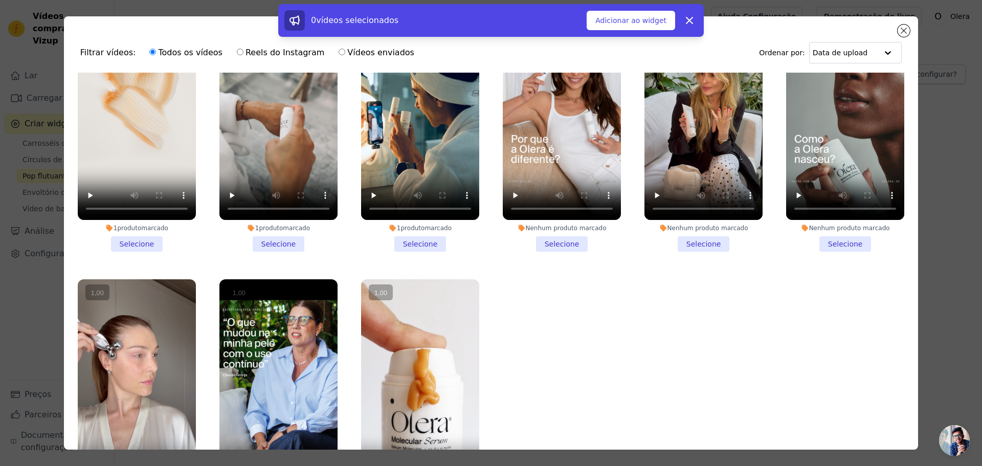
scroll to position [369, 0]
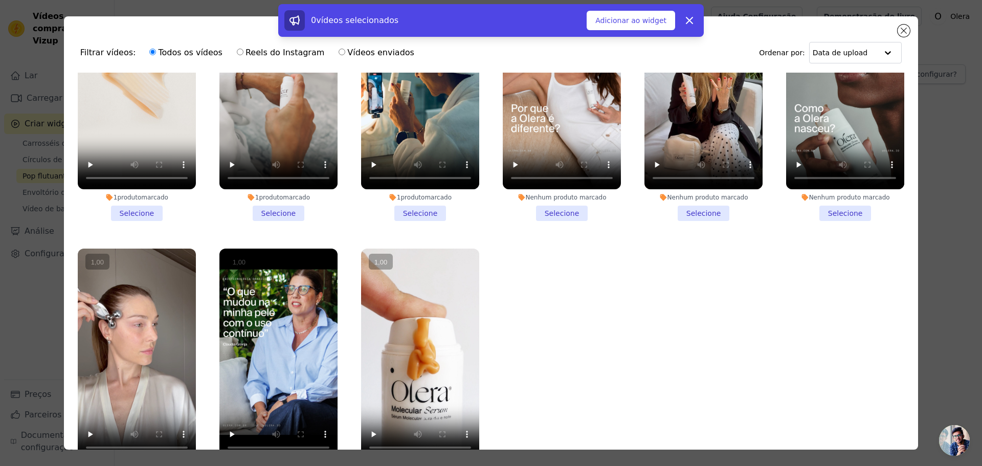
click at [403, 307] on vsc-controller at bounding box center [420, 354] width 118 height 210
click at [0, 0] on input "1 produto marcado Selecione" at bounding box center [0, 0] width 0 height 0
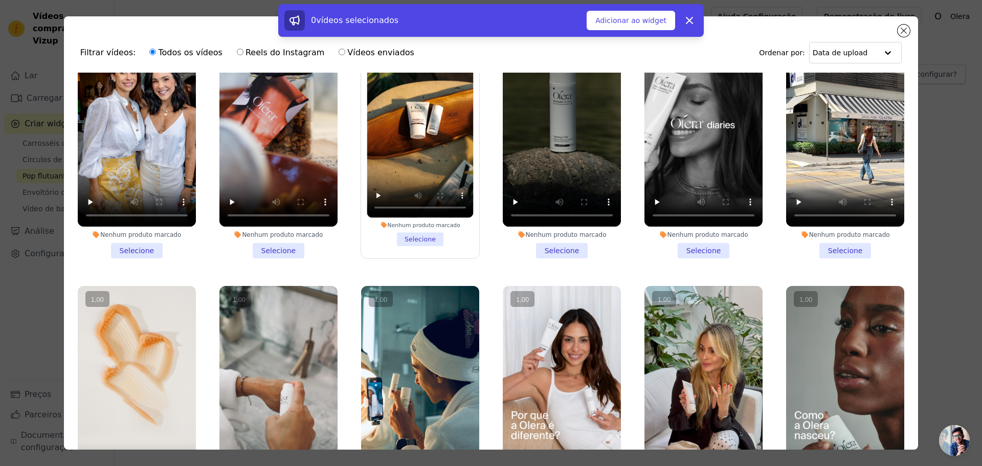
scroll to position [0, 0]
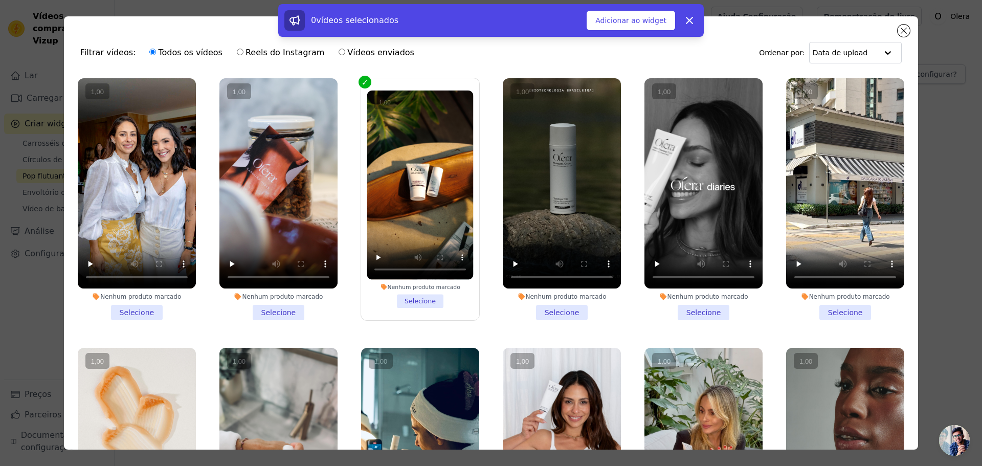
click at [387, 166] on vsc-controller at bounding box center [420, 185] width 106 height 189
click at [0, 0] on input "Nenhum produto marcado Selecione" at bounding box center [0, 0] width 0 height 0
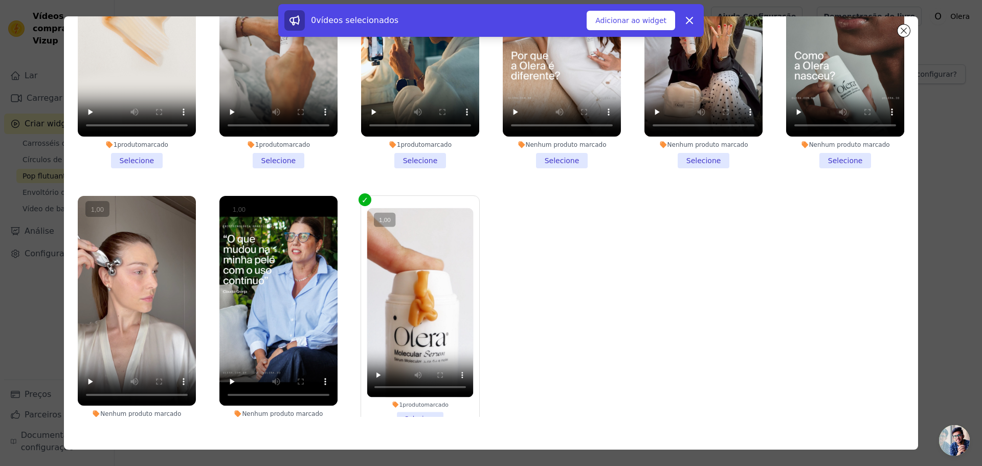
scroll to position [369, 0]
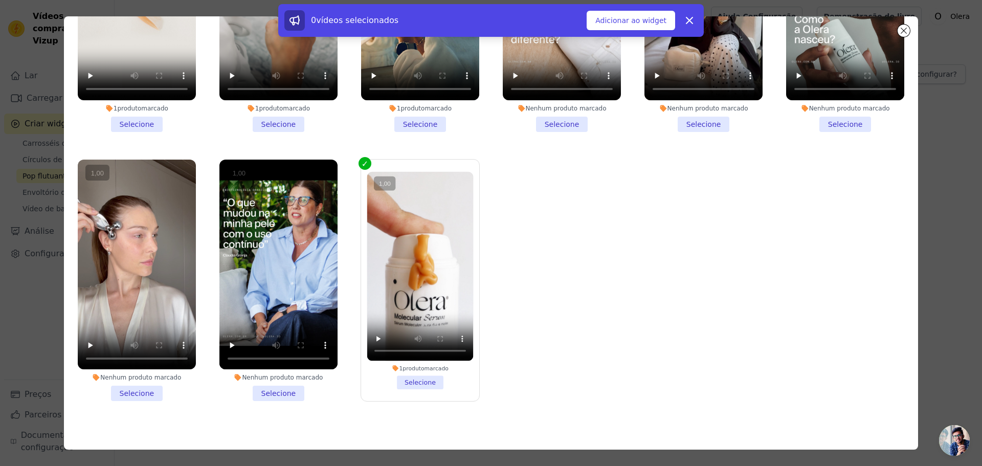
click at [410, 373] on li "1 produto marcado Selecione" at bounding box center [420, 279] width 106 height 217
click at [0, 0] on input "1 produto marcado Selecione" at bounding box center [0, 0] width 0 height 0
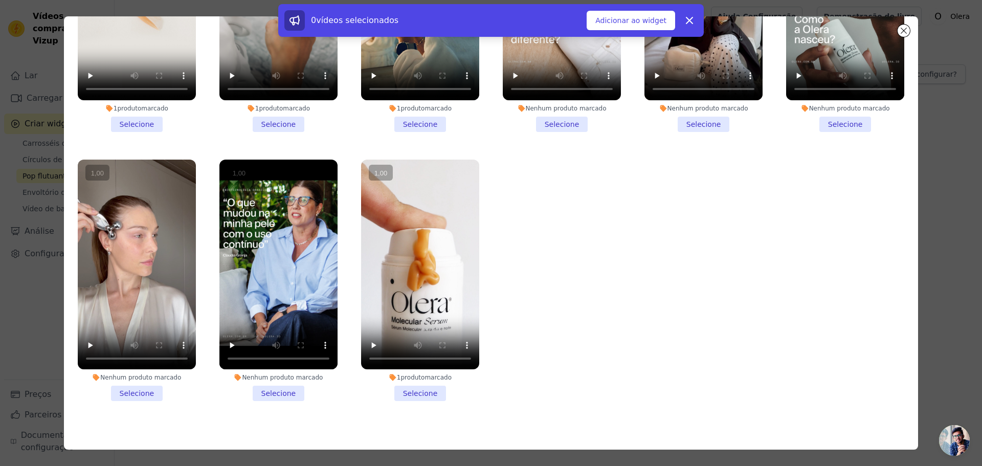
click at [400, 384] on li "1 produto marcado Selecione" at bounding box center [420, 281] width 118 height 242
click at [0, 0] on input "1 produto marcado Selecione" at bounding box center [0, 0] width 0 height 0
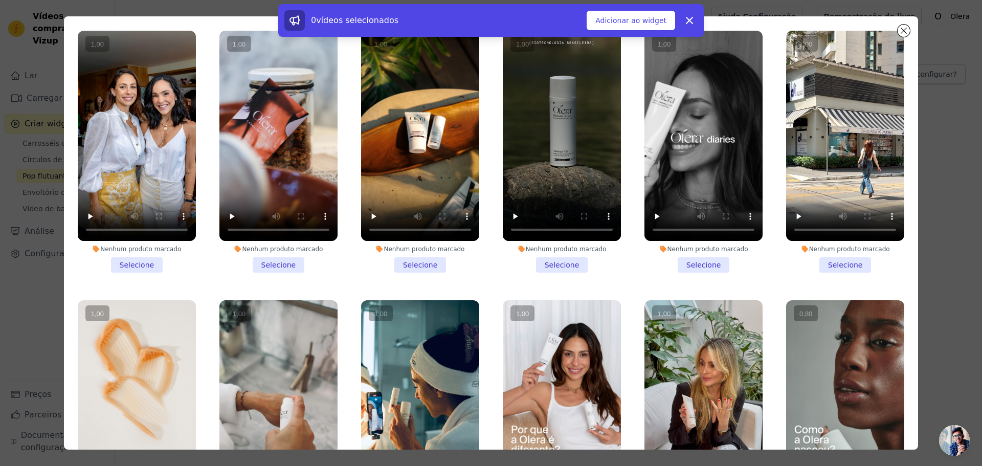
scroll to position [0, 0]
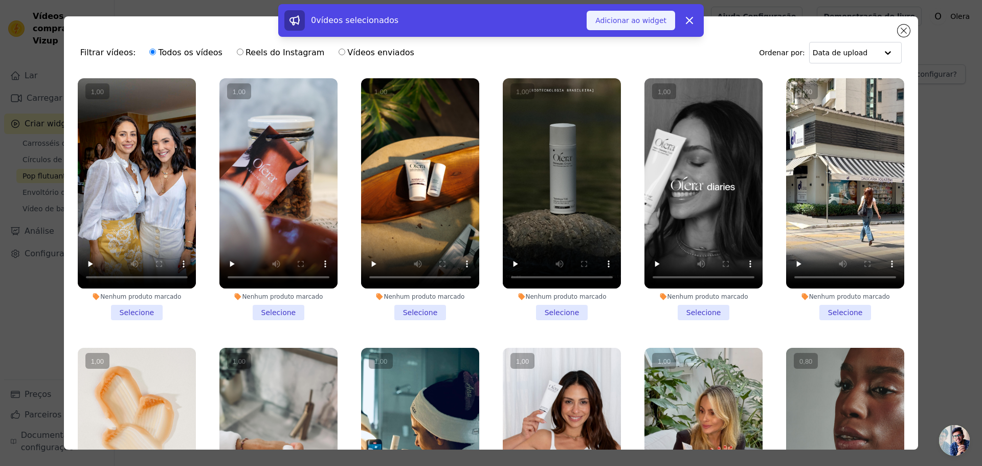
click at [645, 24] on font "Adicionar ao widget" at bounding box center [630, 20] width 71 height 8
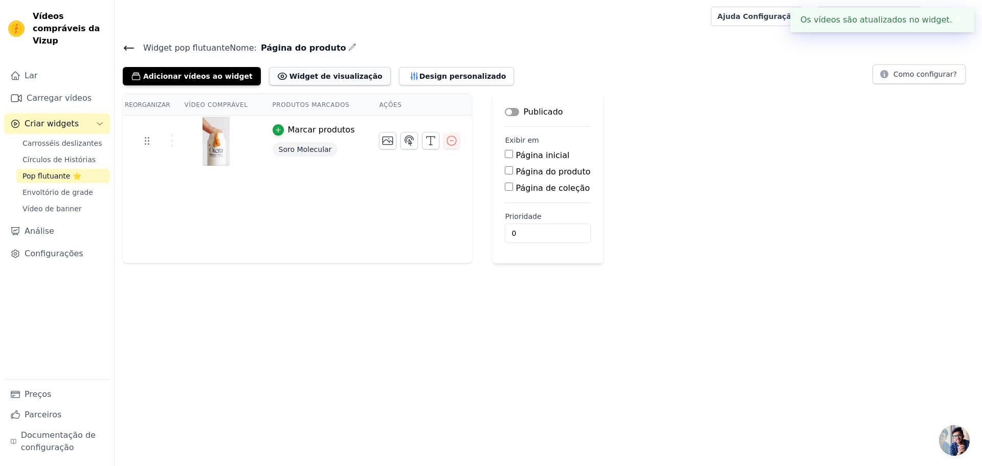
click at [275, 82] on button "Widget de visualização" at bounding box center [330, 76] width 122 height 18
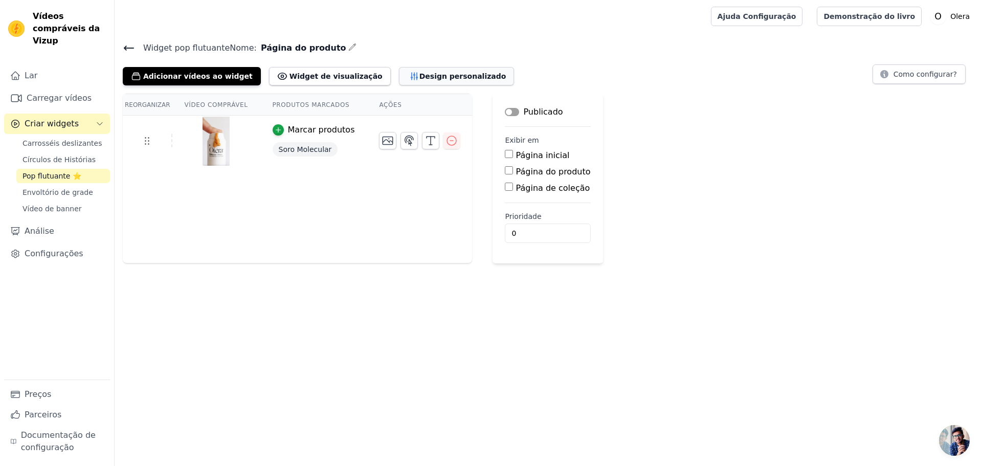
click at [419, 76] on font "Design personalizado" at bounding box center [462, 76] width 87 height 8
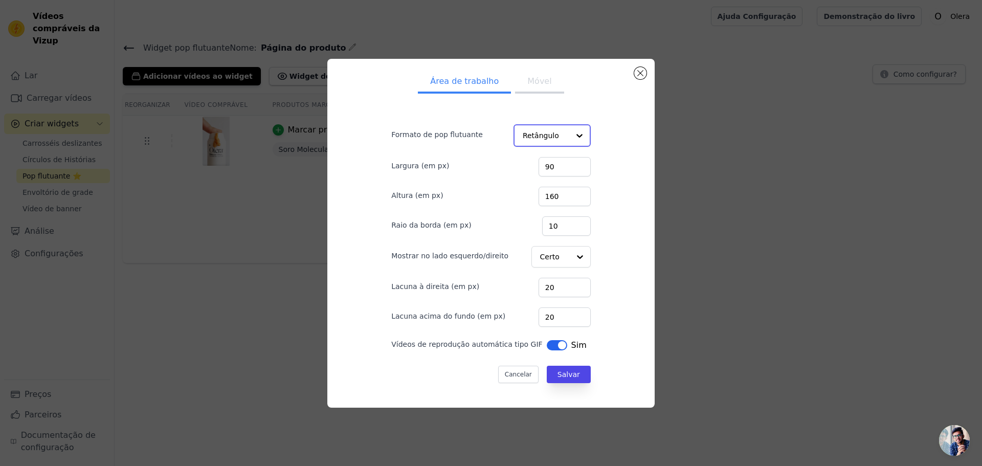
click at [542, 130] on input "Formato de pop flutuante" at bounding box center [546, 135] width 47 height 20
click at [566, 227] on input "9" at bounding box center [566, 225] width 49 height 19
click at [566, 227] on input "8" at bounding box center [566, 225] width 49 height 19
click at [567, 228] on input "7" at bounding box center [566, 225] width 49 height 19
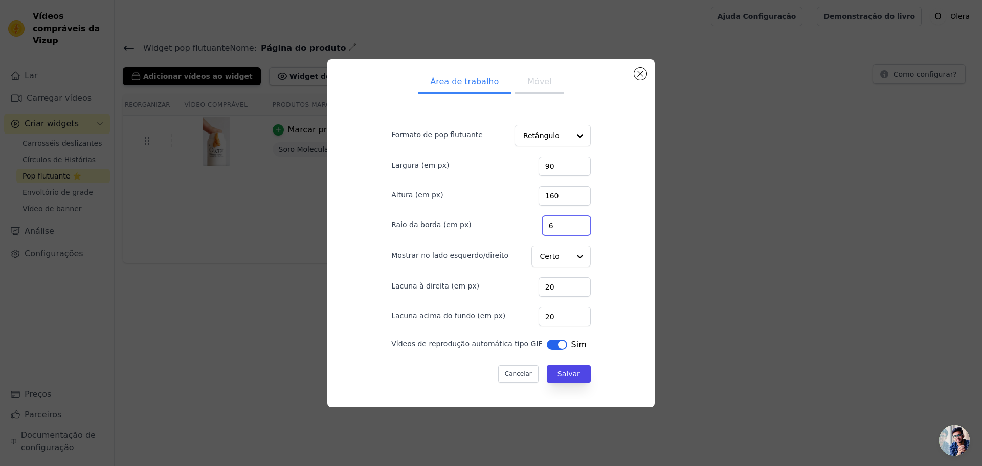
click at [567, 228] on input "6" at bounding box center [566, 225] width 49 height 19
click at [567, 228] on input "5" at bounding box center [566, 225] width 49 height 19
click at [567, 228] on input "4" at bounding box center [566, 225] width 49 height 19
click at [567, 228] on input "3" at bounding box center [566, 225] width 49 height 19
click at [567, 228] on input "2" at bounding box center [566, 225] width 49 height 19
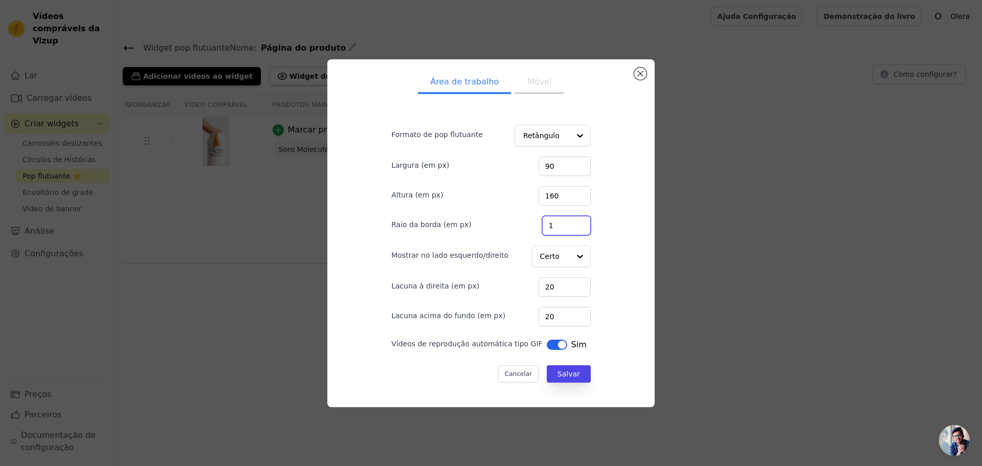
click at [567, 228] on input "1" at bounding box center [566, 225] width 49 height 19
type input "0"
click at [567, 228] on input "0" at bounding box center [566, 225] width 49 height 19
click at [540, 258] on input "Mostrar no lado esquerdo/direito" at bounding box center [555, 256] width 30 height 20
click at [548, 258] on input "Mostrar no lado esquerdo/direito" at bounding box center [555, 256] width 30 height 20
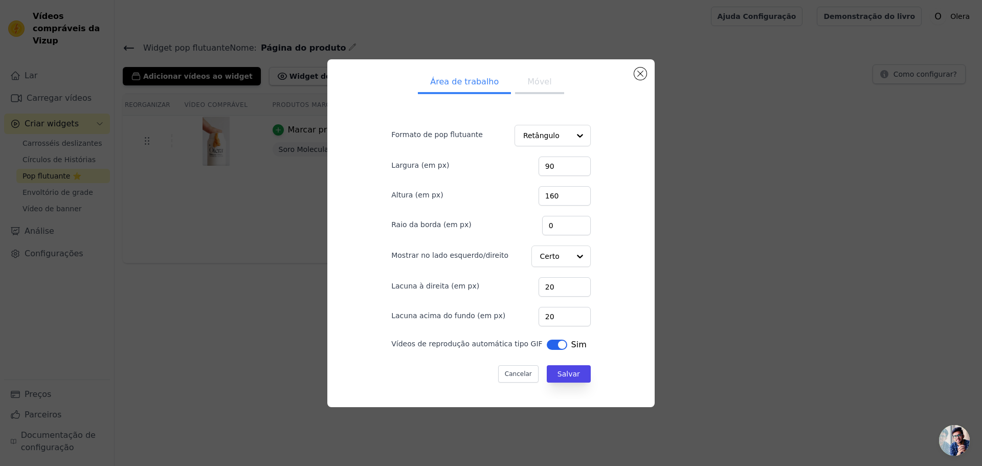
click at [535, 85] on font "Móvel" at bounding box center [539, 82] width 24 height 10
click at [558, 375] on font "Salvar" at bounding box center [569, 374] width 23 height 8
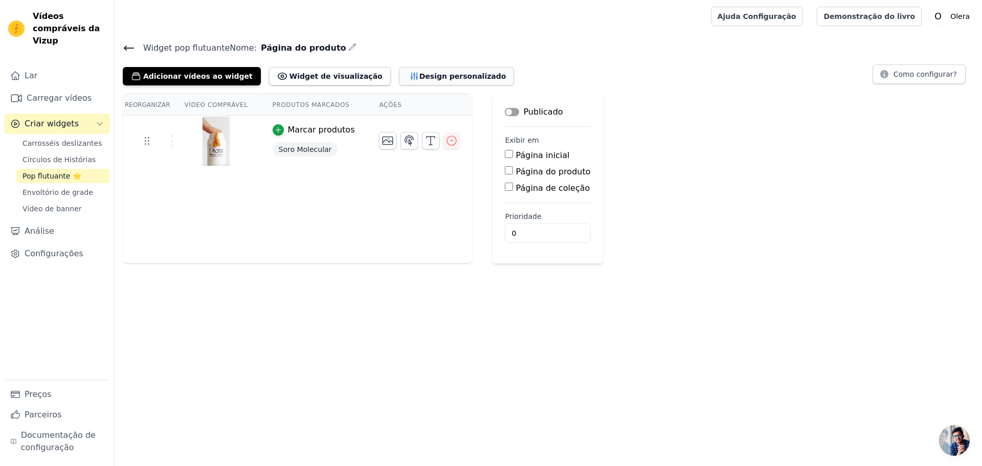
click at [419, 76] on font "Design personalizado" at bounding box center [462, 76] width 87 height 8
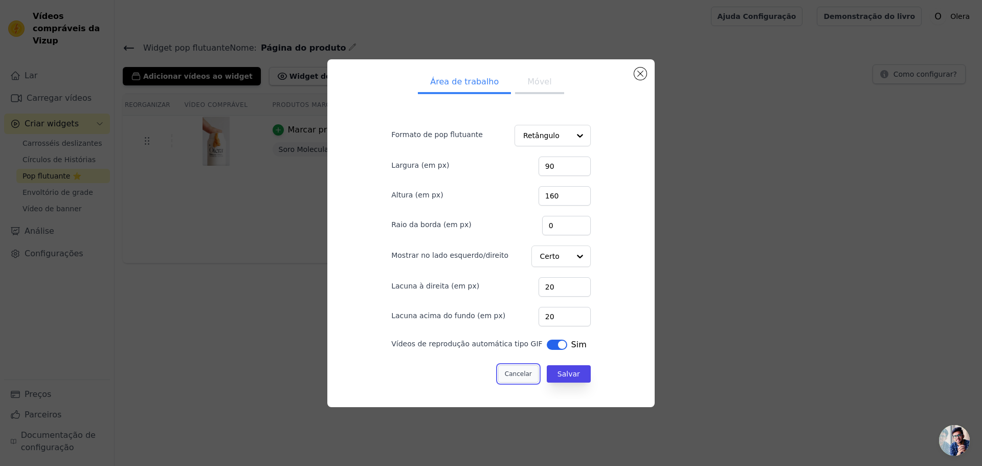
click at [501, 369] on button "Cancelar" at bounding box center [518, 373] width 40 height 17
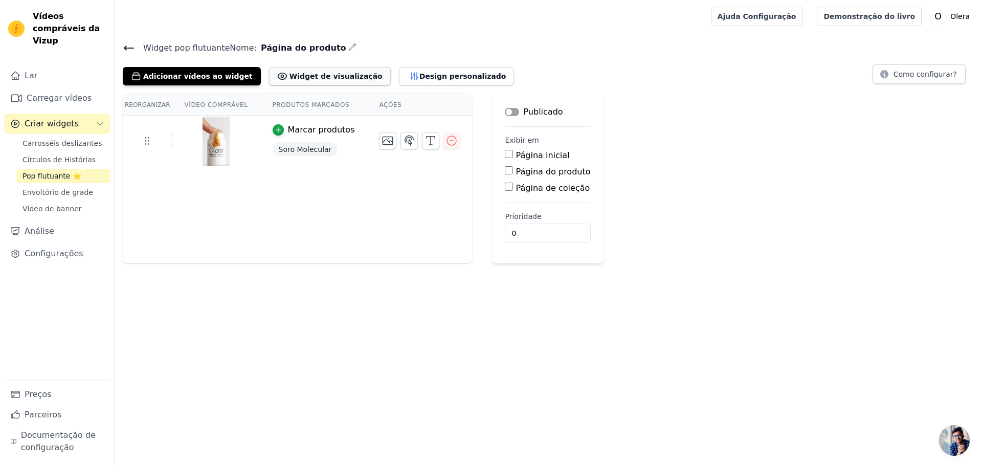
click at [299, 80] on font "Widget de visualização" at bounding box center [336, 76] width 93 height 10
click at [72, 188] on font "Envoltório de grade" at bounding box center [58, 192] width 71 height 8
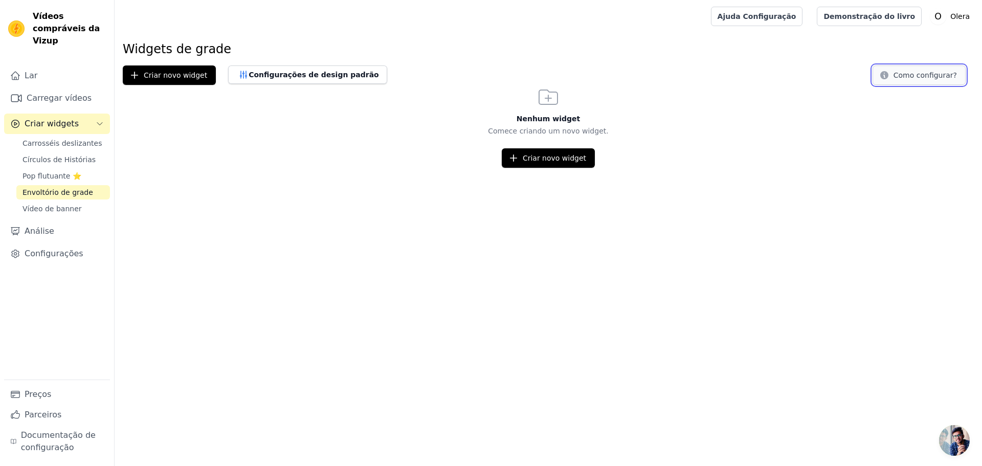
click at [937, 81] on button "Como configurar?" at bounding box center [919, 74] width 93 height 19
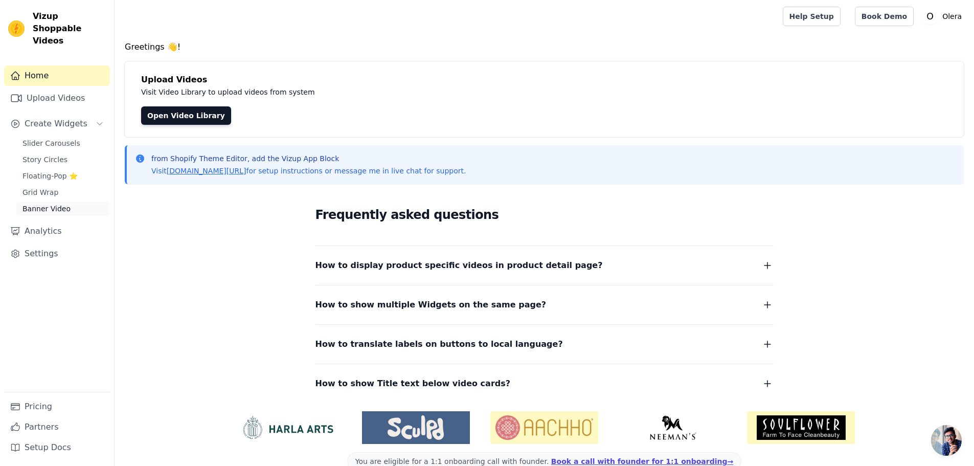
click at [44, 204] on span "Banner Video" at bounding box center [47, 209] width 48 height 10
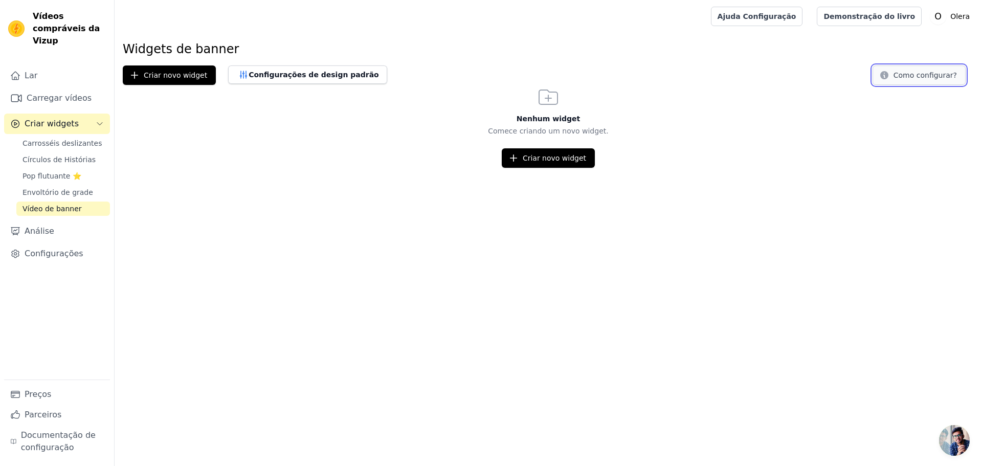
click at [919, 79] on font "Como configurar?" at bounding box center [925, 75] width 63 height 8
click at [35, 398] on font "Preços" at bounding box center [38, 394] width 27 height 10
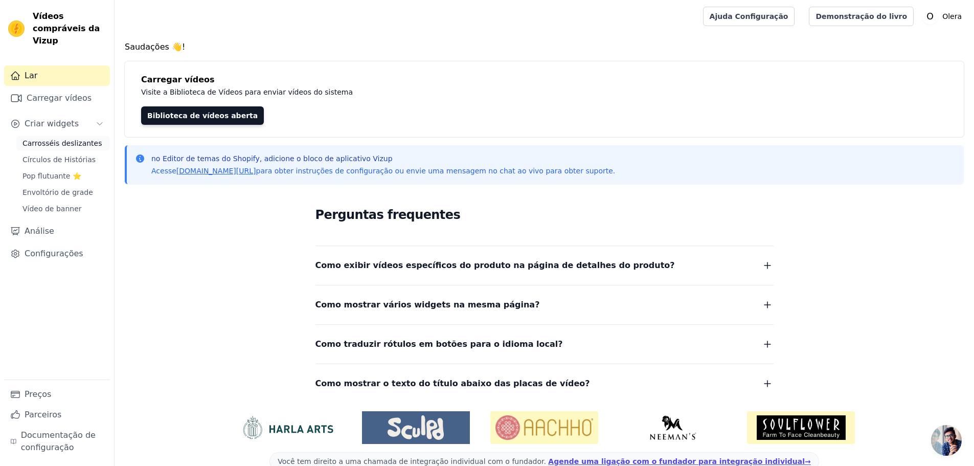
click at [71, 139] on font "Carrosséis deslizantes" at bounding box center [62, 143] width 79 height 8
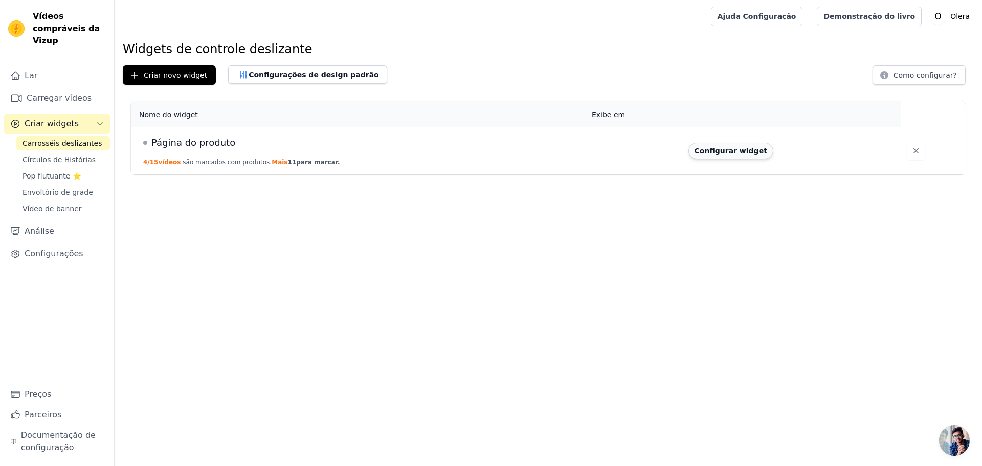
click at [698, 154] on font "Configurar widget" at bounding box center [731, 151] width 73 height 8
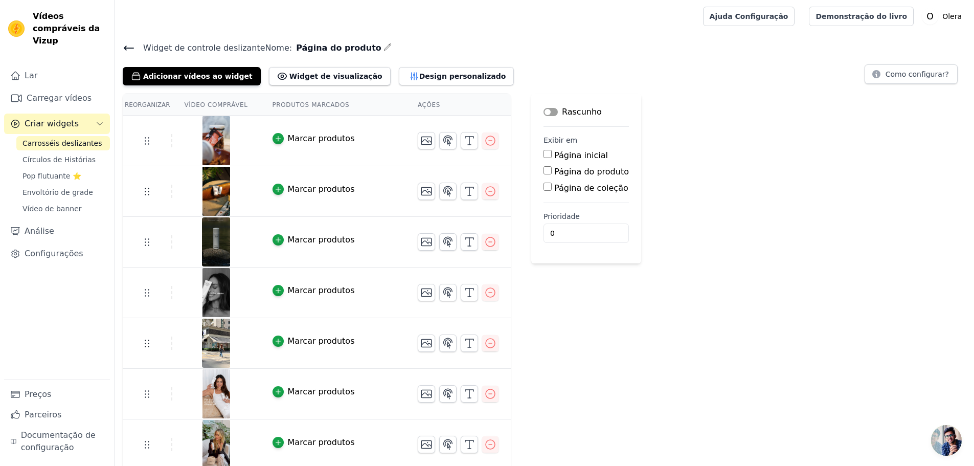
click at [582, 173] on font "Página do produto" at bounding box center [591, 172] width 75 height 10
click at [552, 173] on input "Página do produto" at bounding box center [548, 170] width 8 height 8
checkbox input "true"
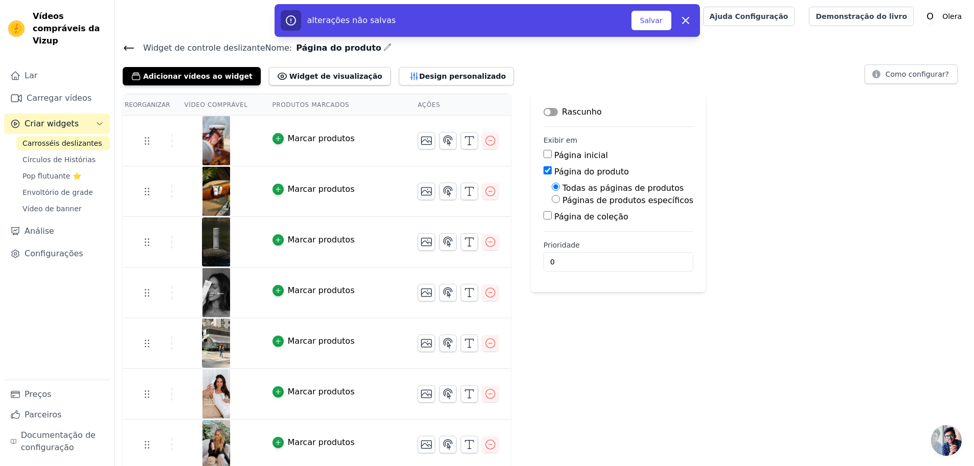
click at [626, 201] on font "Páginas de produtos específicos" at bounding box center [628, 200] width 131 height 10
click at [560, 201] on input "Páginas de produtos específicos" at bounding box center [556, 199] width 8 height 8
radio input "true"
click at [604, 192] on font "Todas as páginas de produtos" at bounding box center [623, 188] width 121 height 10
click at [560, 191] on input "Todas as páginas de produtos" at bounding box center [556, 187] width 8 height 8
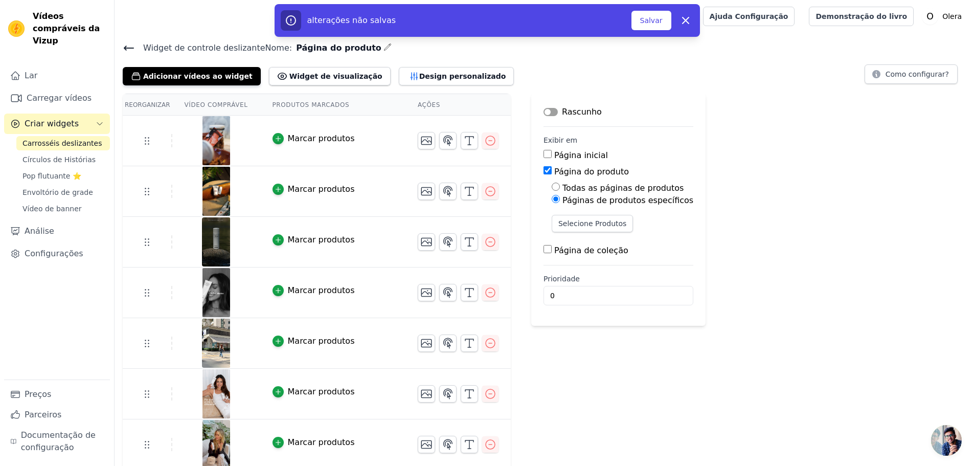
radio input "true"
click at [653, 16] on font "Salvar" at bounding box center [651, 20] width 23 height 8
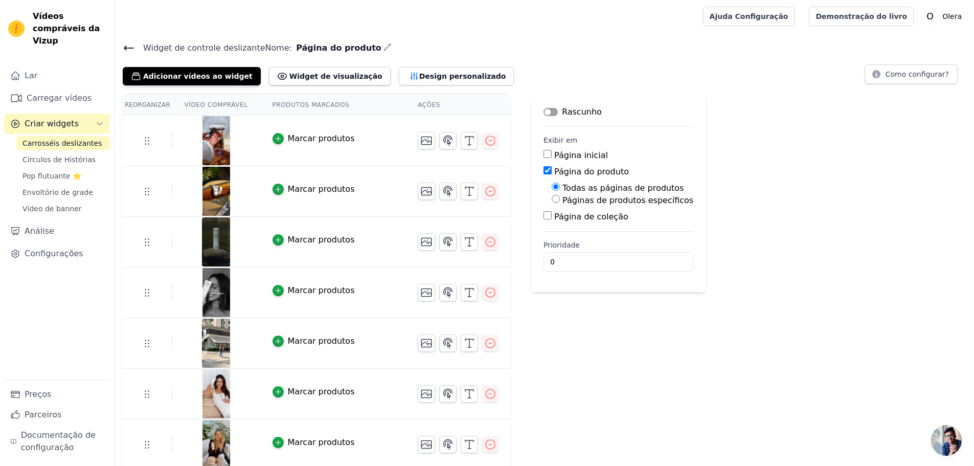
click at [544, 117] on div "Rascunho" at bounding box center [573, 112] width 58 height 12
click at [544, 108] on button "Rótulo" at bounding box center [551, 112] width 14 height 8
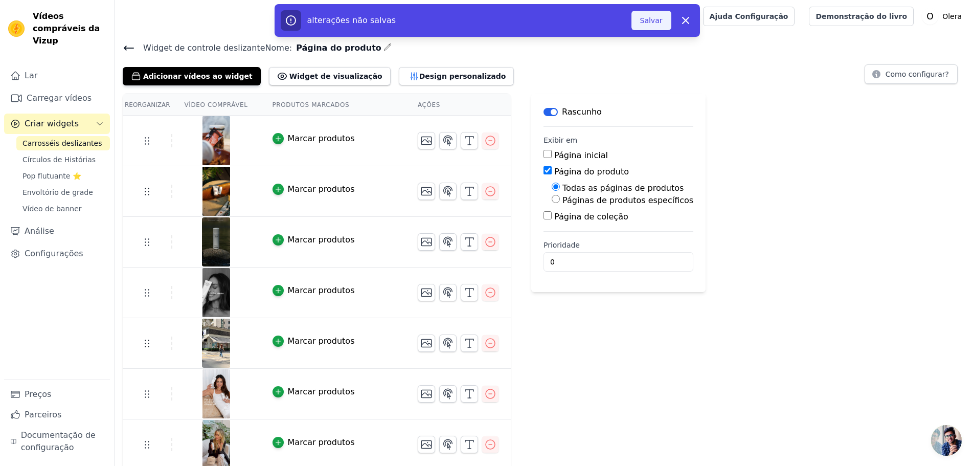
click at [638, 20] on button "Salvar" at bounding box center [652, 20] width 40 height 19
click at [650, 28] on button "Salvar" at bounding box center [652, 20] width 40 height 19
click at [650, 22] on font "Salvar" at bounding box center [651, 20] width 23 height 8
